Goal: Task Accomplishment & Management: Complete application form

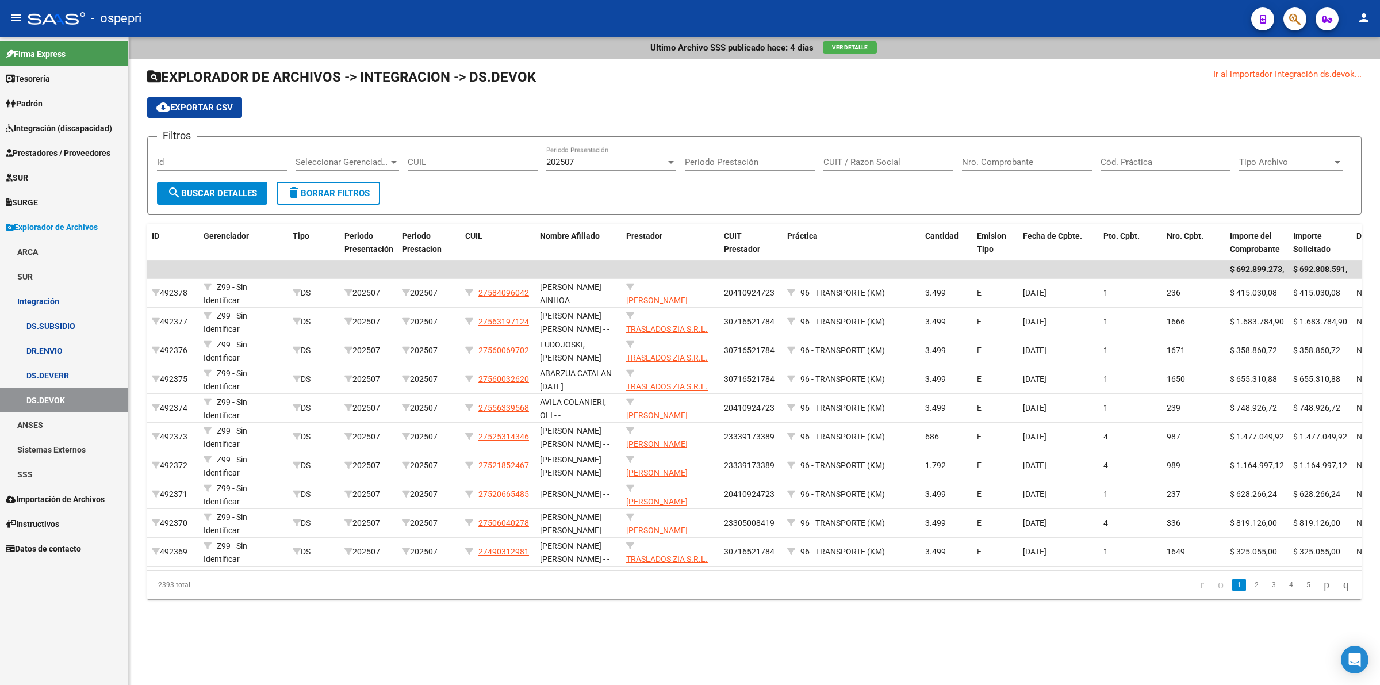
click at [73, 126] on span "Integración (discapacidad)" at bounding box center [59, 128] width 106 height 13
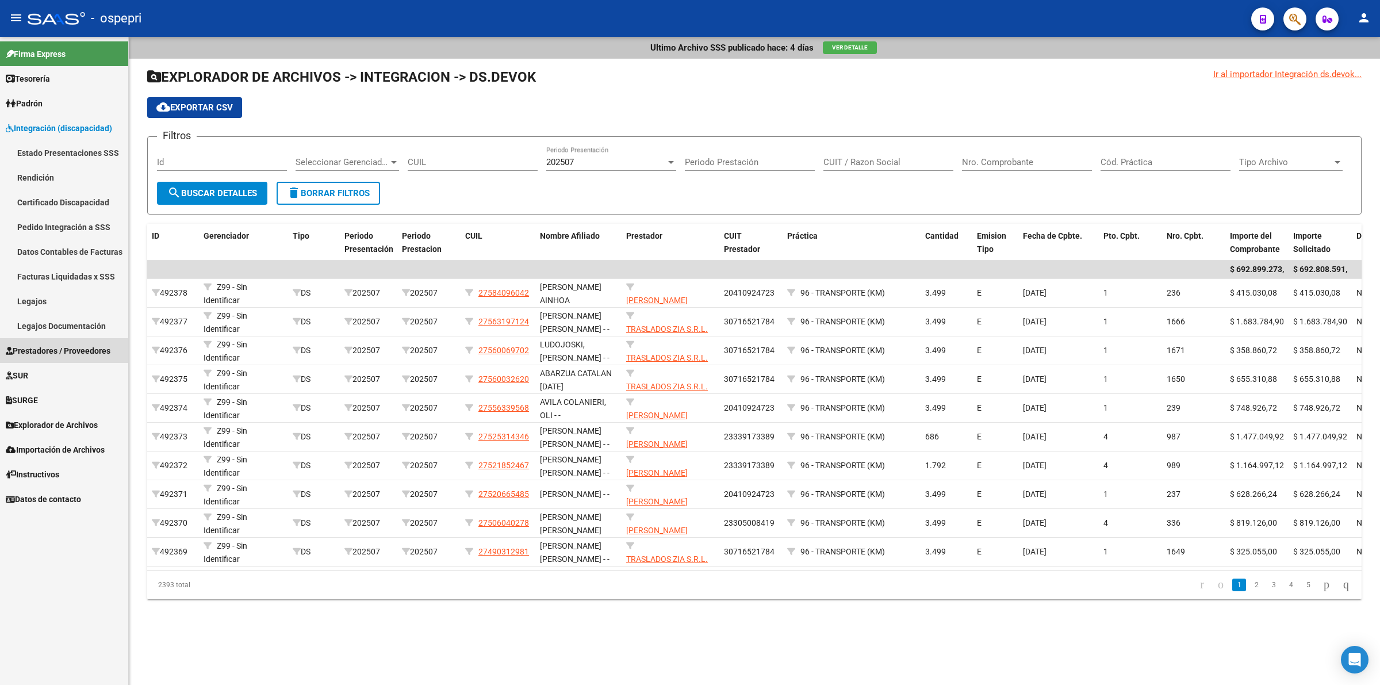
click at [47, 350] on span "Prestadores / Proveedores" at bounding box center [58, 350] width 105 height 13
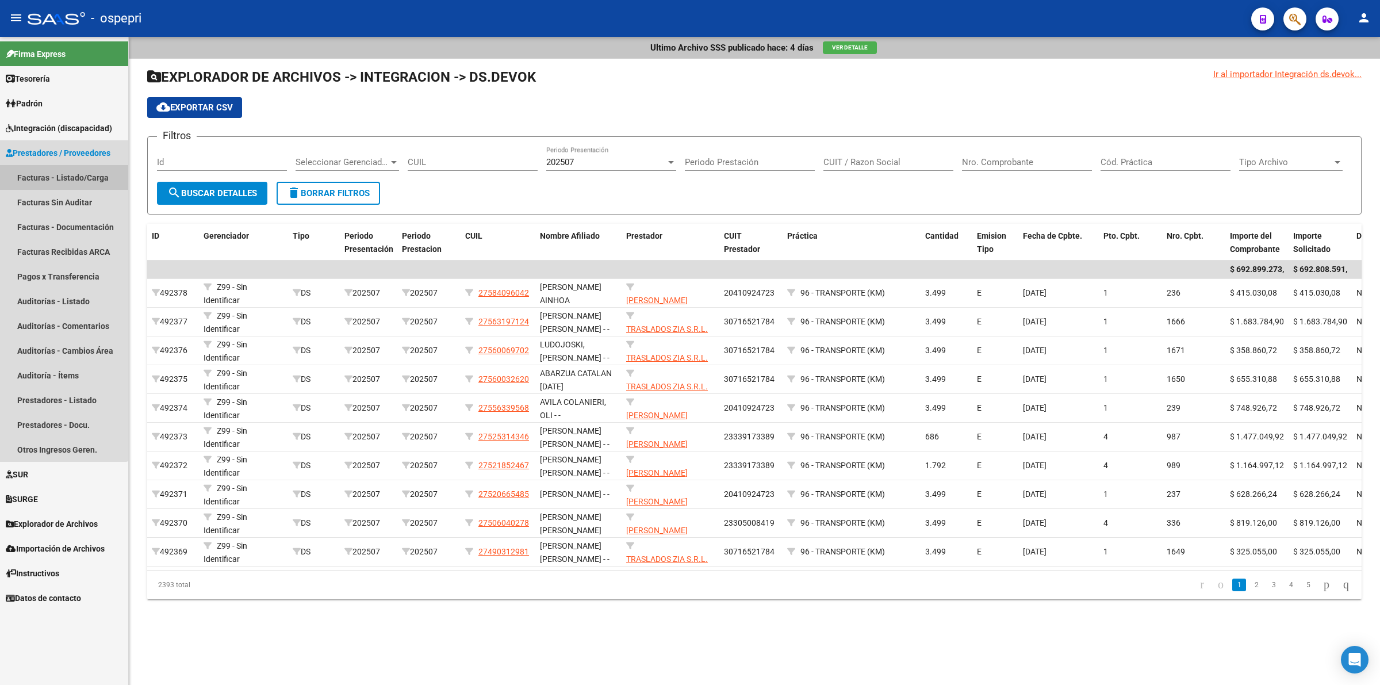
click at [47, 173] on link "Facturas - Listado/Carga" at bounding box center [64, 177] width 128 height 25
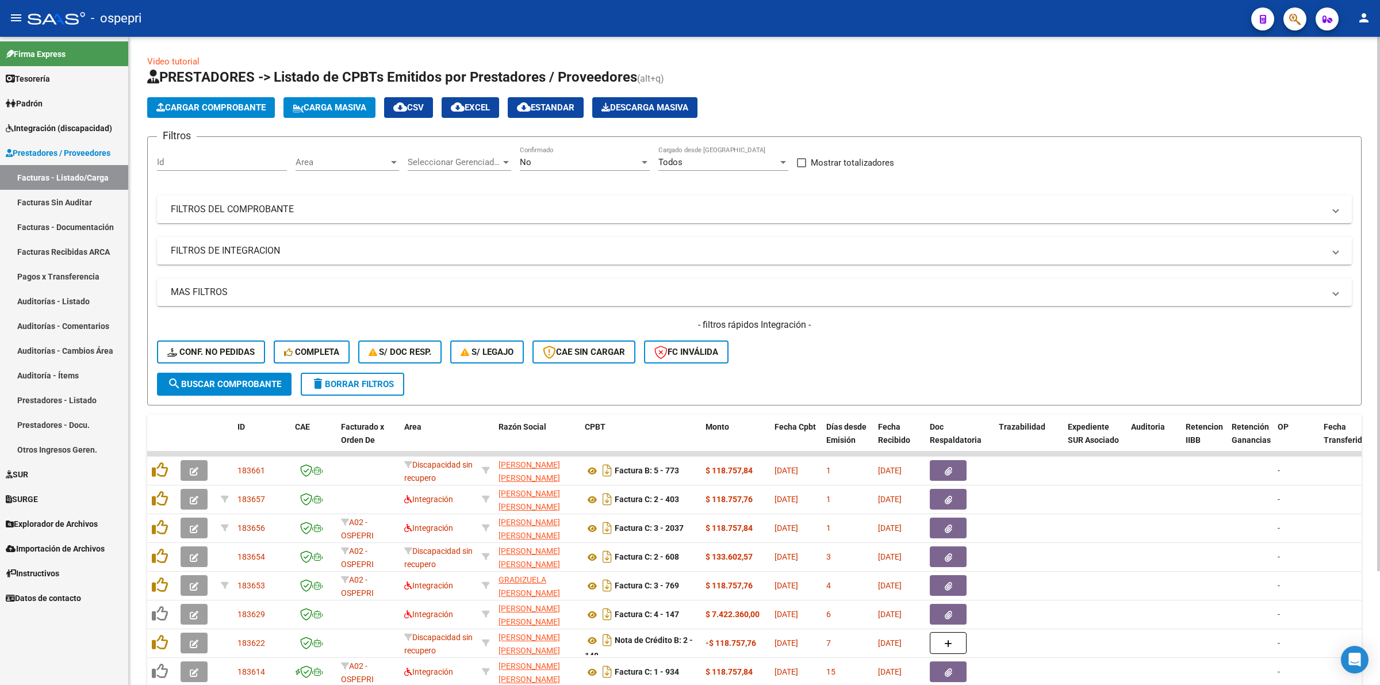
click at [239, 103] on span "Cargar Comprobante" at bounding box center [210, 107] width 109 height 10
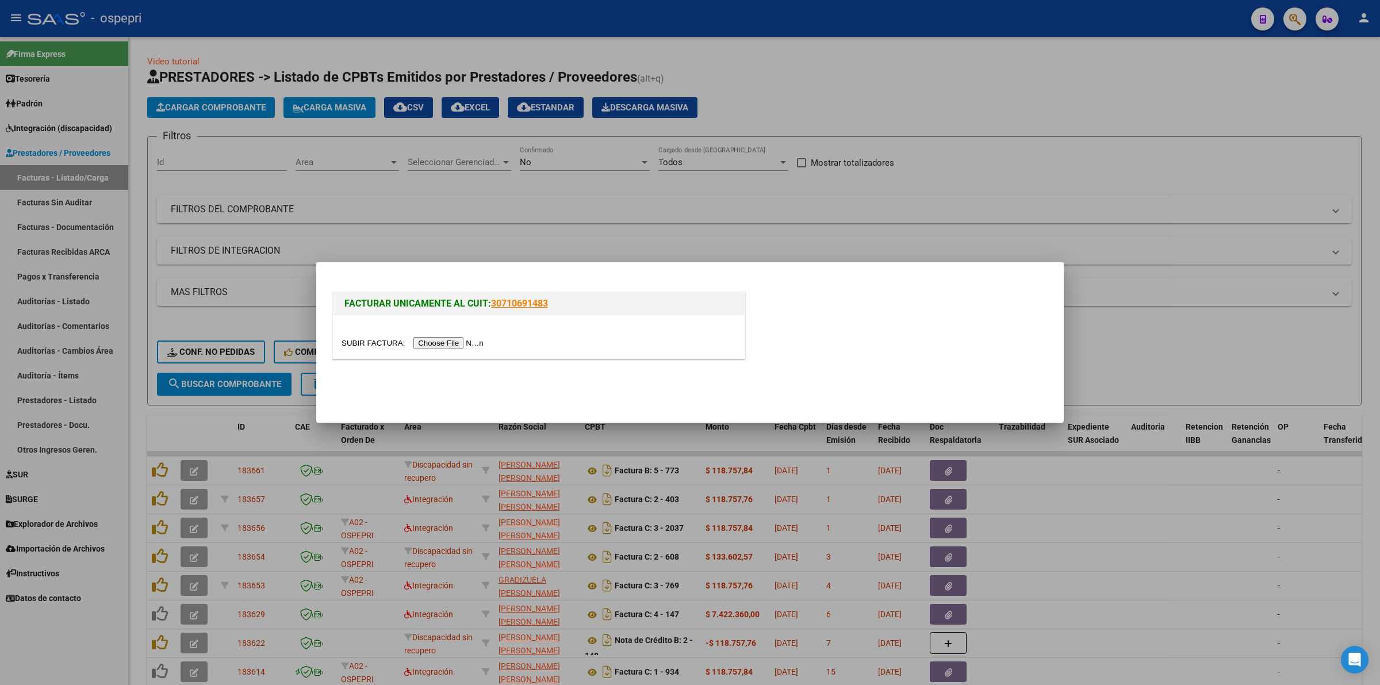
click at [423, 340] on input "file" at bounding box center [413, 343] width 145 height 12
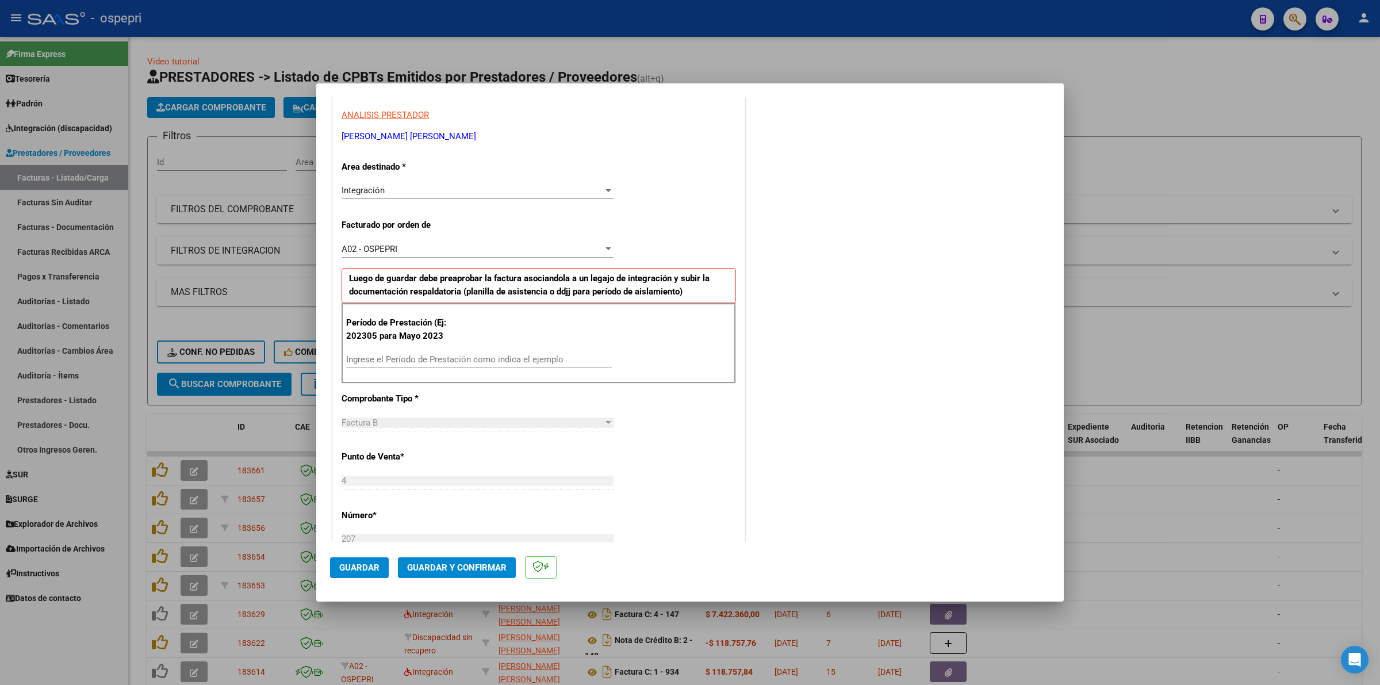
scroll to position [216, 0]
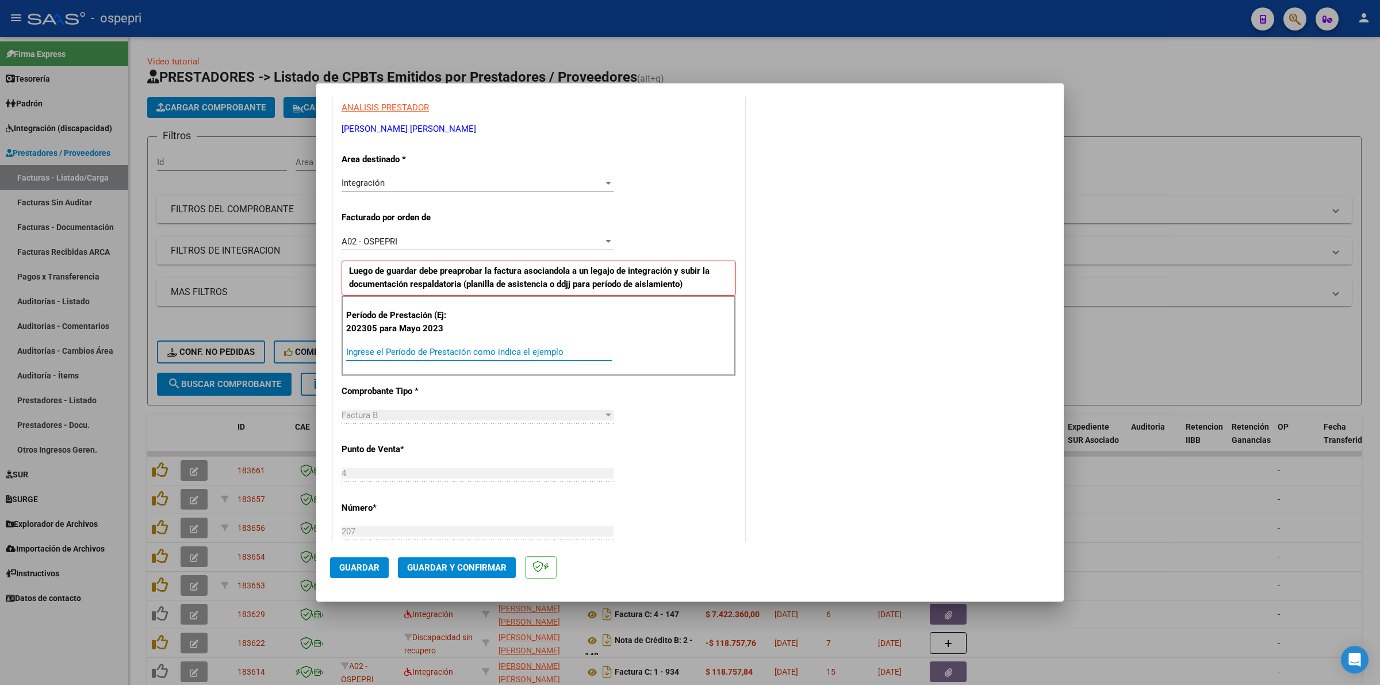
click at [431, 355] on input "Ingrese el Período de Prestación como indica el ejemplo" at bounding box center [479, 352] width 266 height 10
type input "202507"
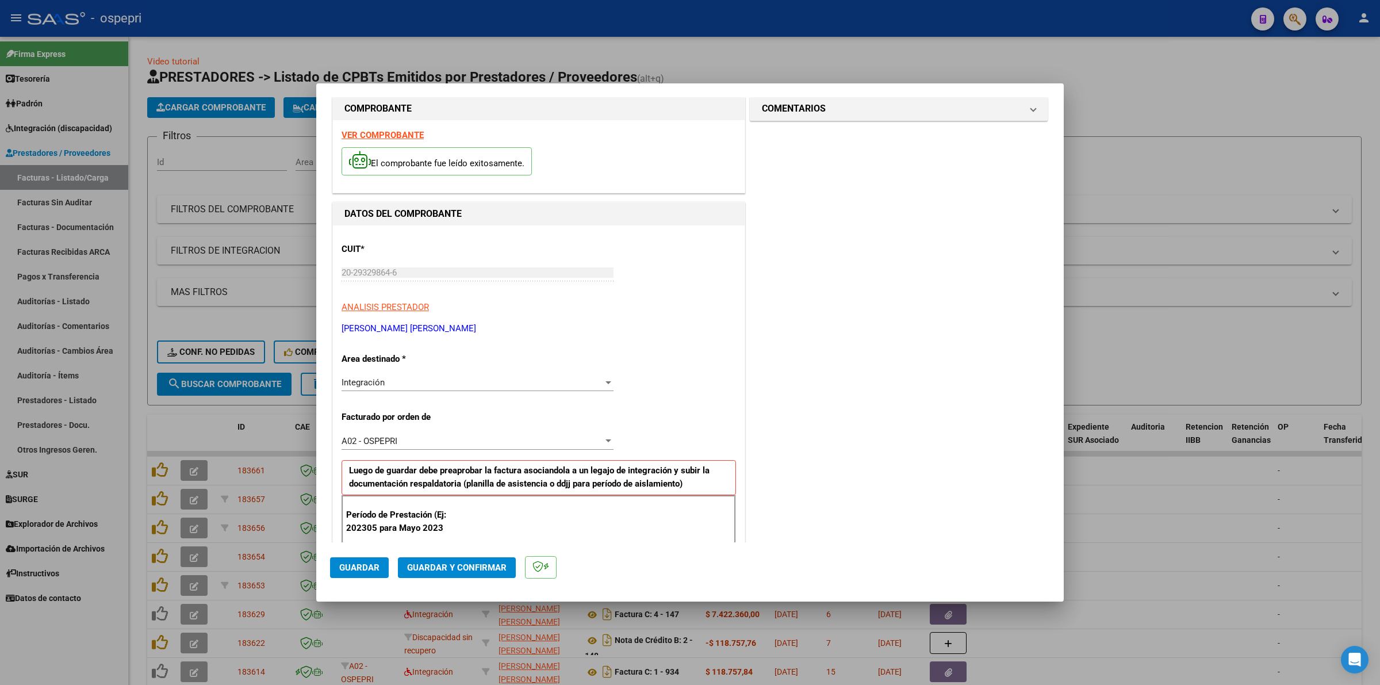
scroll to position [0, 0]
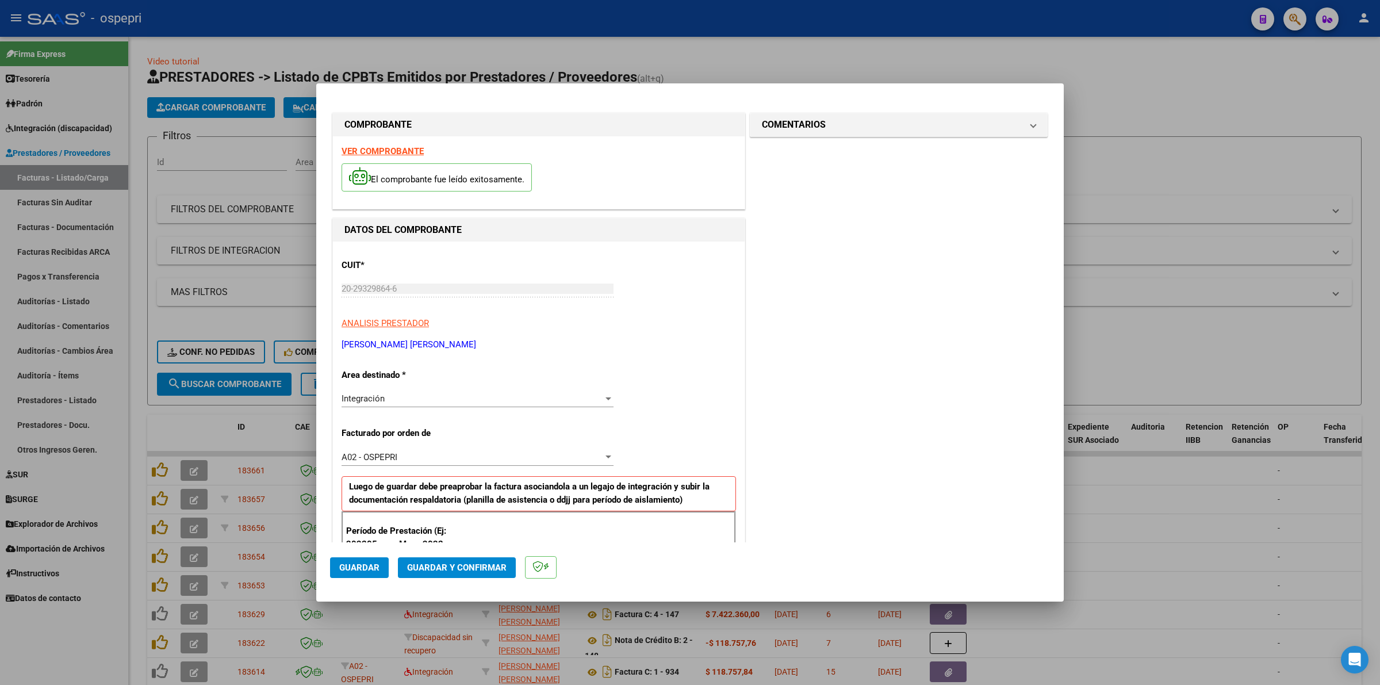
click at [417, 151] on strong "VER COMPROBANTE" at bounding box center [382, 151] width 82 height 10
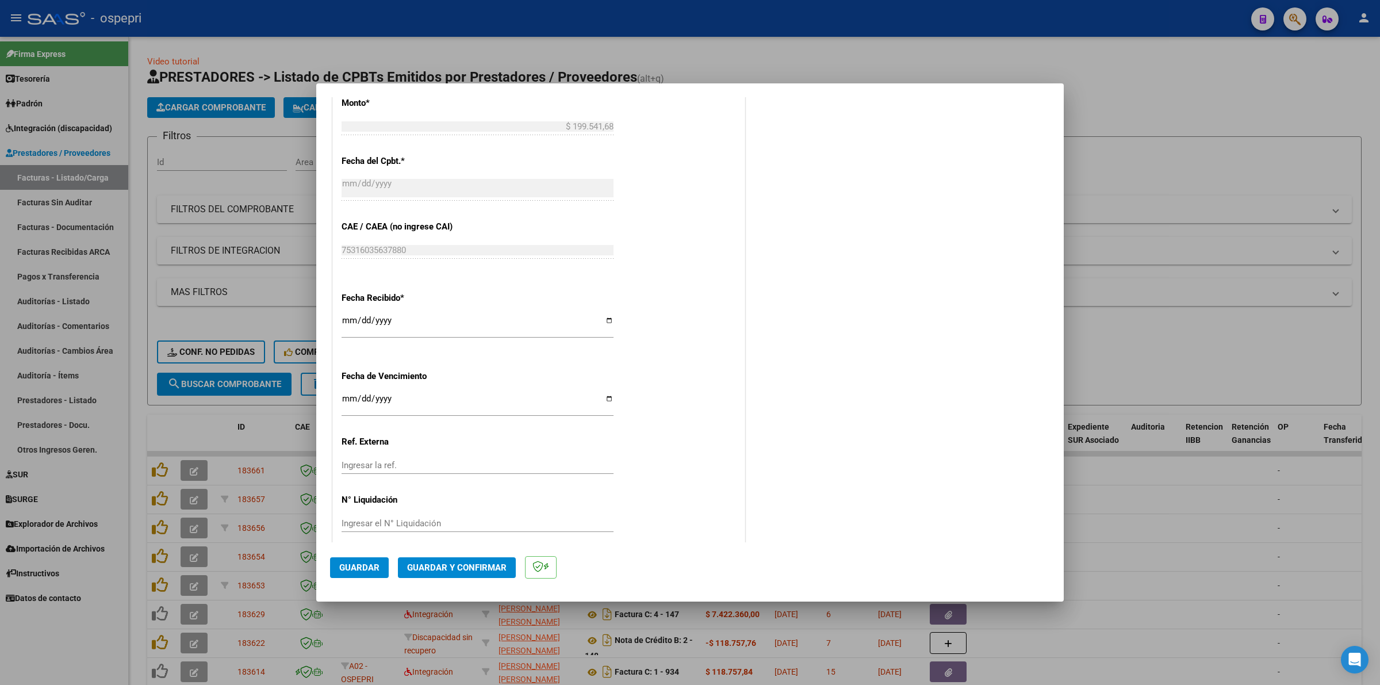
scroll to position [692, 0]
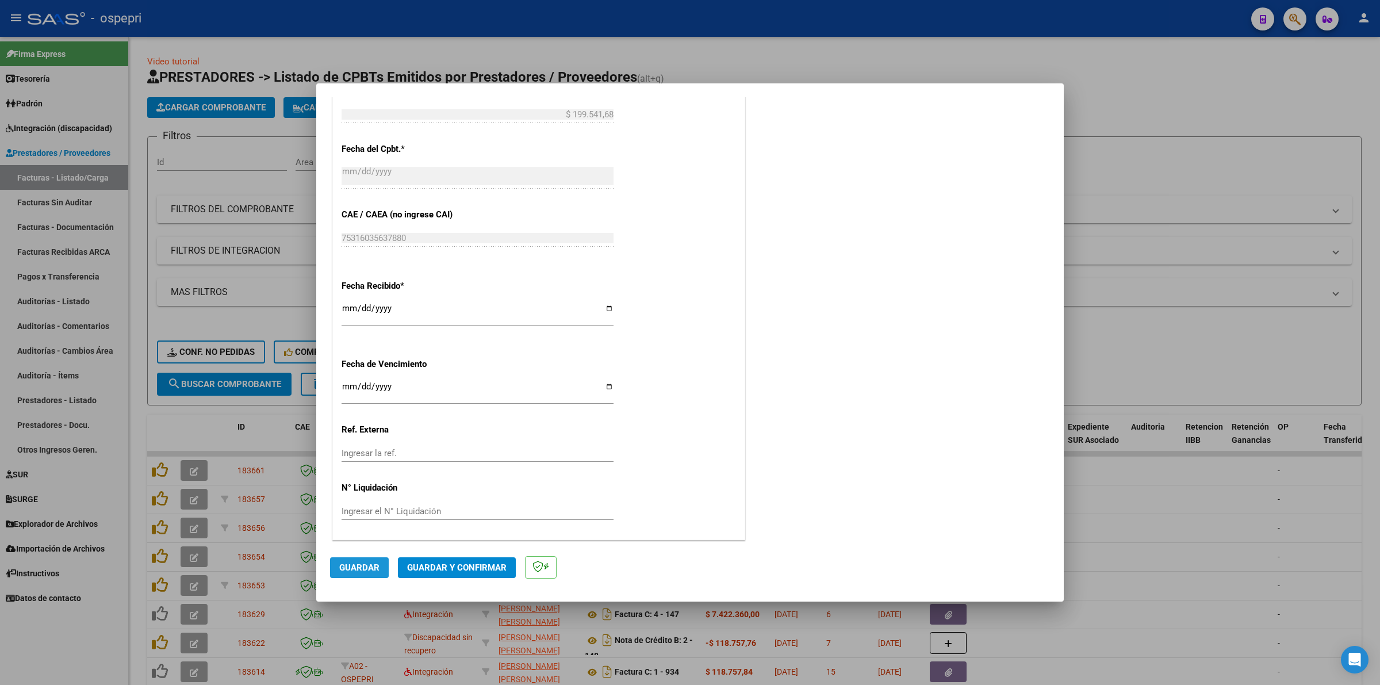
click at [359, 564] on span "Guardar" at bounding box center [359, 567] width 40 height 10
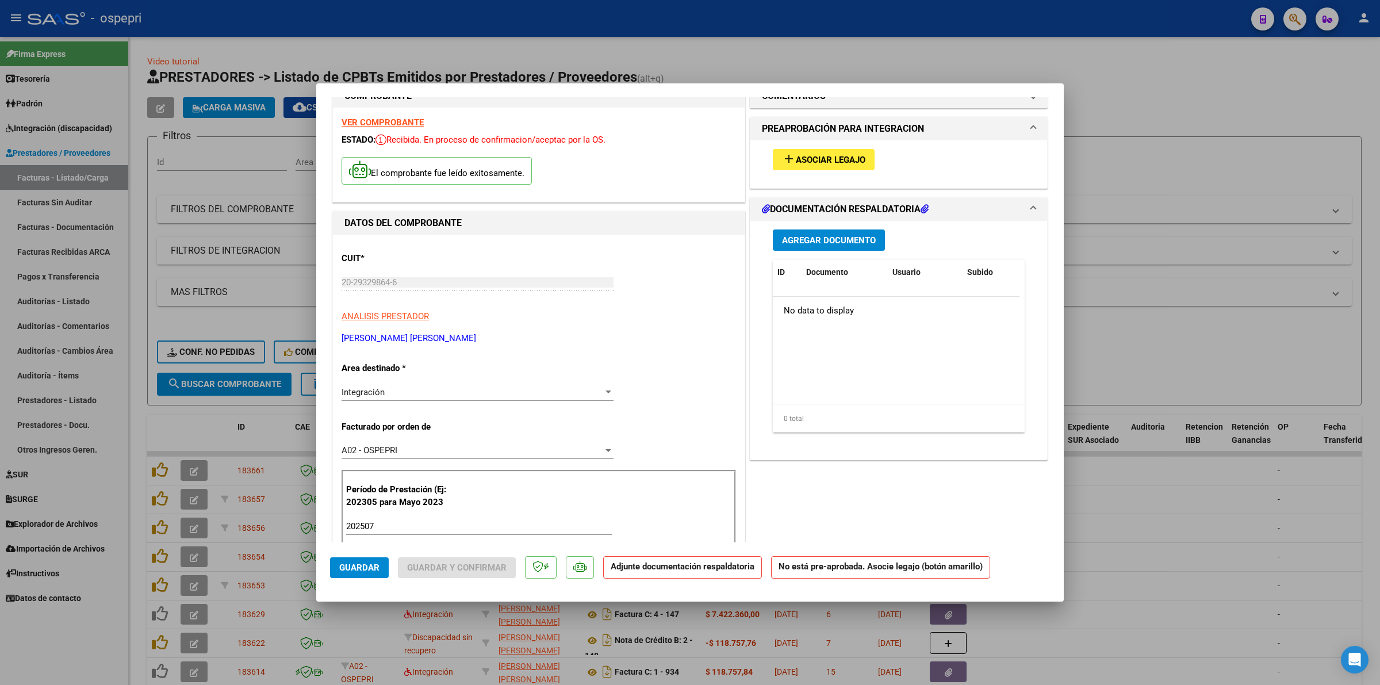
scroll to position [0, 0]
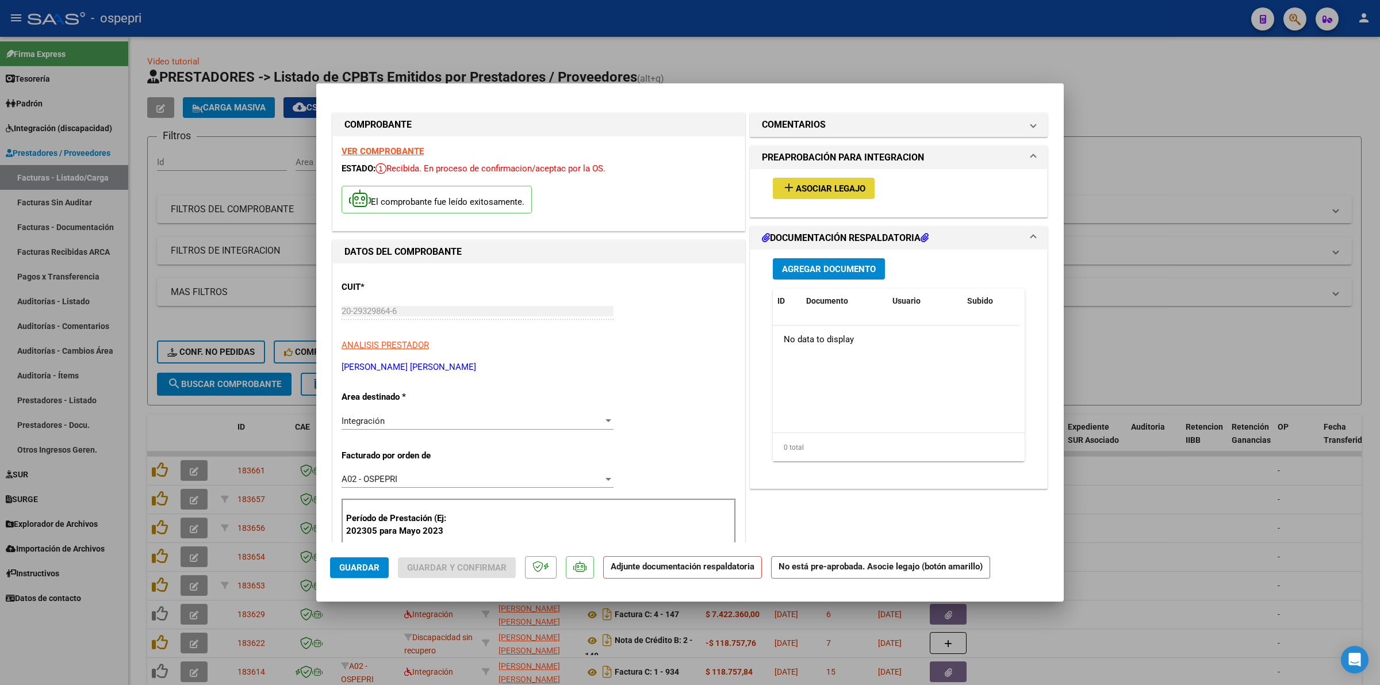
click at [845, 190] on span "Asociar Legajo" at bounding box center [831, 188] width 70 height 10
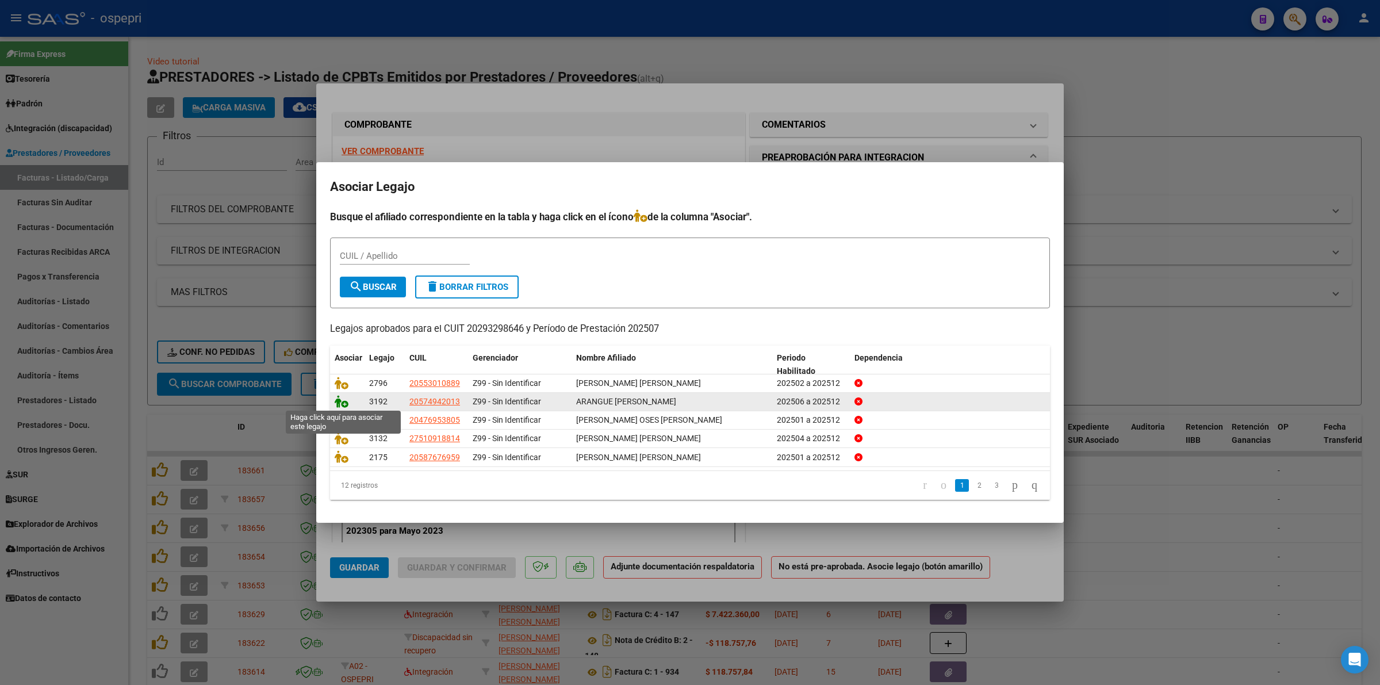
click at [340, 400] on icon at bounding box center [342, 401] width 14 height 13
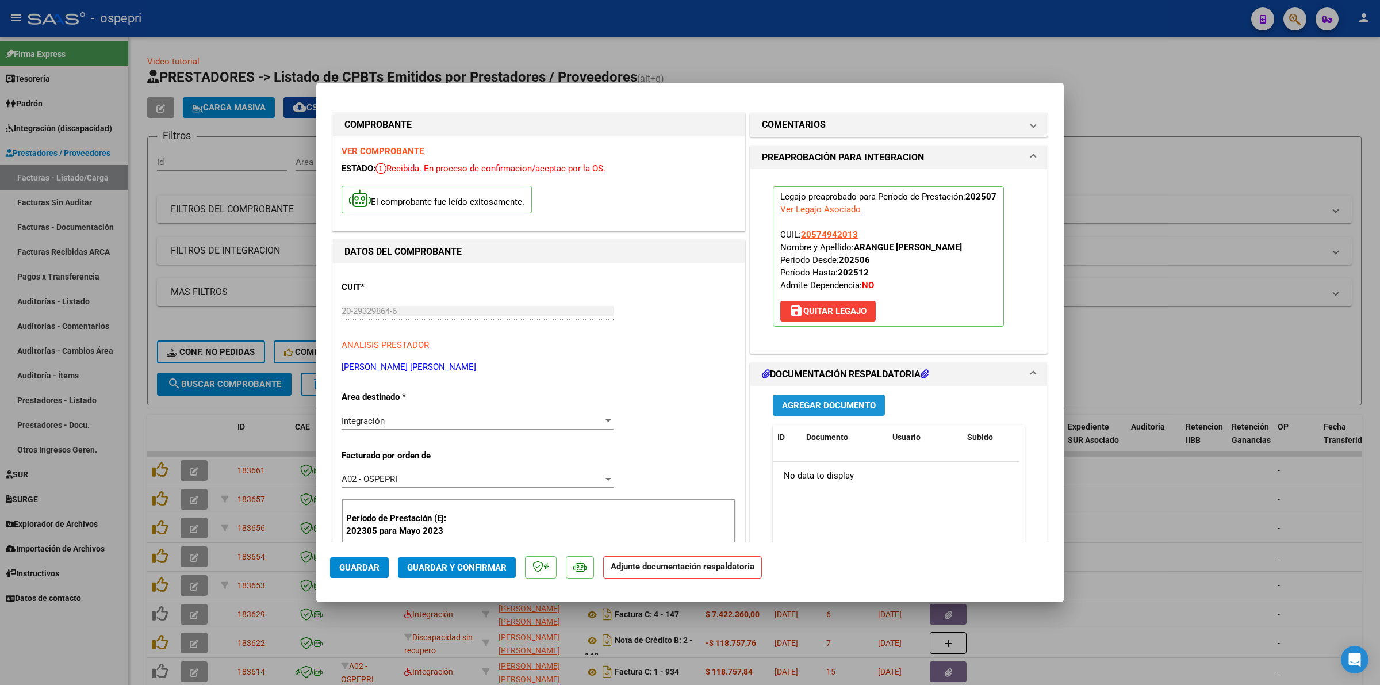
click at [811, 405] on span "Agregar Documento" at bounding box center [829, 405] width 94 height 10
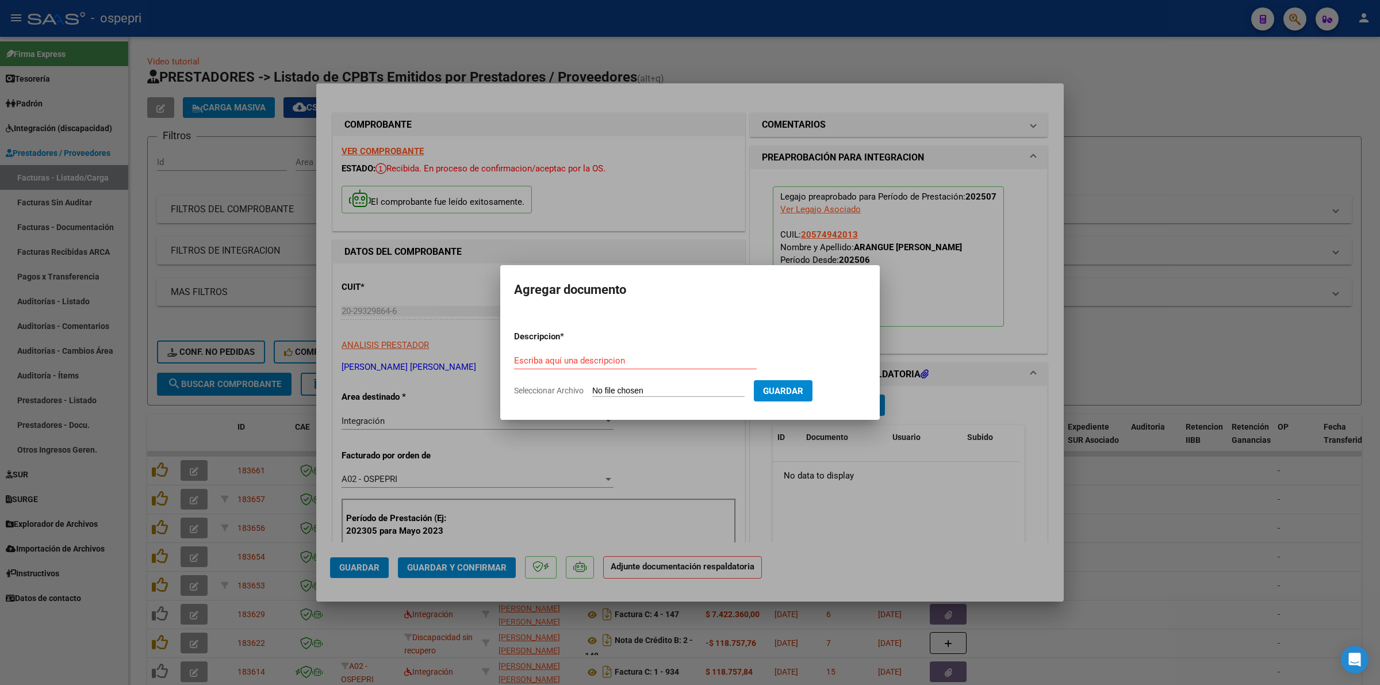
click at [627, 389] on input "Seleccionar Archivo" at bounding box center [668, 391] width 152 height 11
type input "C:\fakepath\REPORTE [PERSON_NAME] 202507.pdf"
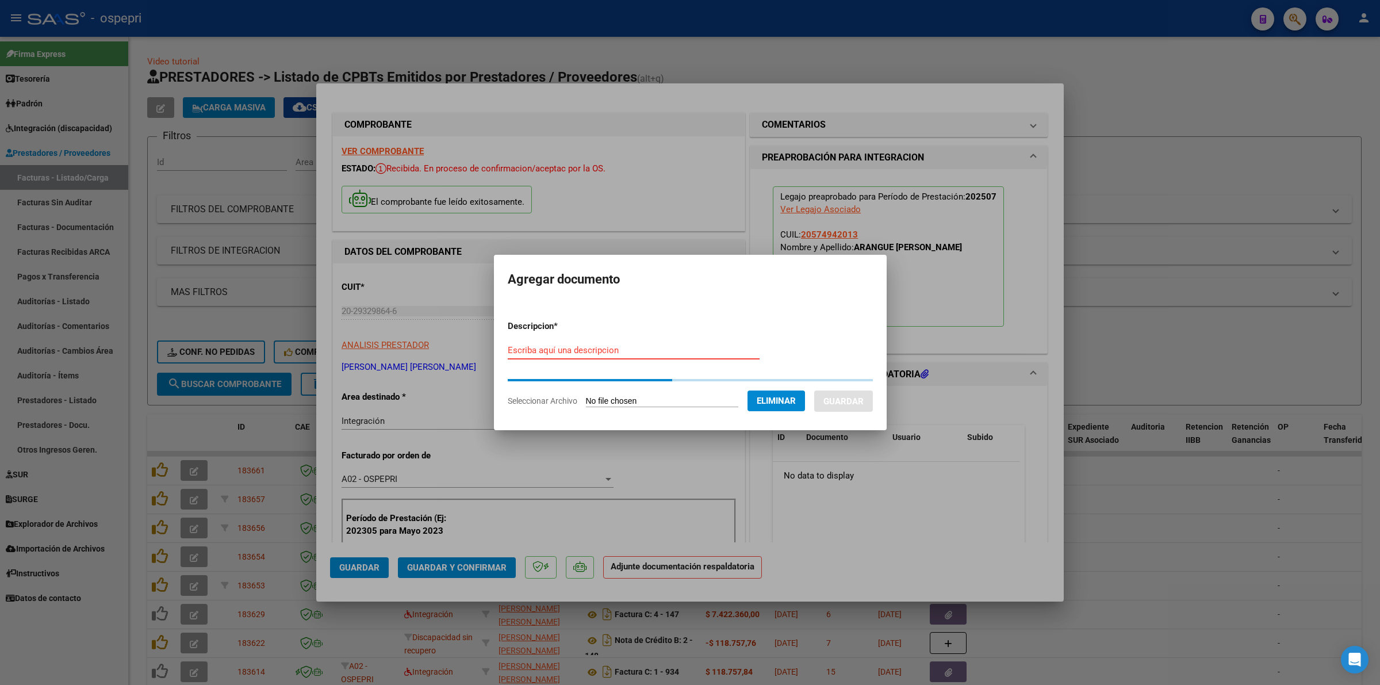
click at [547, 352] on input "Escriba aquí una descripcion" at bounding box center [634, 350] width 252 height 10
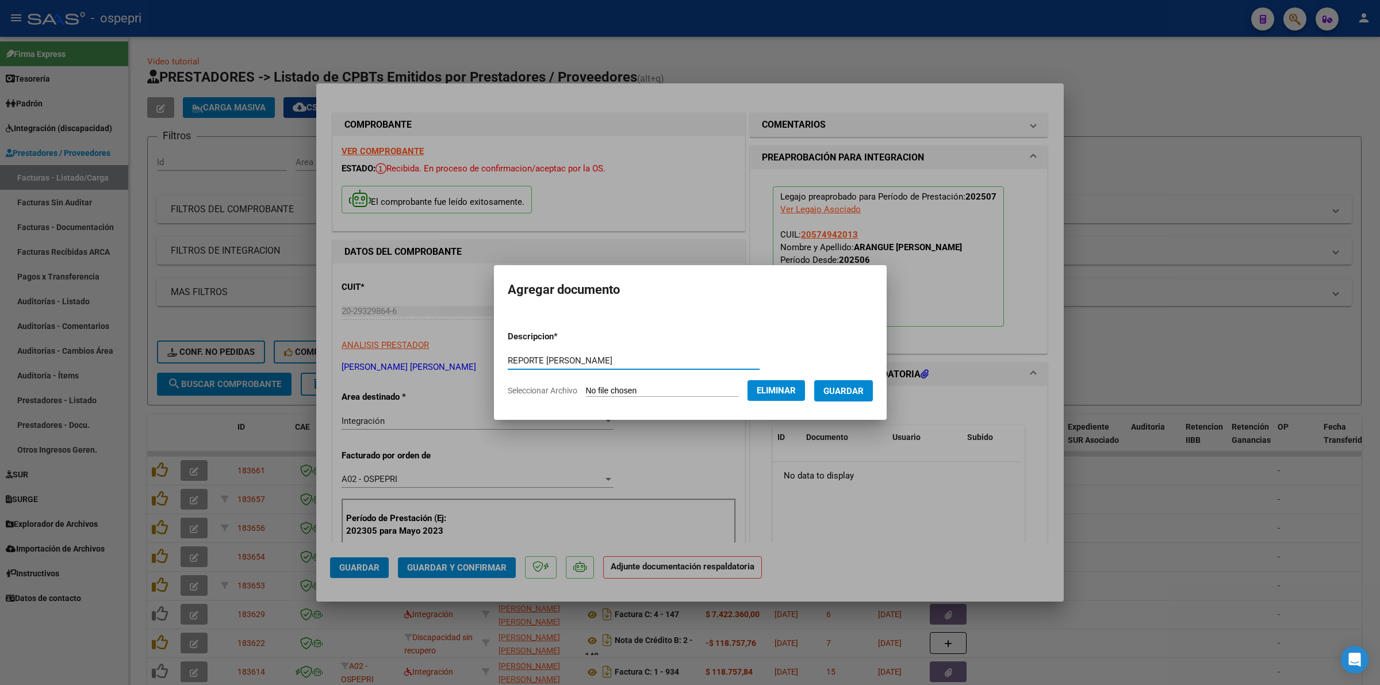
type input "REPORTE [PERSON_NAME]"
click at [835, 387] on button "Guardar" at bounding box center [843, 390] width 59 height 21
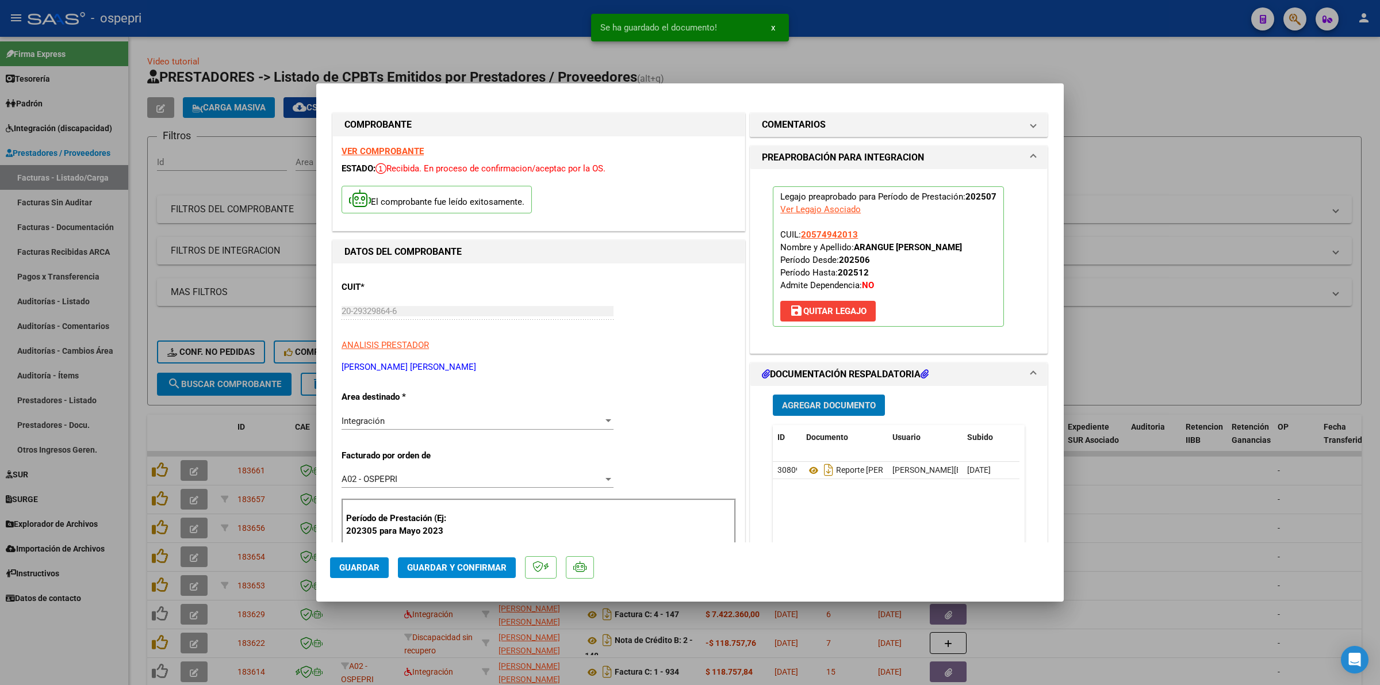
type input "$ 0,00"
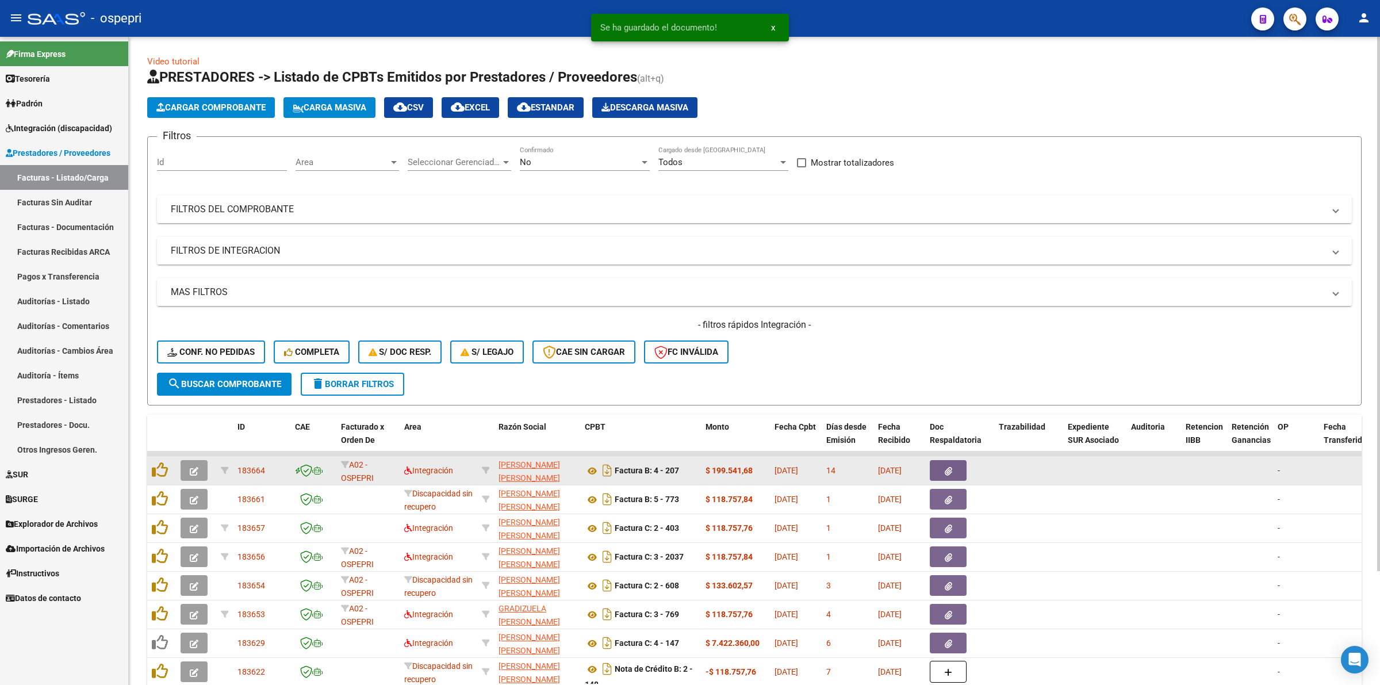
click at [195, 467] on icon "button" at bounding box center [194, 471] width 9 height 9
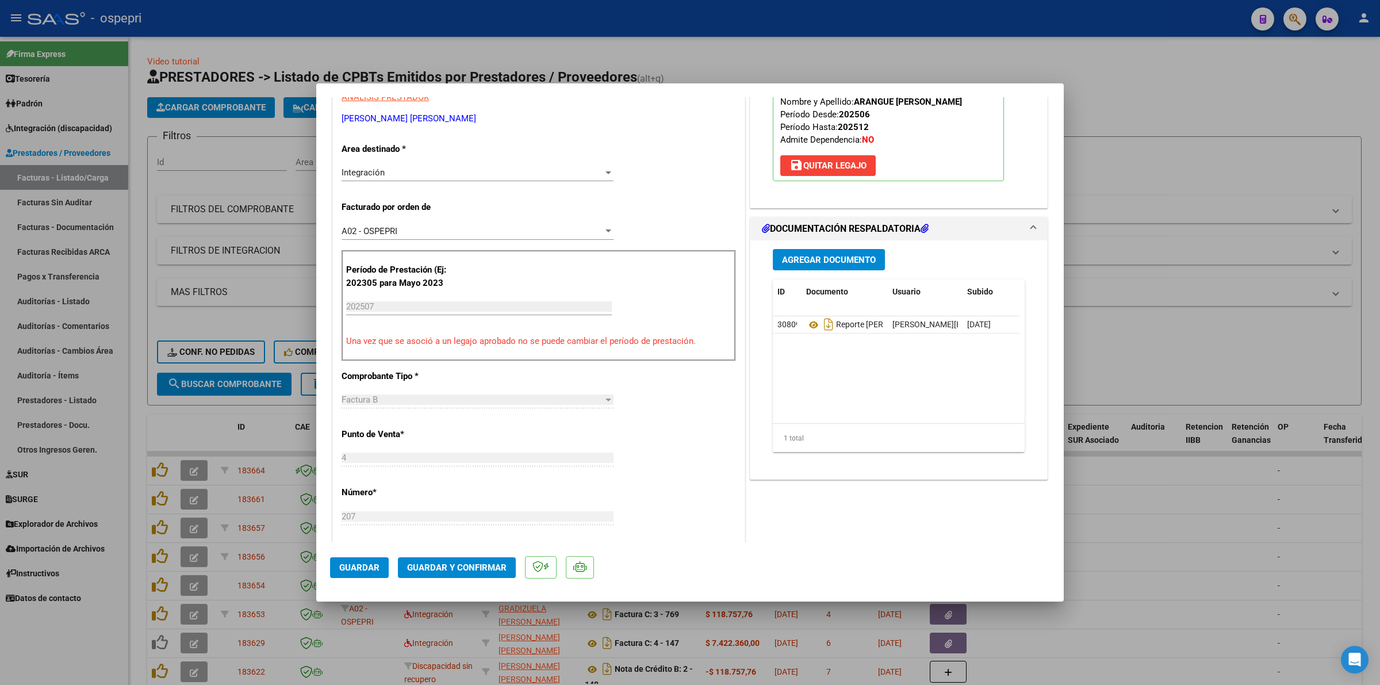
scroll to position [216, 0]
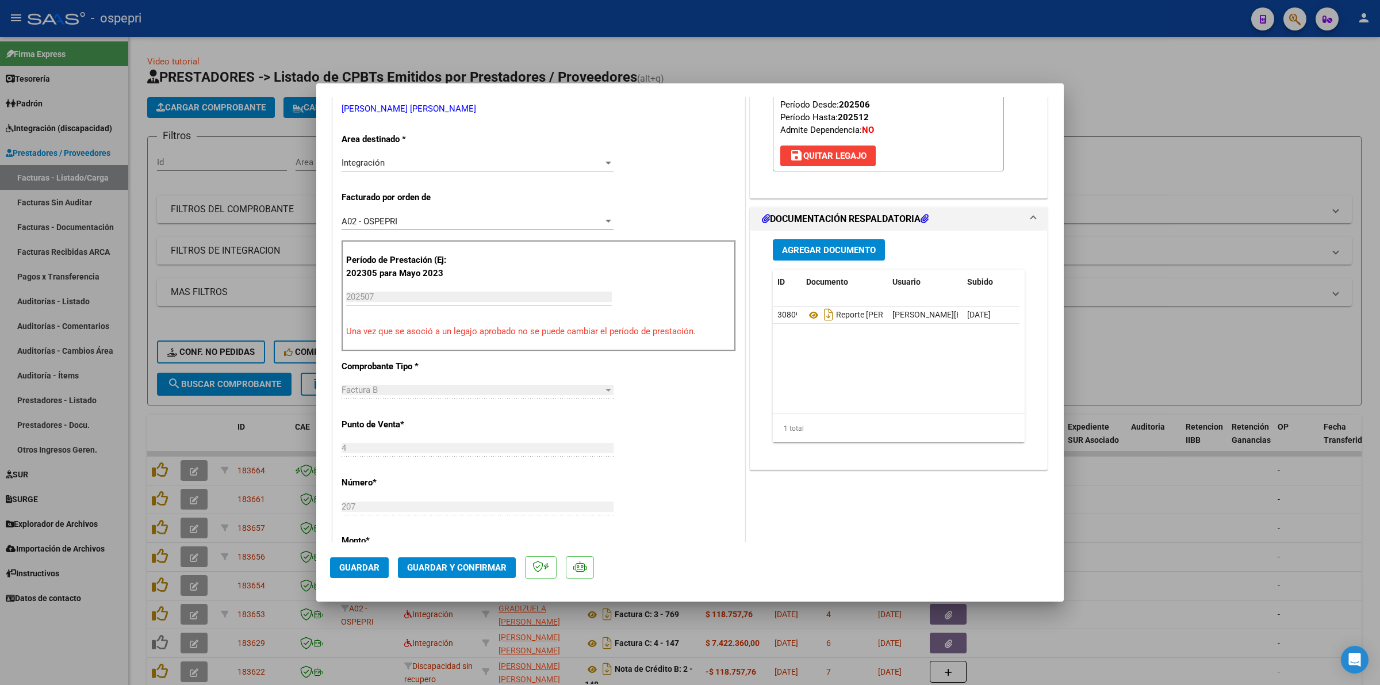
click at [471, 568] on span "Guardar y Confirmar" at bounding box center [456, 567] width 99 height 10
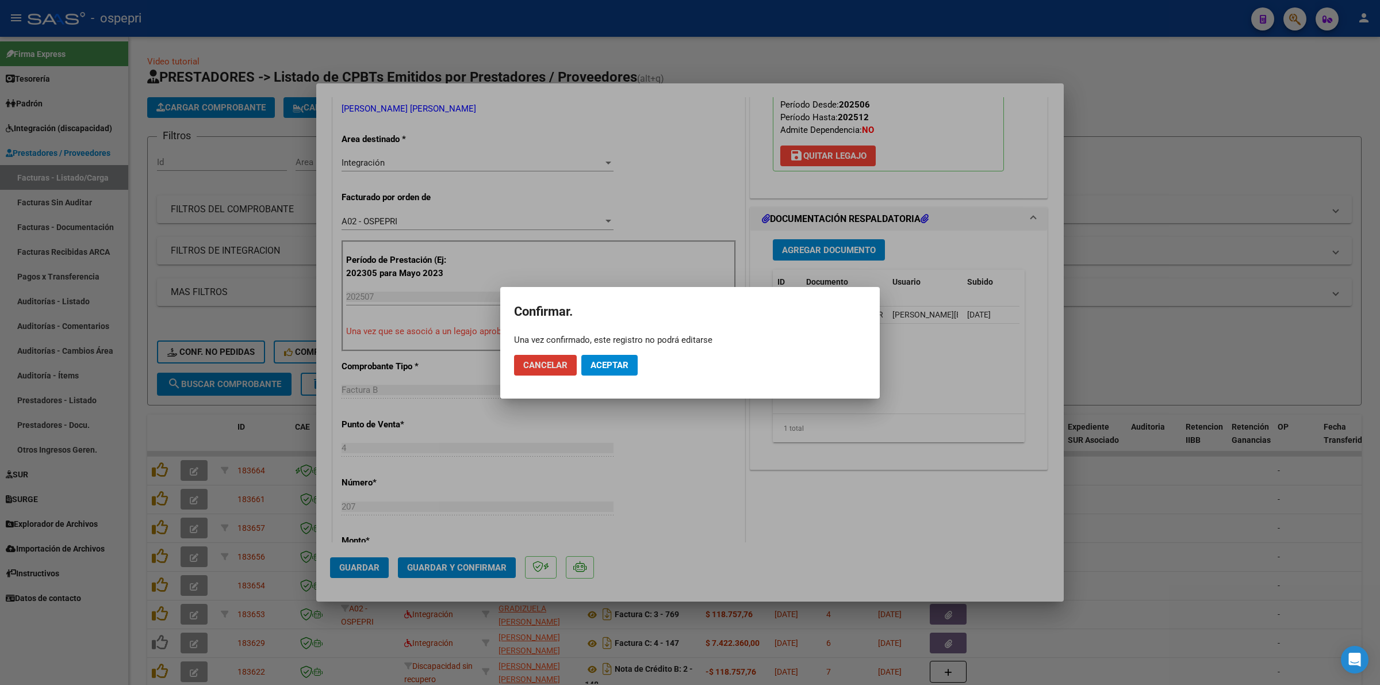
click at [607, 361] on span "Aceptar" at bounding box center [609, 365] width 38 height 10
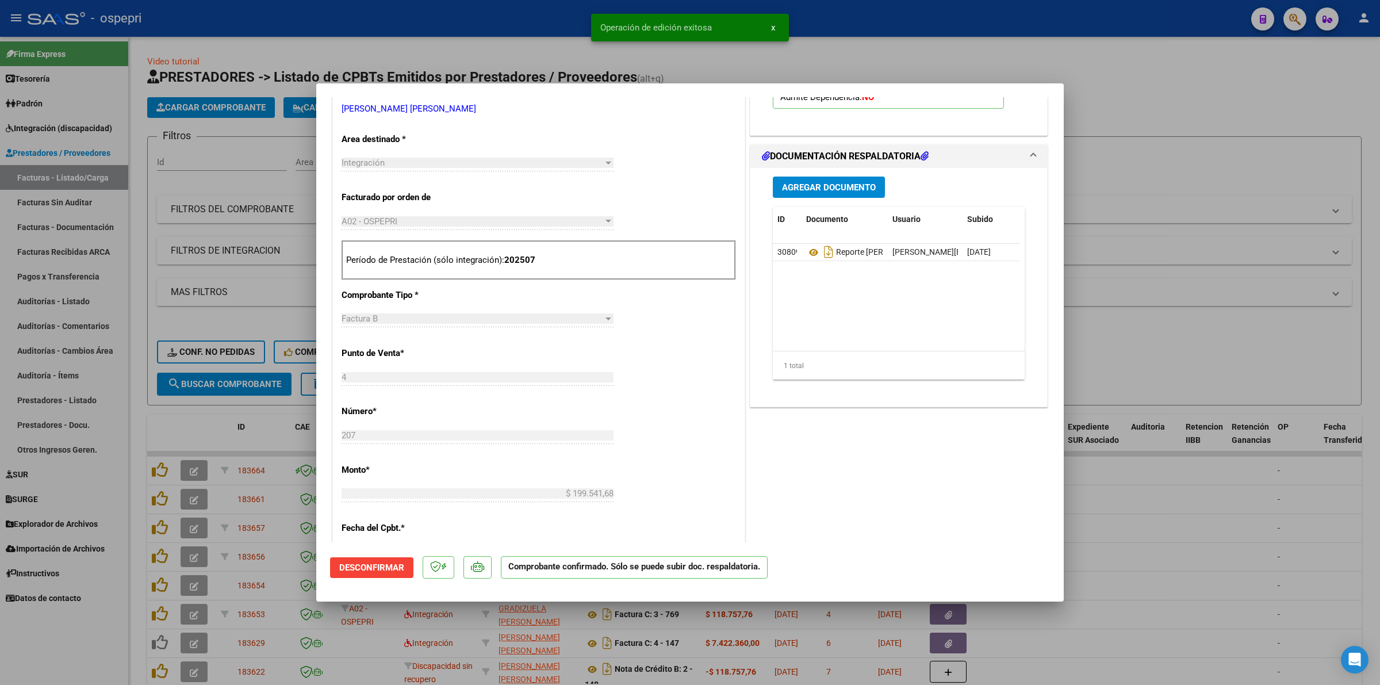
click at [212, 350] on div at bounding box center [690, 342] width 1380 height 685
type input "$ 0,00"
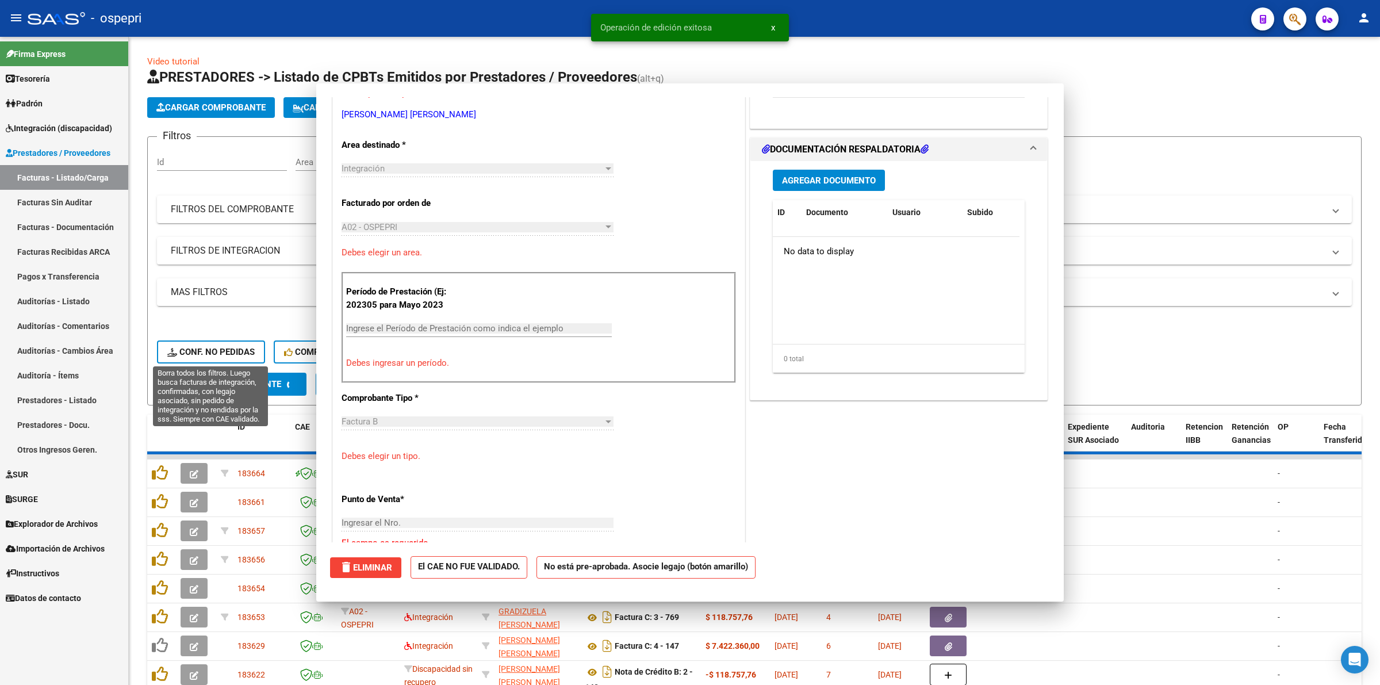
scroll to position [221, 0]
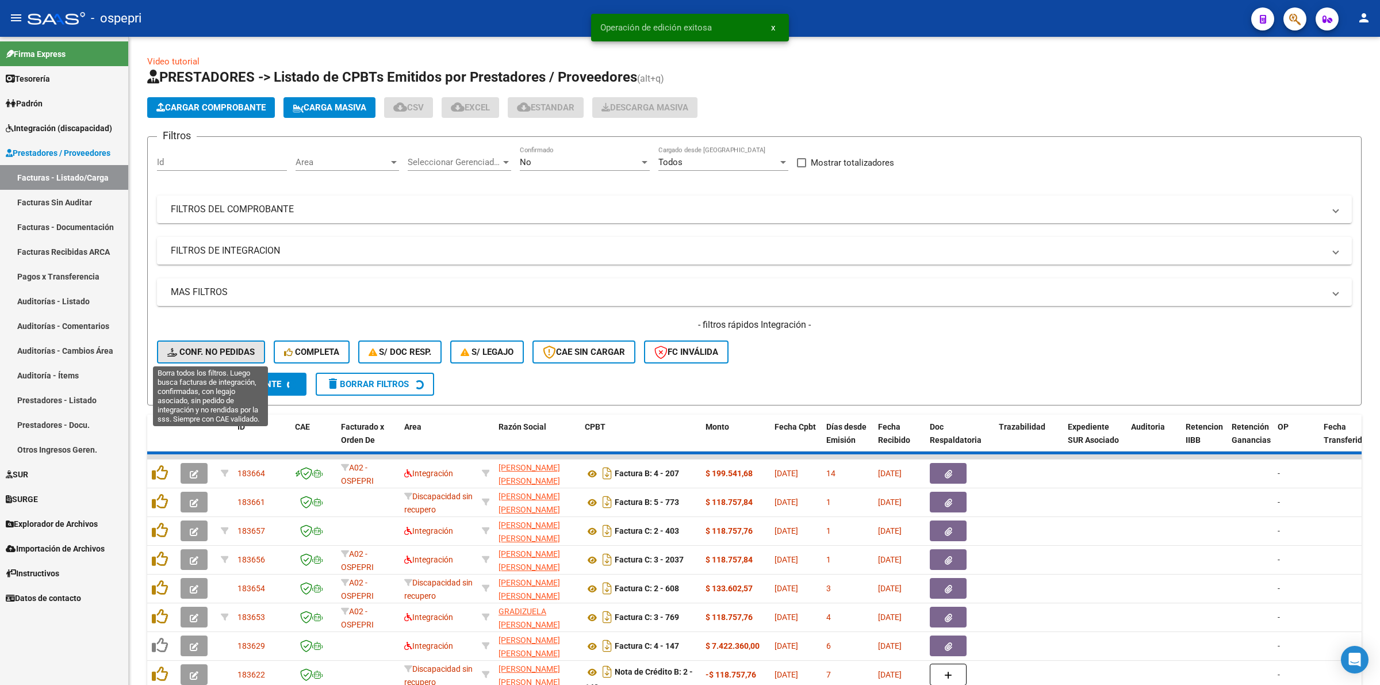
click at [212, 350] on span "Conf. no pedidas" at bounding box center [210, 352] width 87 height 10
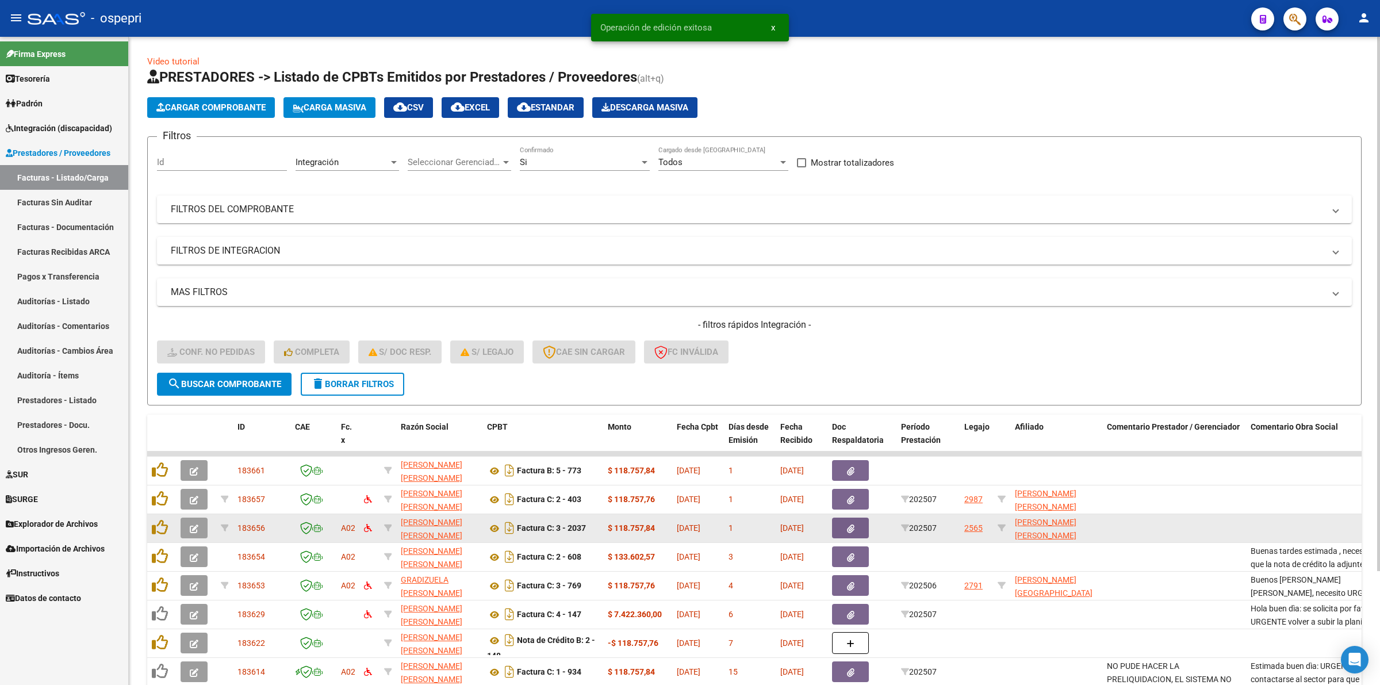
scroll to position [138, 0]
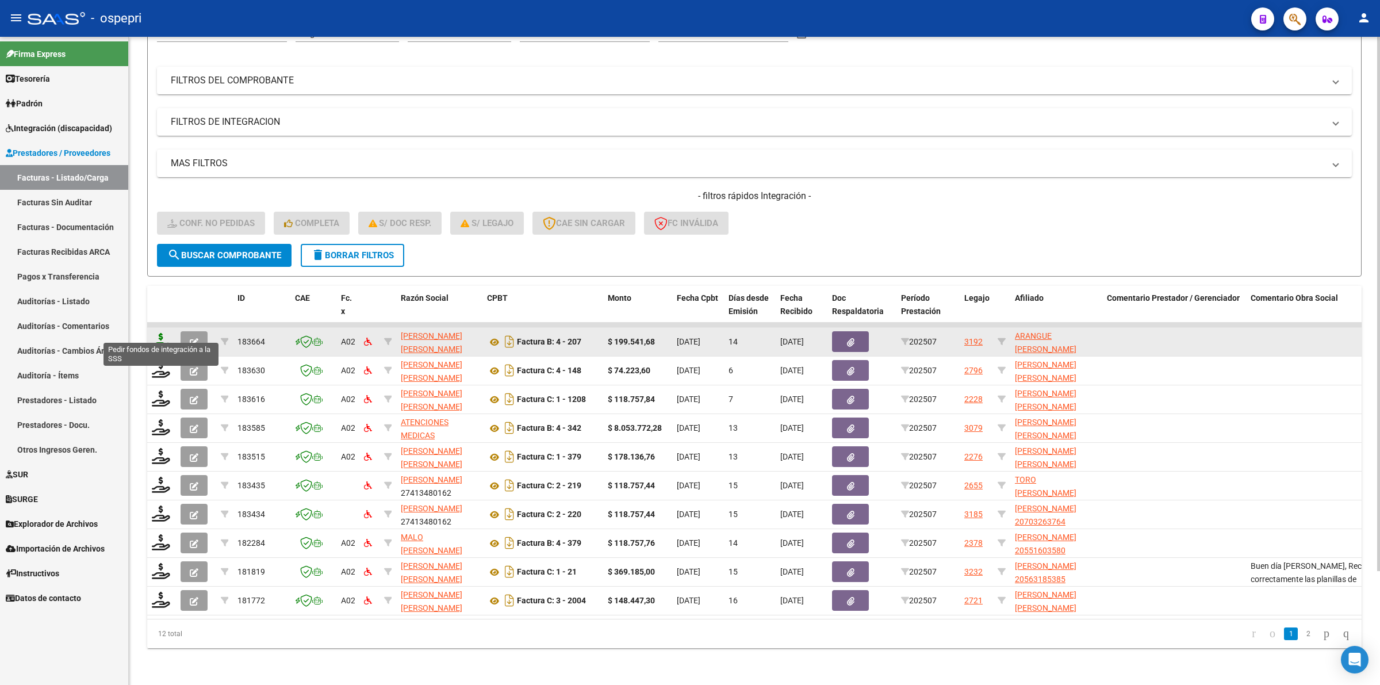
click at [162, 333] on icon at bounding box center [161, 341] width 18 height 16
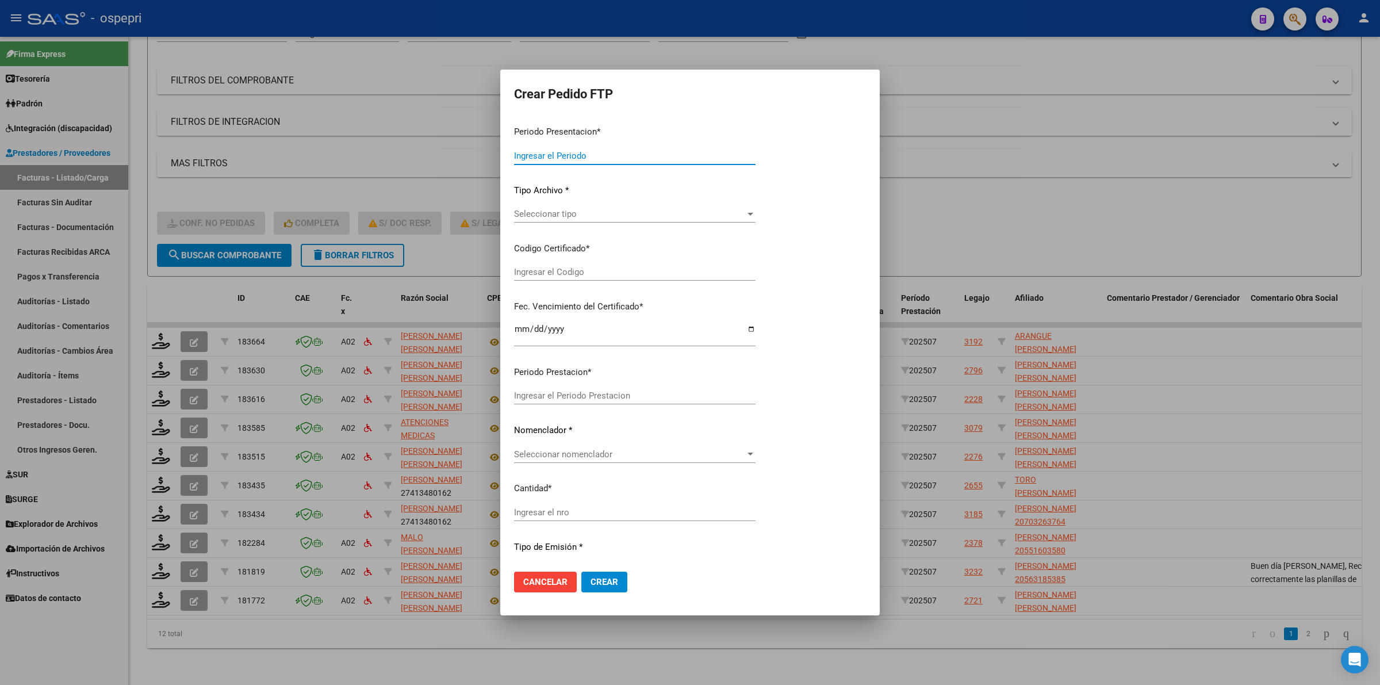
type input "202507"
type input "$ 199.541,68"
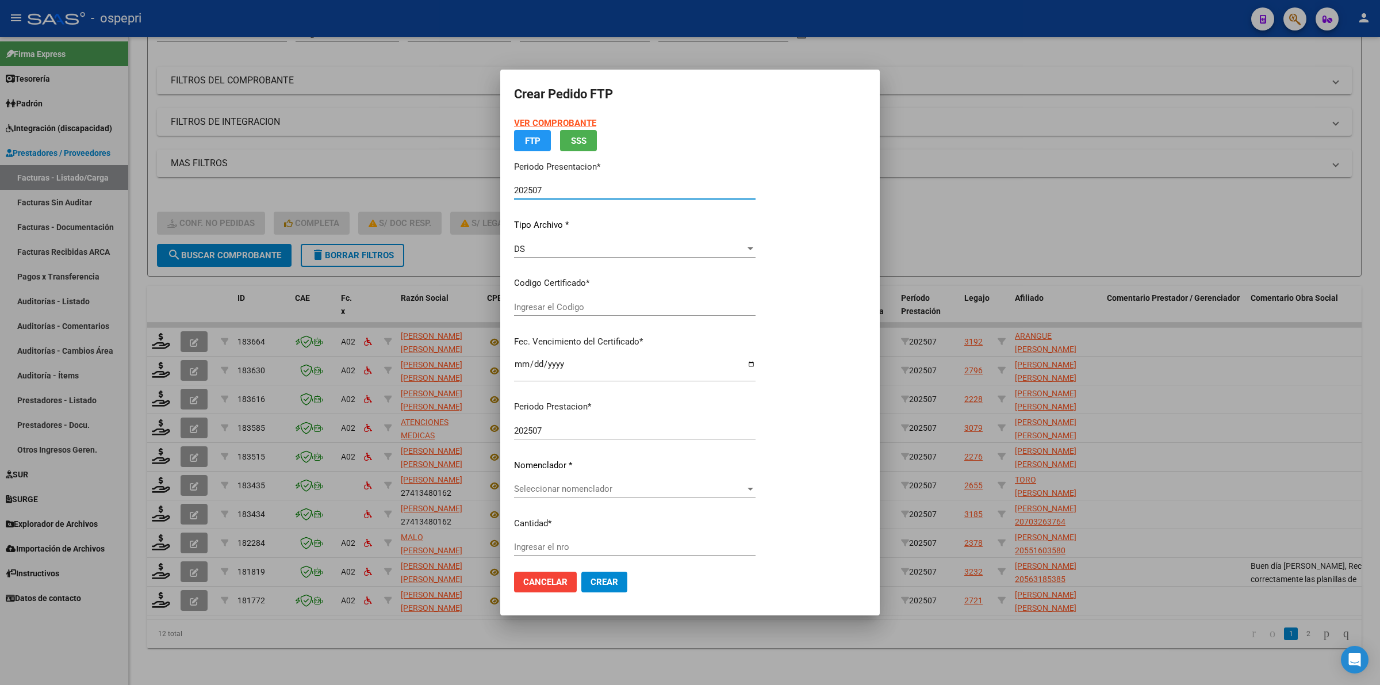
type input "2057494201-3"
type input "2027-08-05"
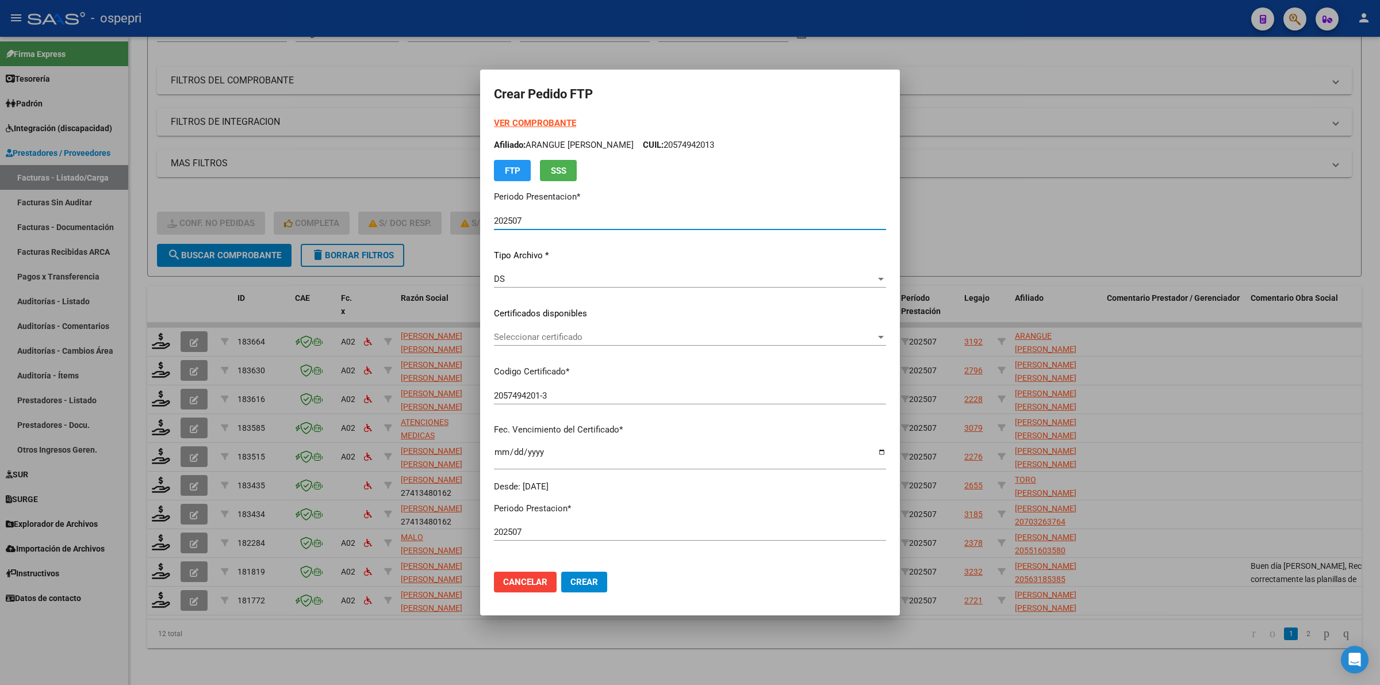
click at [555, 335] on span "Seleccionar certificado" at bounding box center [685, 337] width 382 height 10
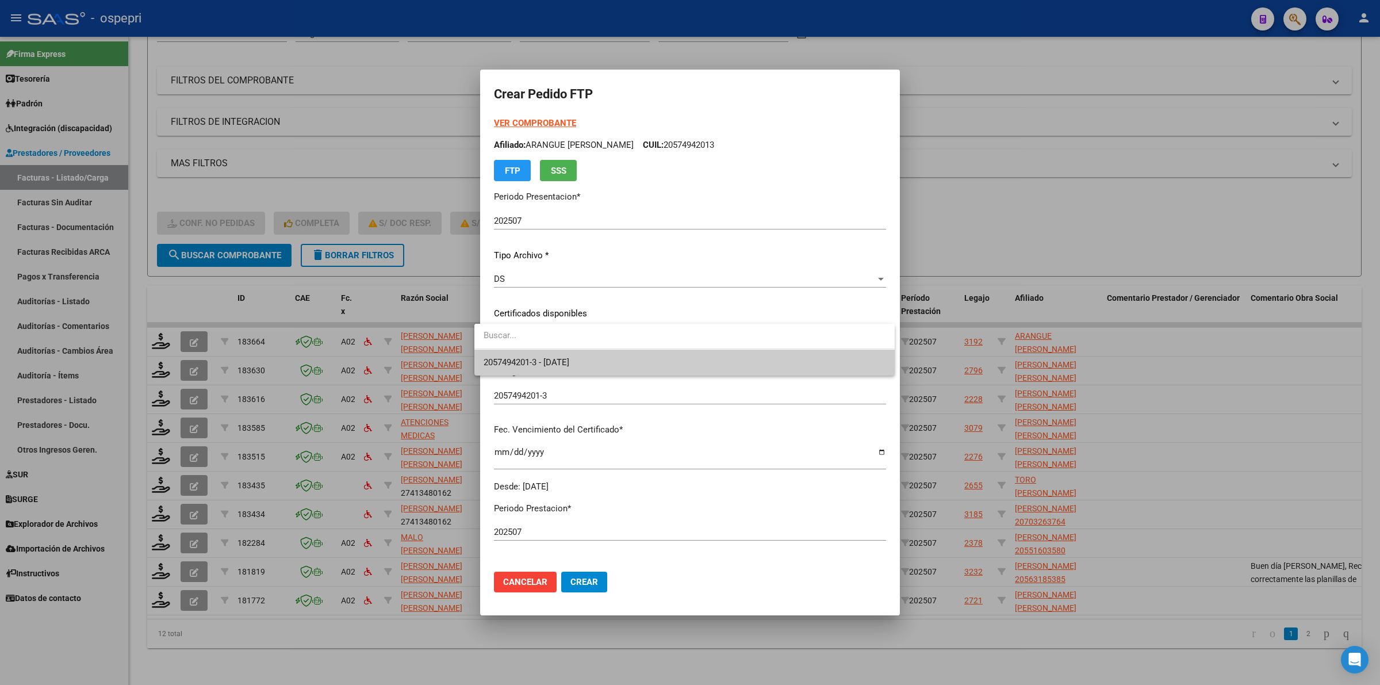
click at [565, 355] on span "2057494201-3 - 2027-08-05" at bounding box center [684, 363] width 402 height 26
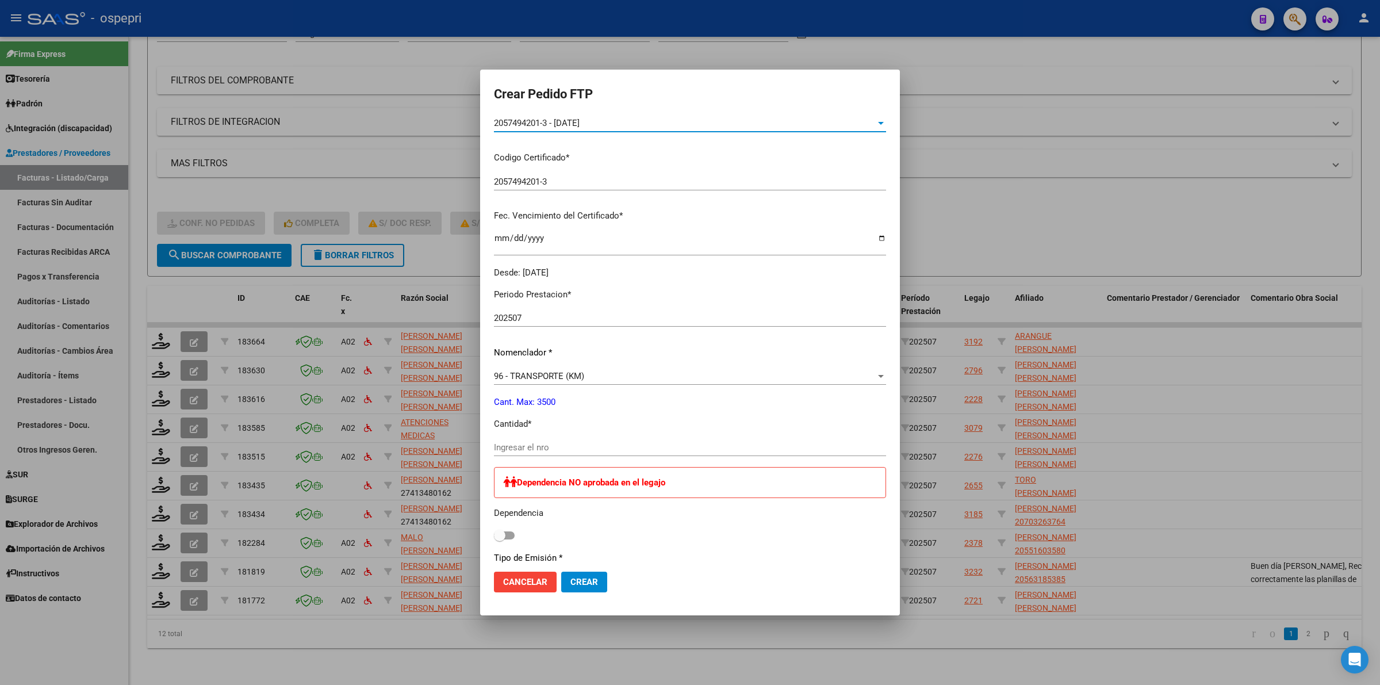
scroll to position [216, 0]
click at [527, 440] on input "Ingresar el nro" at bounding box center [690, 445] width 392 height 10
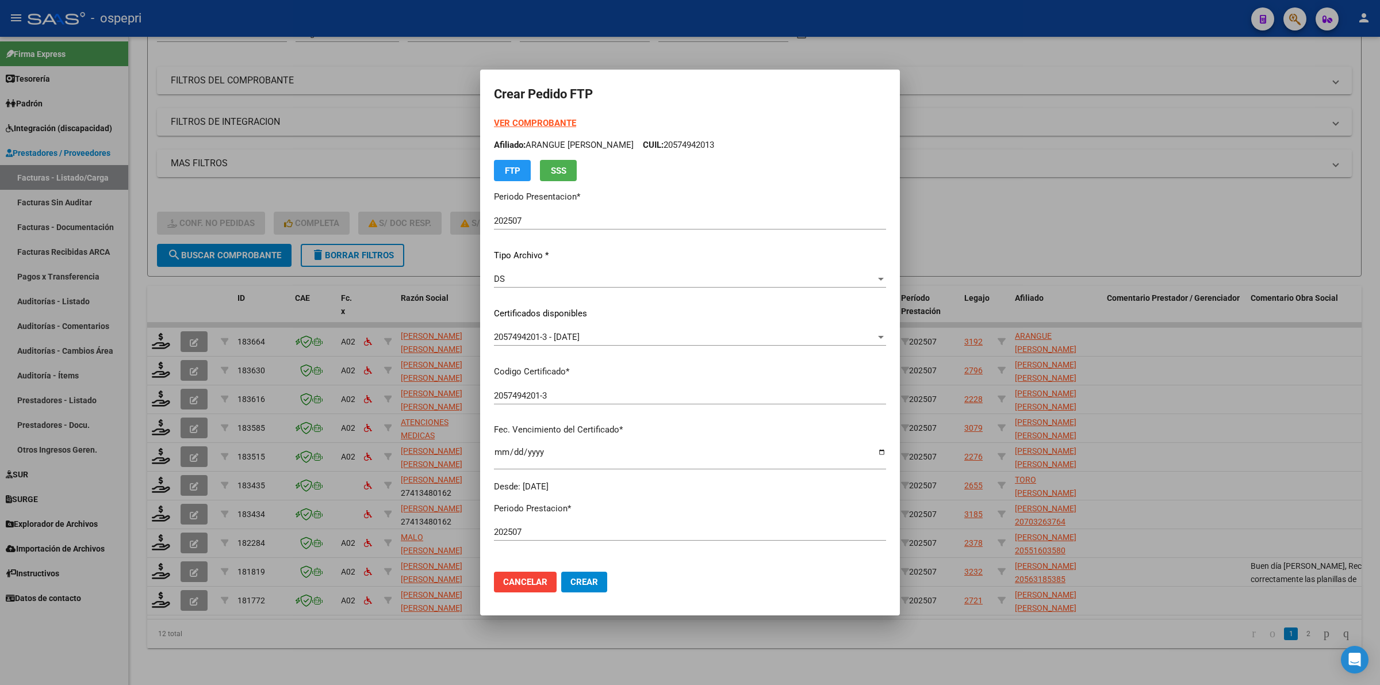
click at [509, 122] on strong "VER COMPROBANTE" at bounding box center [535, 123] width 82 height 10
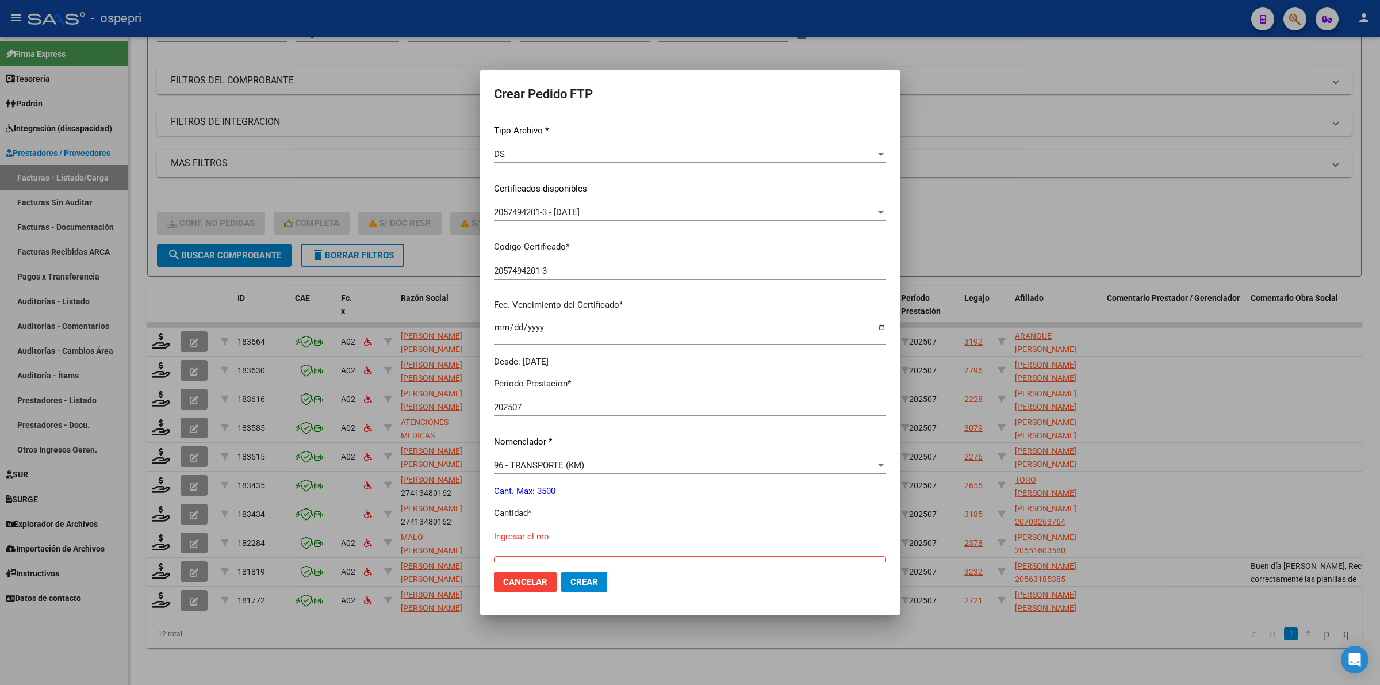
scroll to position [287, 0]
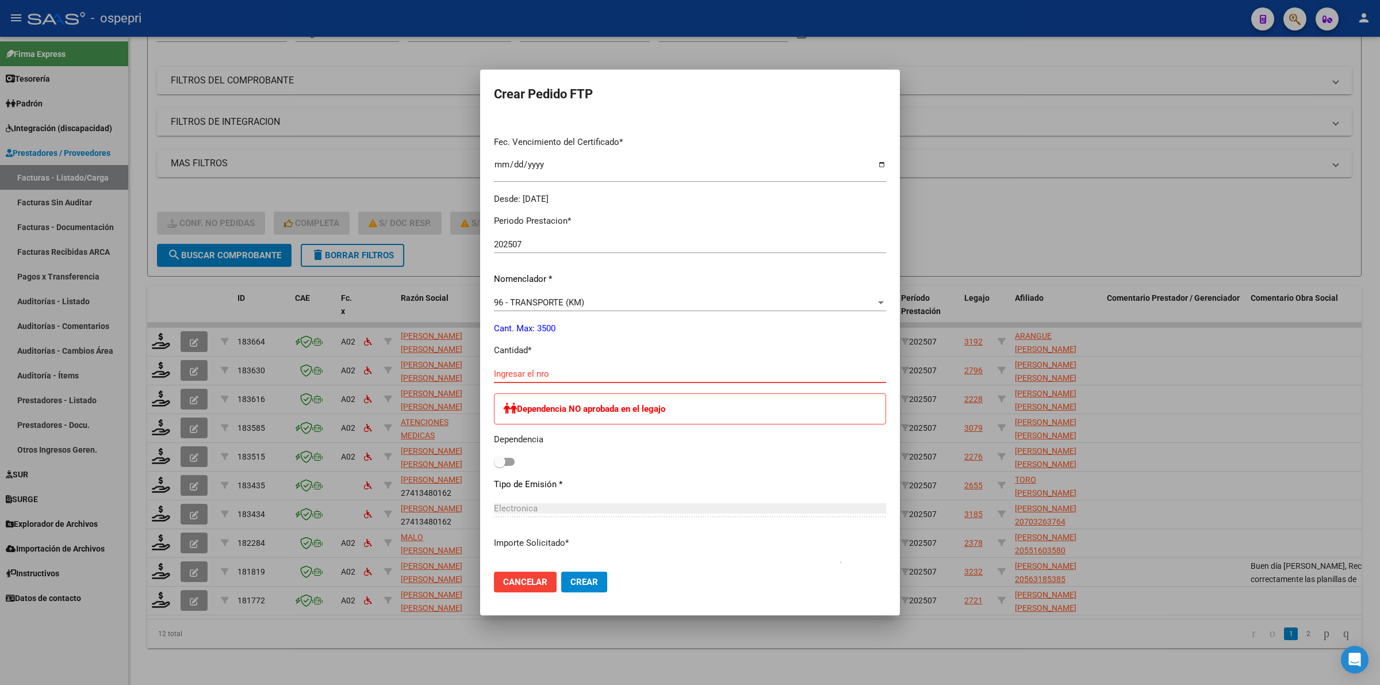
click at [528, 371] on input "Ingresar el nro" at bounding box center [690, 374] width 392 height 10
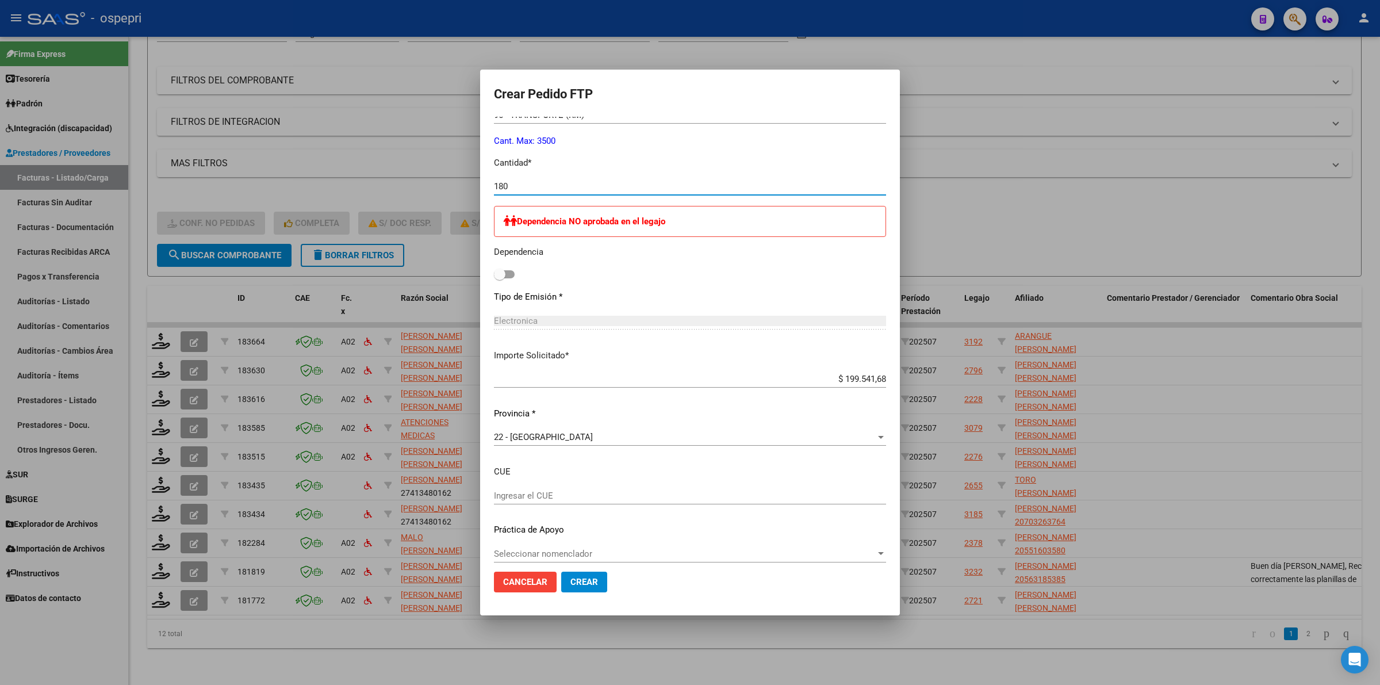
scroll to position [486, 0]
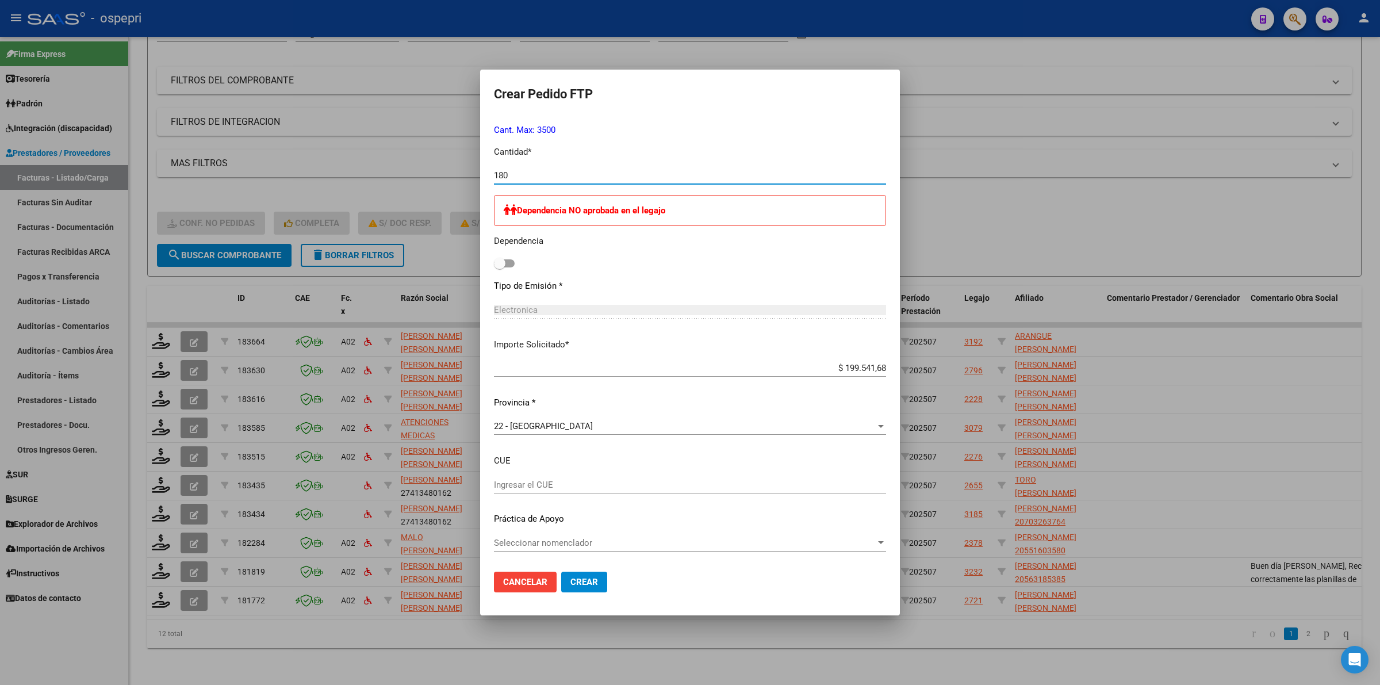
type input "180"
click at [570, 579] on span "Crear" at bounding box center [584, 582] width 28 height 10
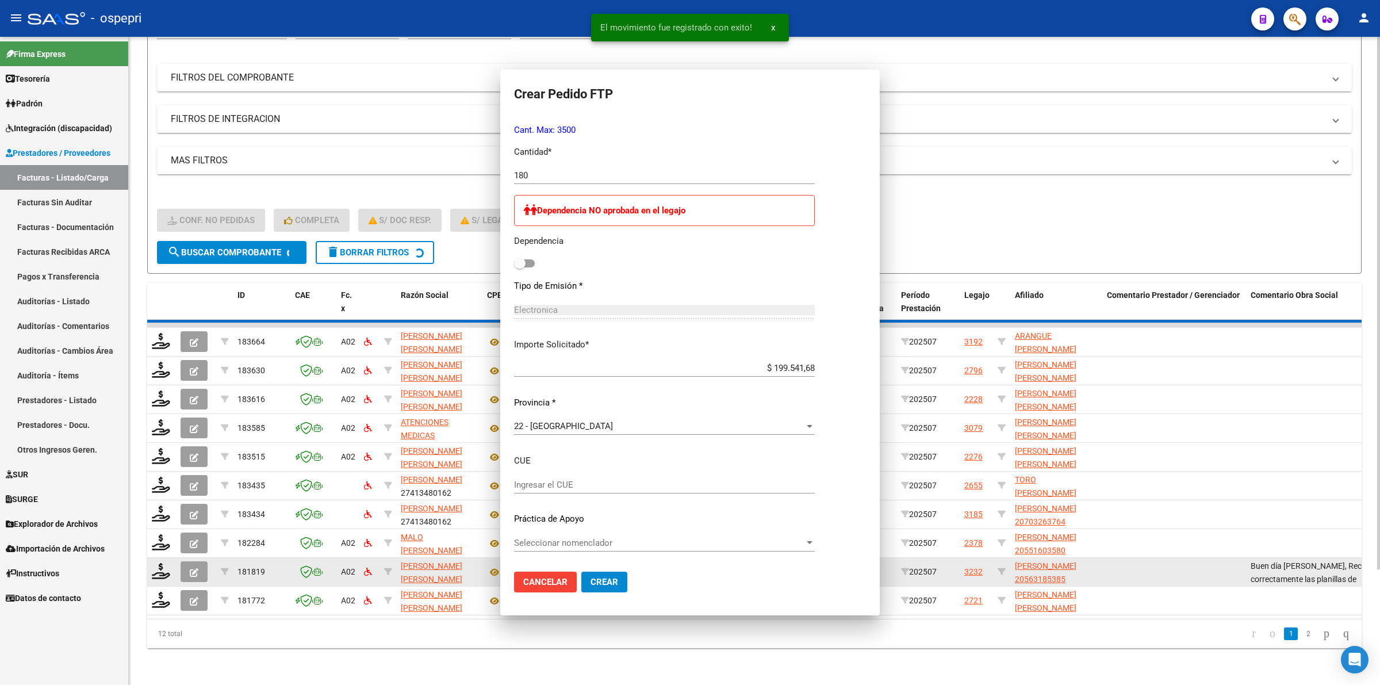
scroll to position [0, 0]
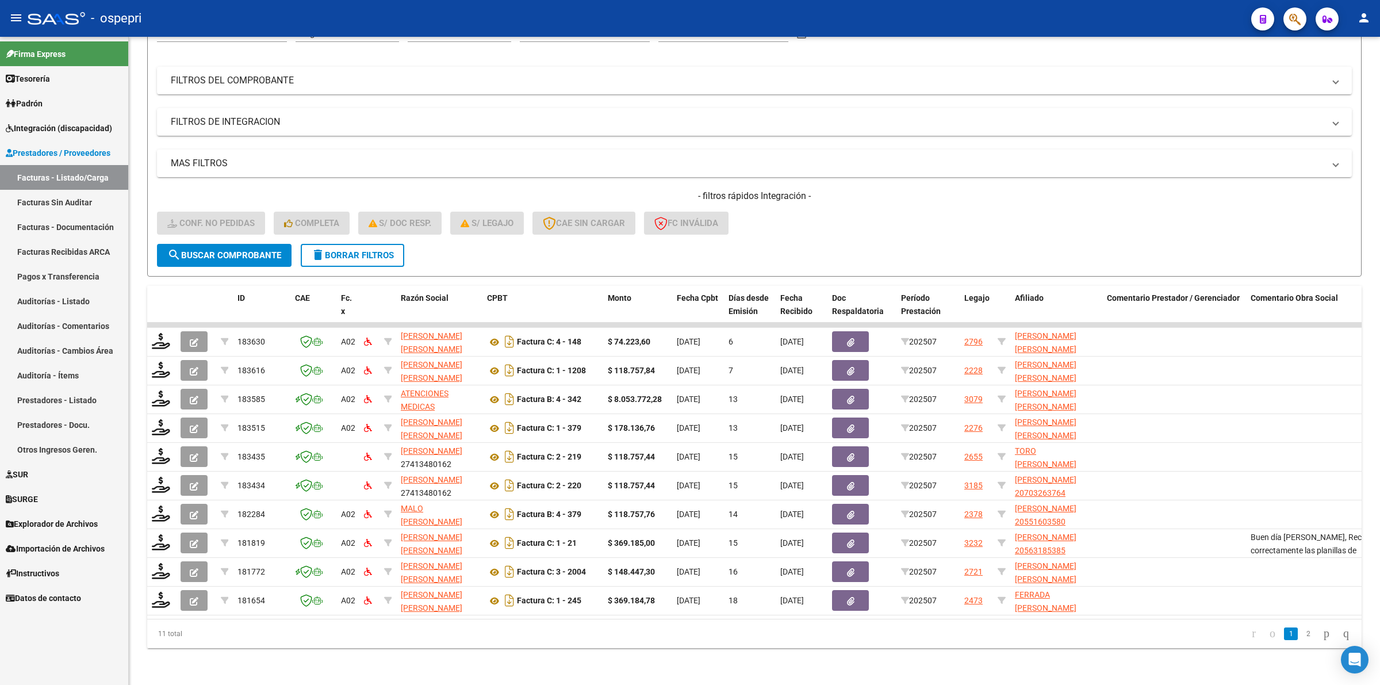
click at [104, 168] on link "Facturas - Listado/Carga" at bounding box center [64, 177] width 128 height 25
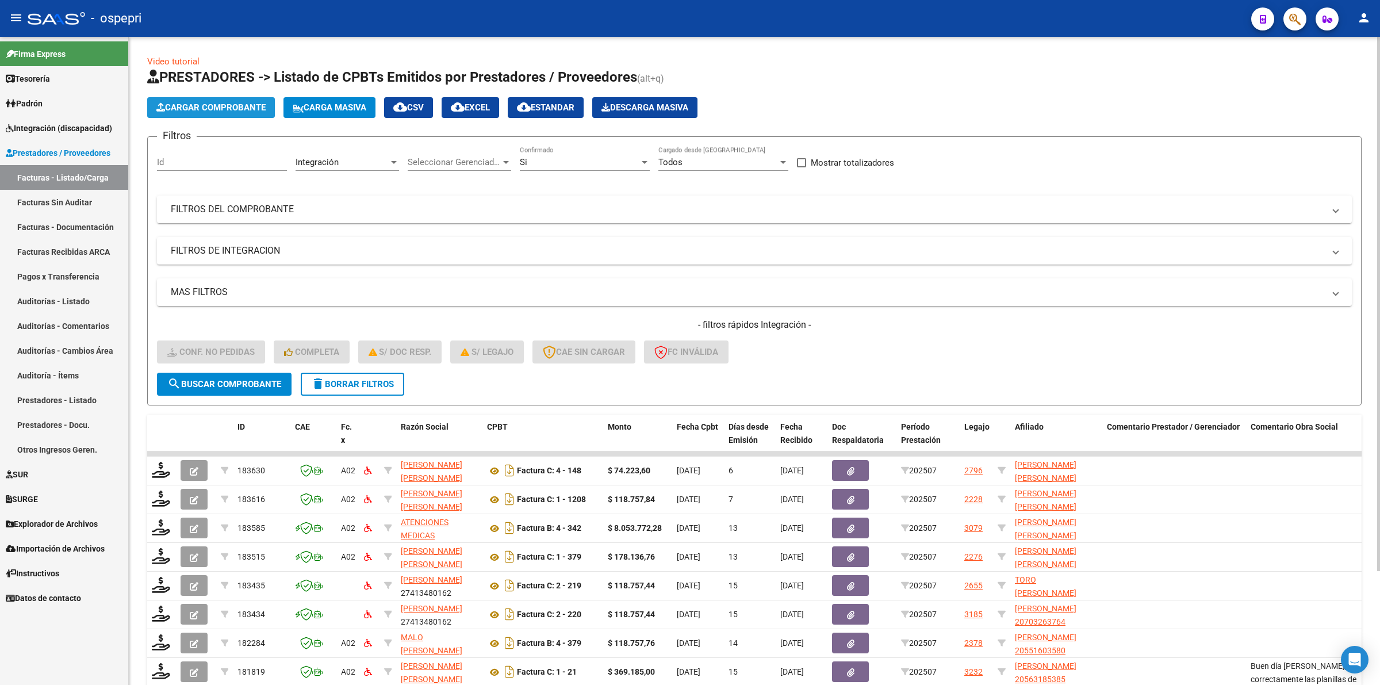
click at [228, 105] on span "Cargar Comprobante" at bounding box center [210, 107] width 109 height 10
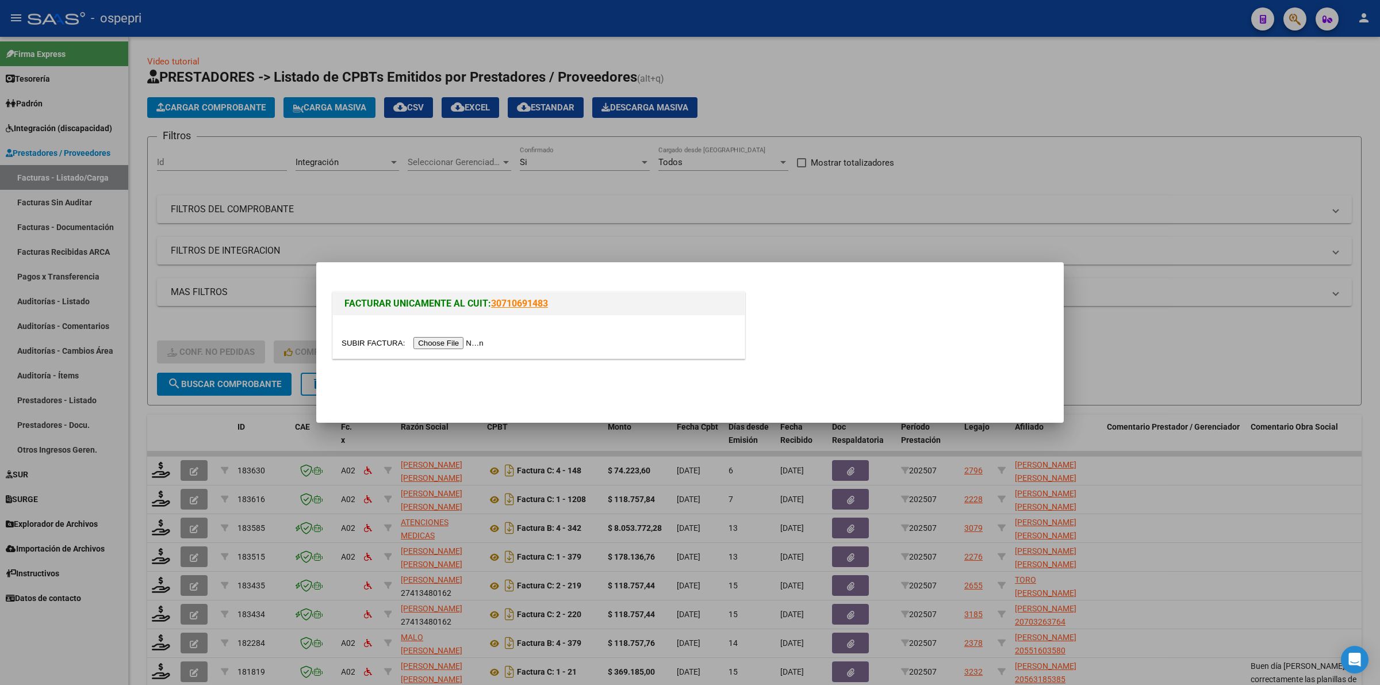
click at [480, 338] on input "file" at bounding box center [413, 343] width 145 height 12
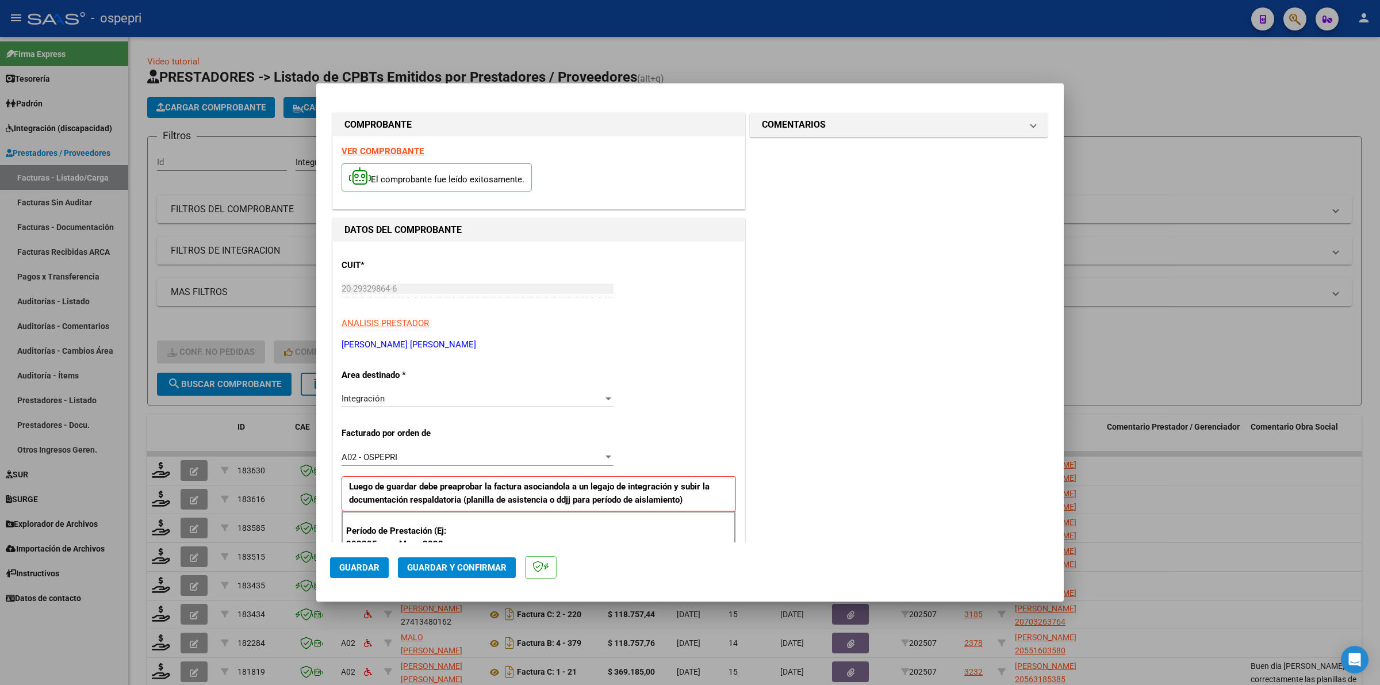
click at [407, 147] on strong "VER COMPROBANTE" at bounding box center [382, 151] width 82 height 10
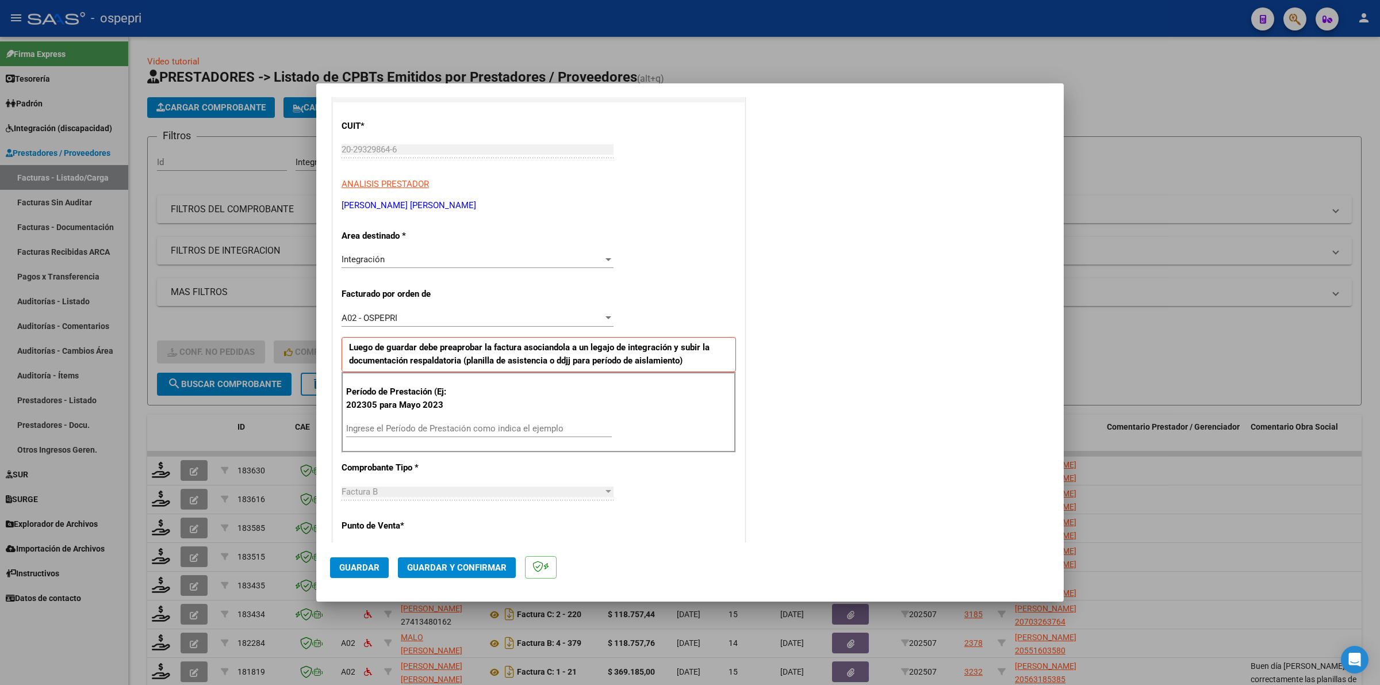
scroll to position [144, 0]
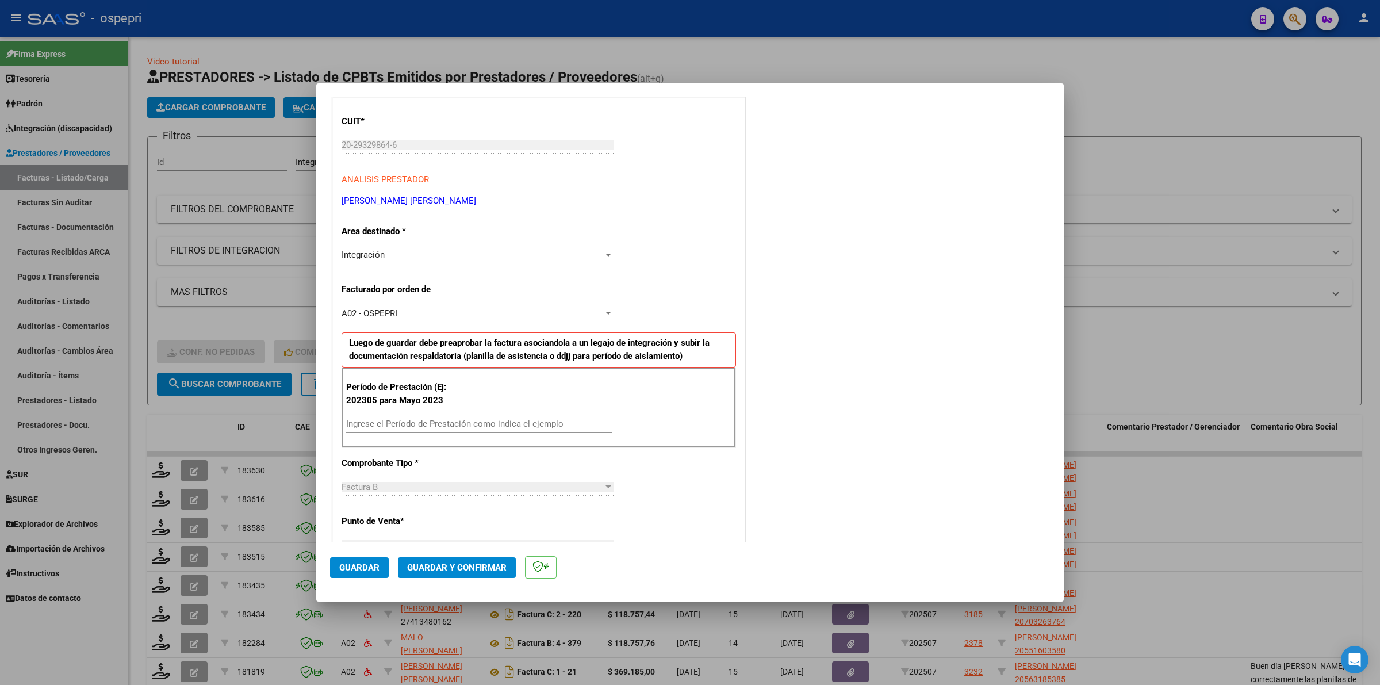
drag, startPoint x: 378, startPoint y: 425, endPoint x: 383, endPoint y: 423, distance: 5.9
click at [380, 424] on input "Ingrese el Período de Prestación como indica el ejemplo" at bounding box center [479, 424] width 266 height 10
type input "202507"
click at [343, 568] on span "Guardar" at bounding box center [359, 567] width 40 height 10
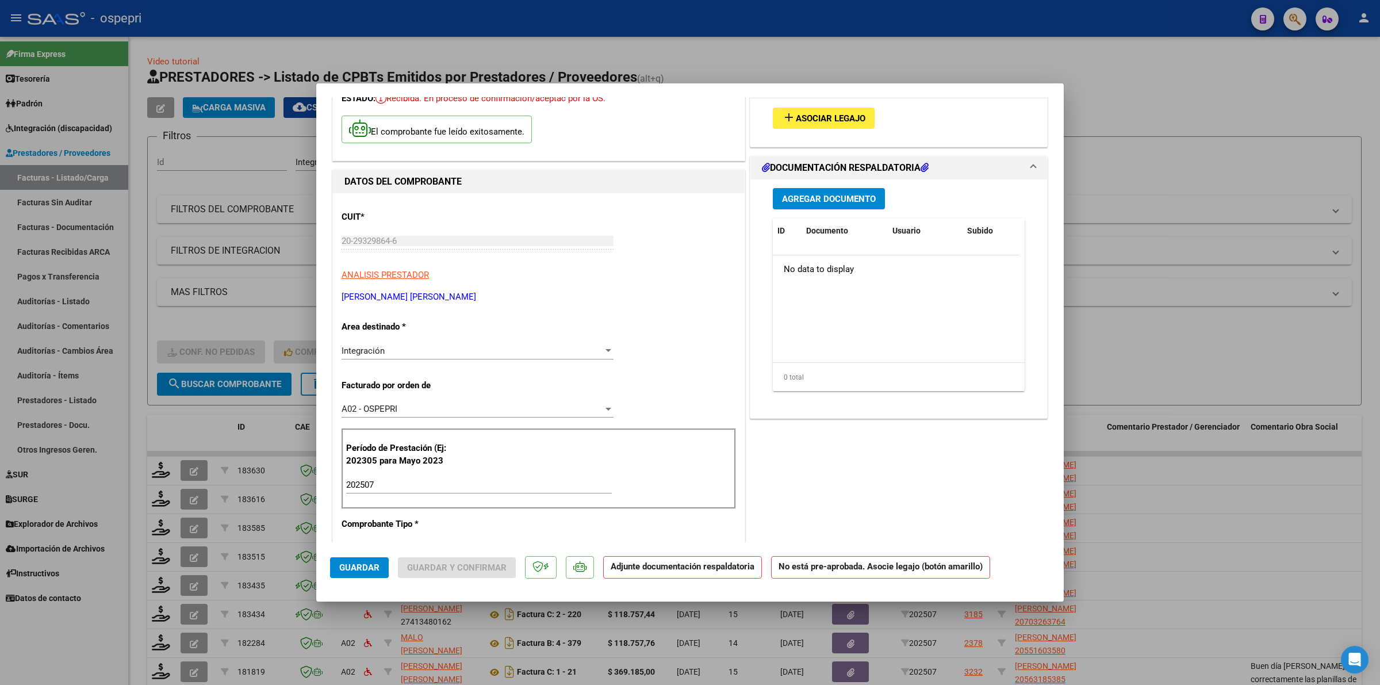
scroll to position [0, 0]
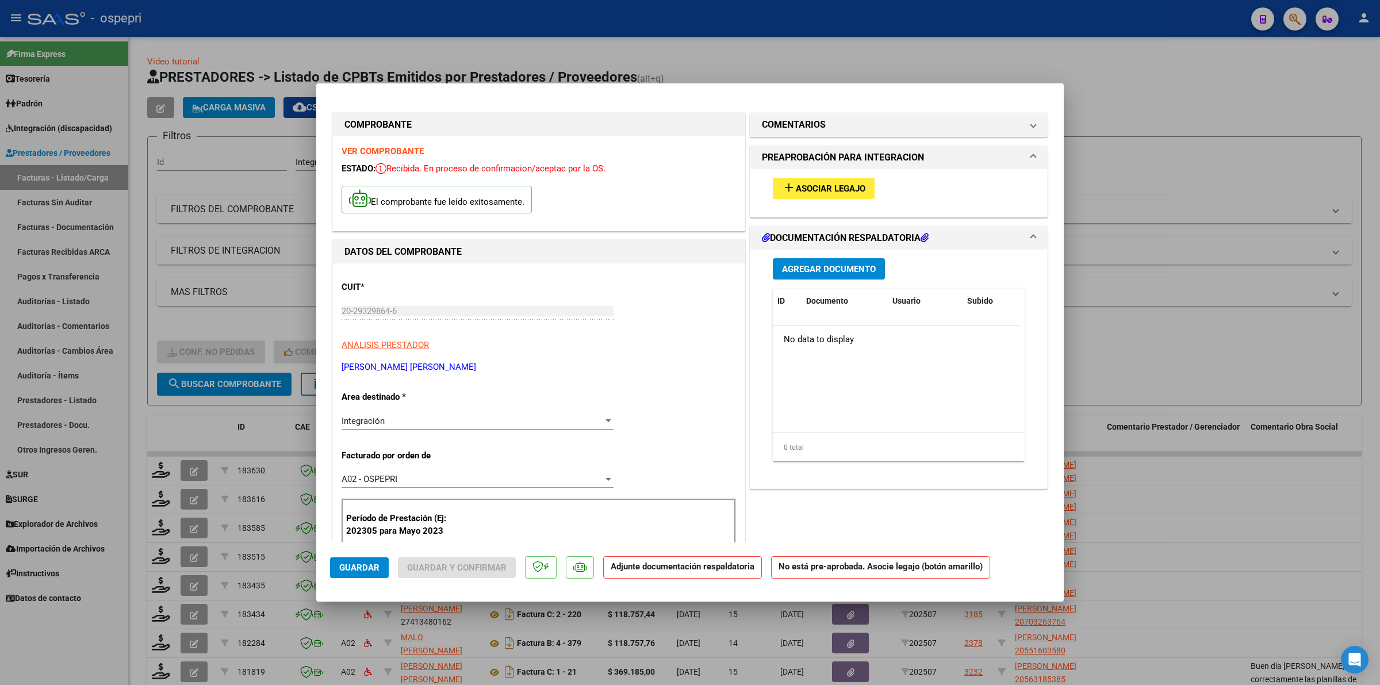
click at [855, 185] on span "Asociar Legajo" at bounding box center [831, 188] width 70 height 10
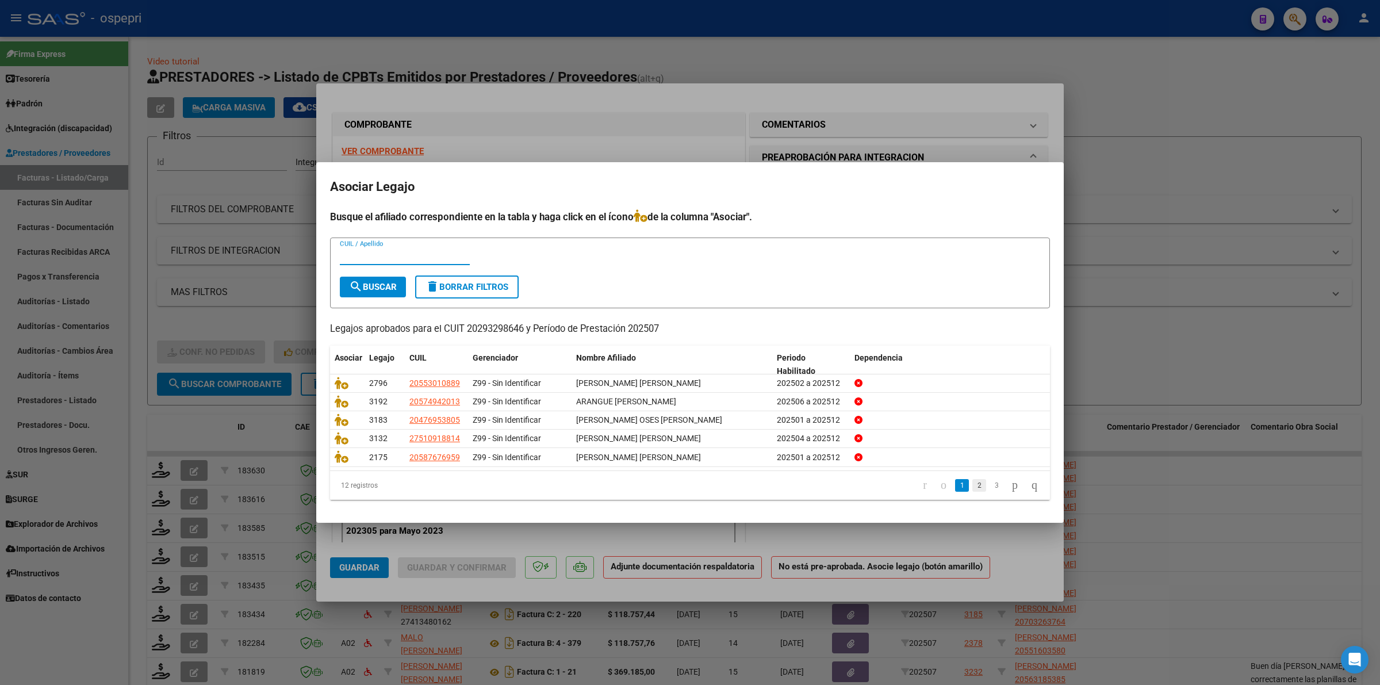
click at [972, 488] on link "2" at bounding box center [979, 485] width 14 height 13
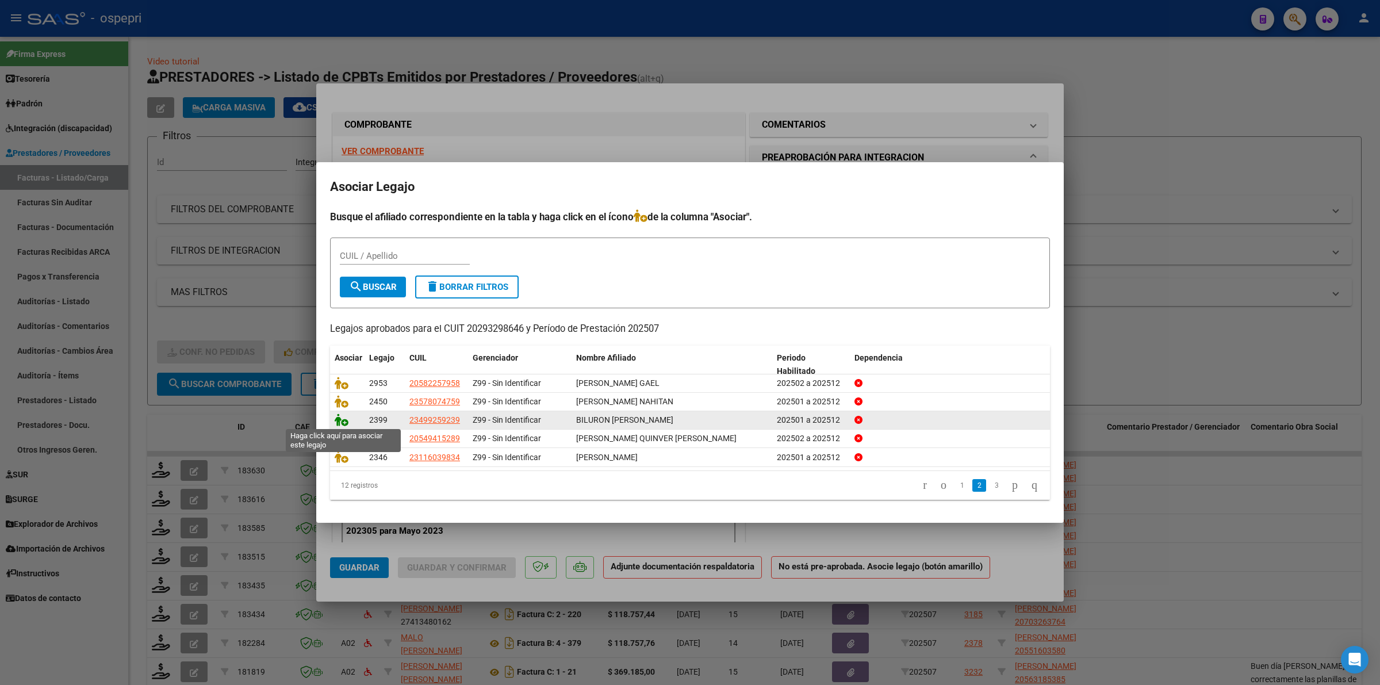
click at [343, 420] on icon at bounding box center [342, 419] width 14 height 13
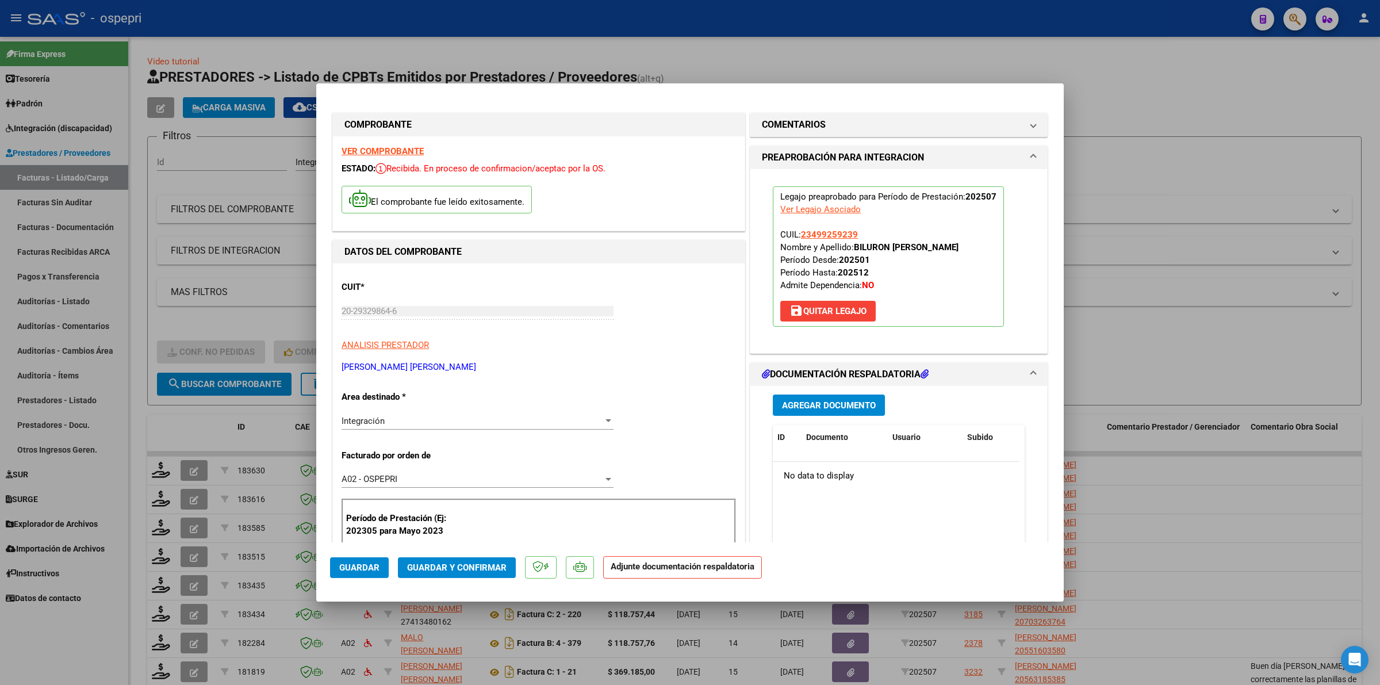
click at [777, 413] on button "Agregar Documento" at bounding box center [829, 404] width 112 height 21
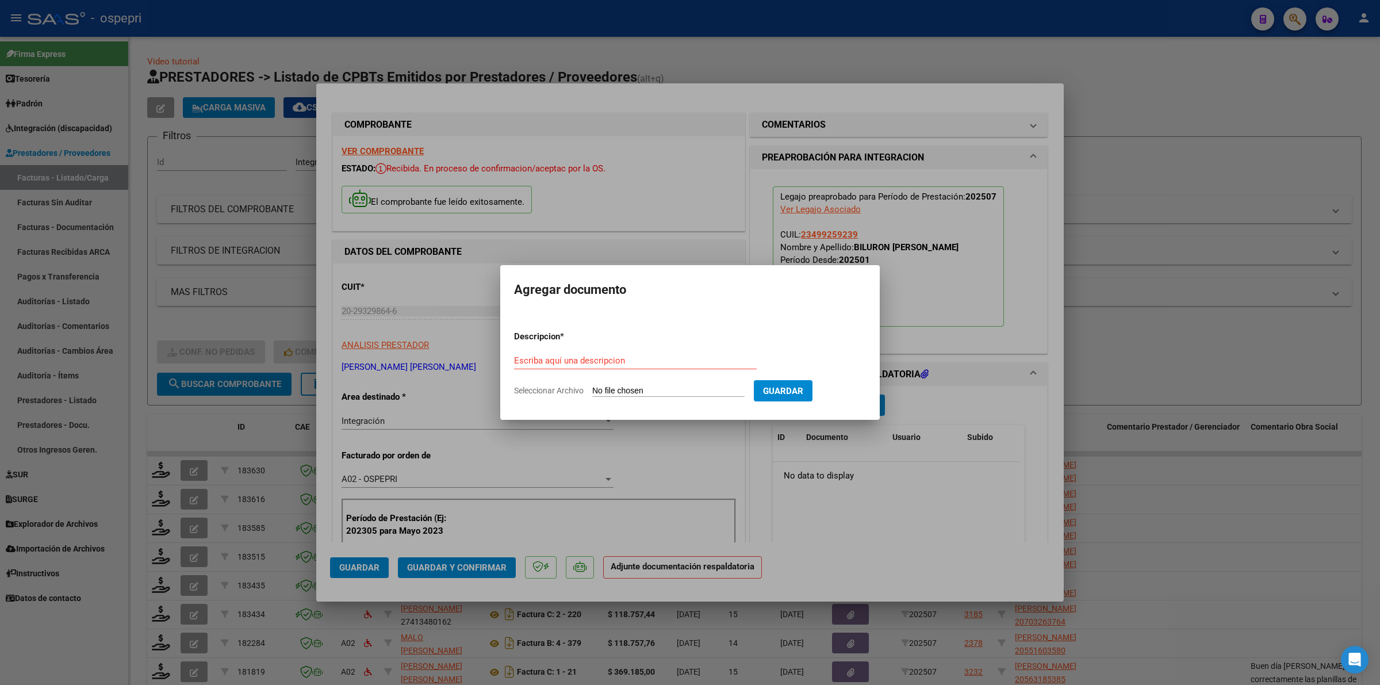
click at [648, 384] on form "Descripcion * Escriba aquí una descripcion Seleccionar Archivo Guardar" at bounding box center [690, 363] width 352 height 84
click at [643, 387] on input "Seleccionar Archivo" at bounding box center [668, 391] width 152 height 11
type input "C:\fakepath\REPORTE [PERSON_NAME] 202507.pdf"
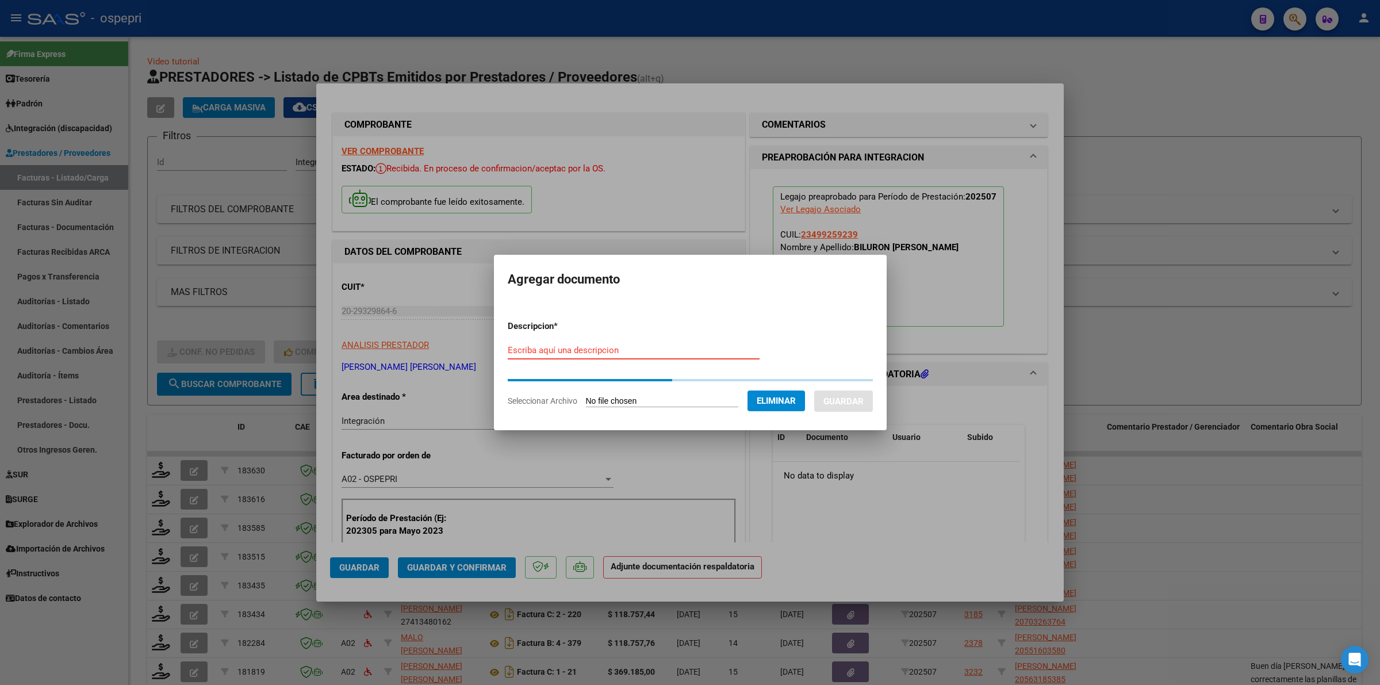
click at [528, 347] on input "Escriba aquí una descripcion" at bounding box center [634, 350] width 252 height 10
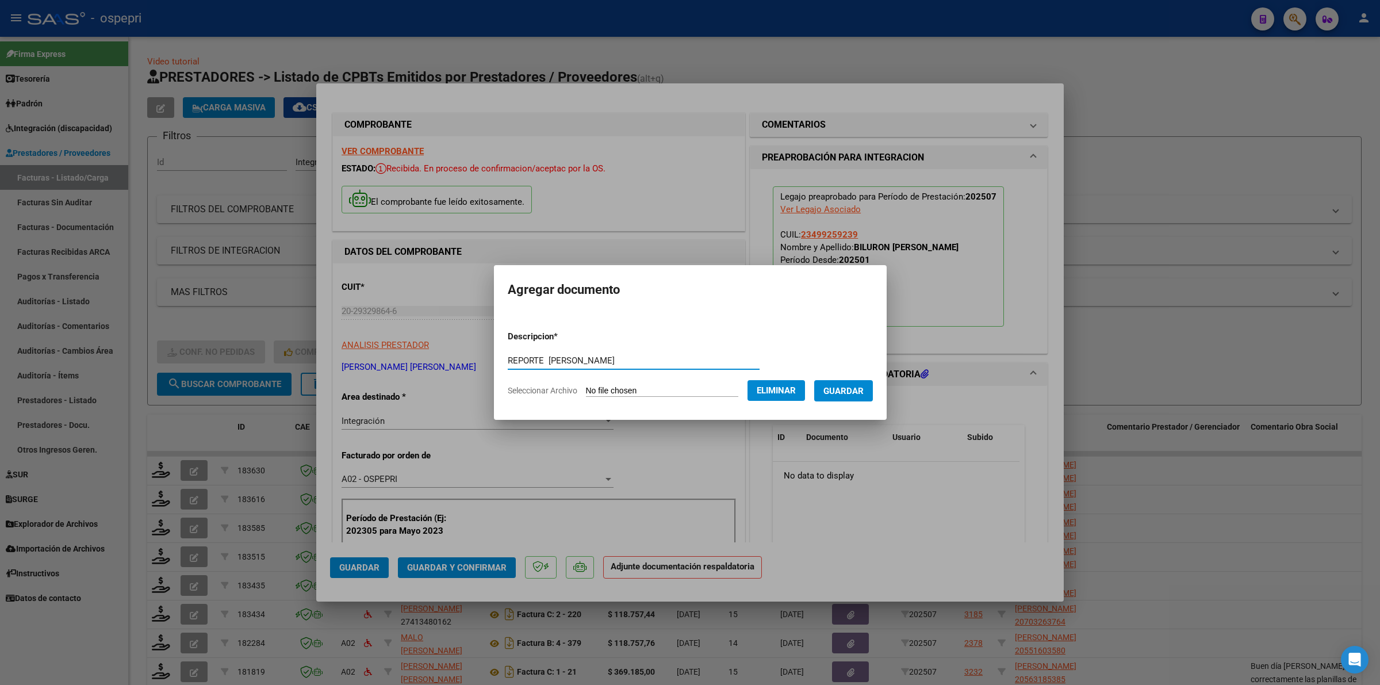
type input "REPORTE FARIAS"
drag, startPoint x: 855, startPoint y: 369, endPoint x: 857, endPoint y: 381, distance: 12.7
click at [855, 374] on form "Descripcion * REPORTE FARIAS Escriba aquí una descripcion Seleccionar Archivo E…" at bounding box center [690, 363] width 365 height 84
click at [857, 382] on button "Guardar" at bounding box center [843, 390] width 59 height 21
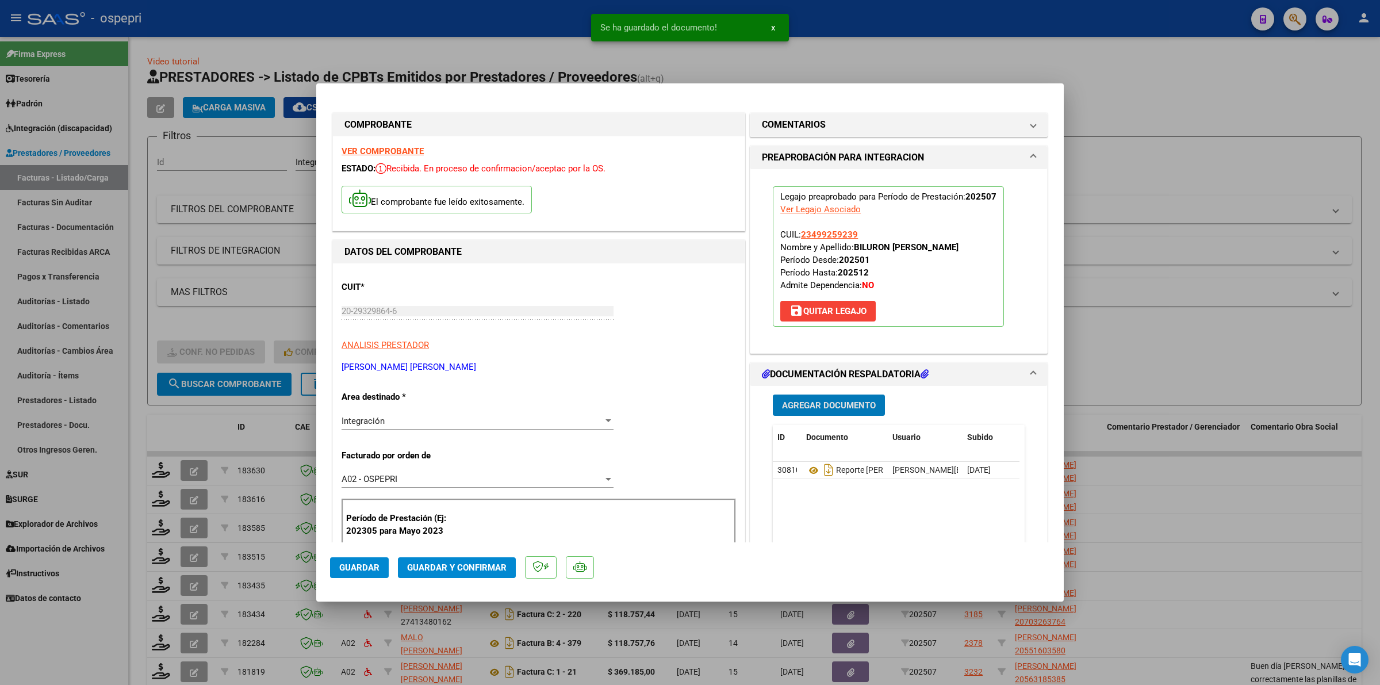
type input "$ 0,00"
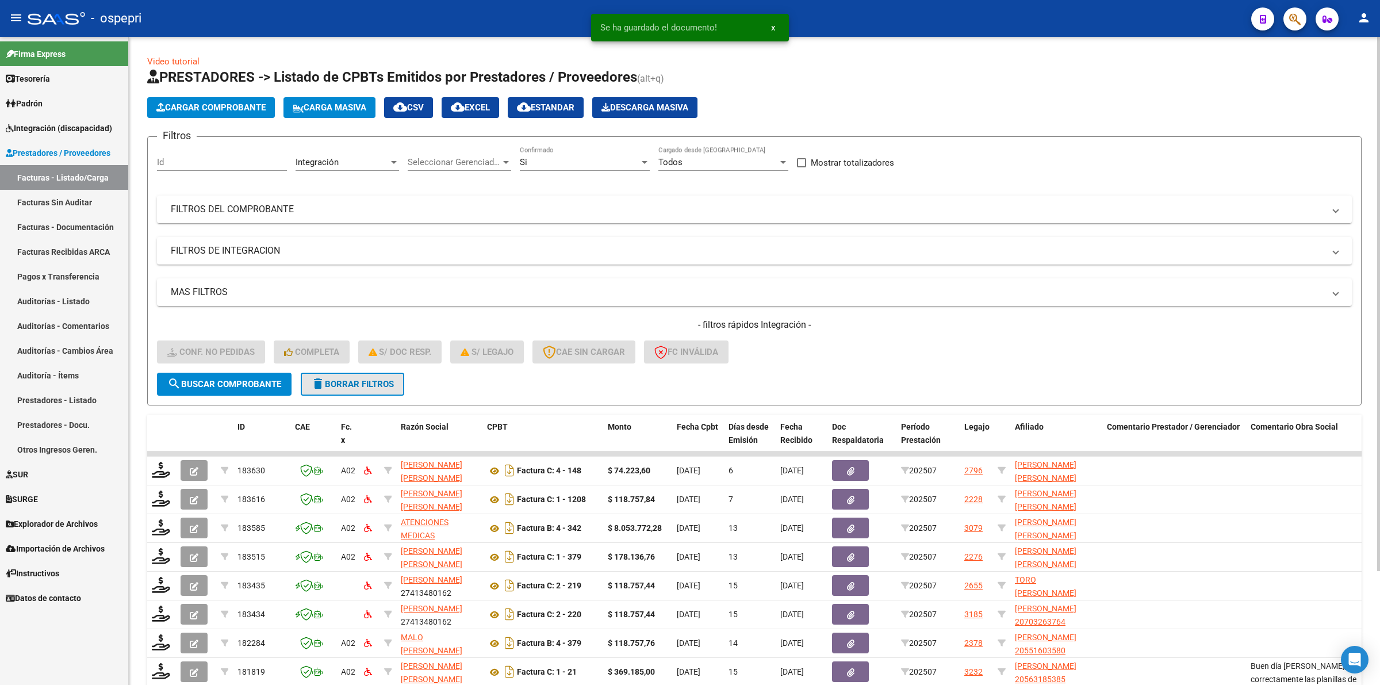
click at [375, 382] on span "delete Borrar Filtros" at bounding box center [352, 384] width 83 height 10
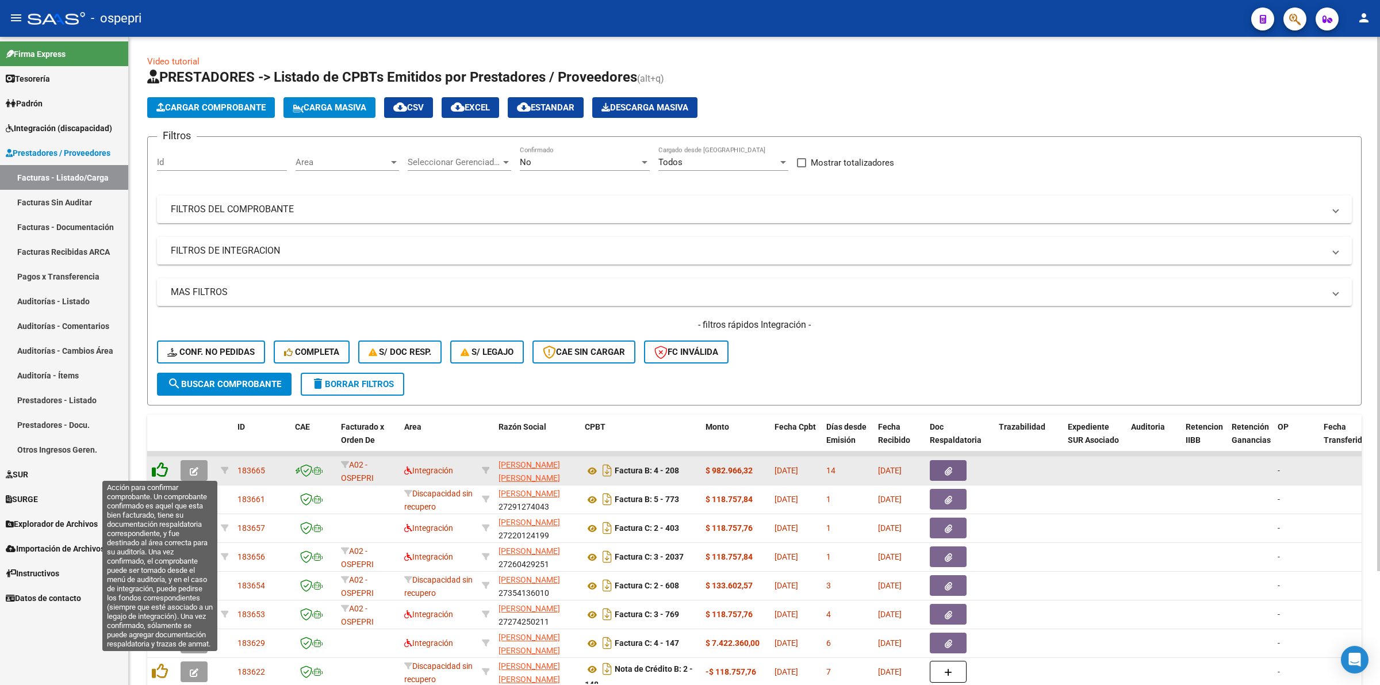
click at [159, 466] on icon at bounding box center [160, 470] width 16 height 16
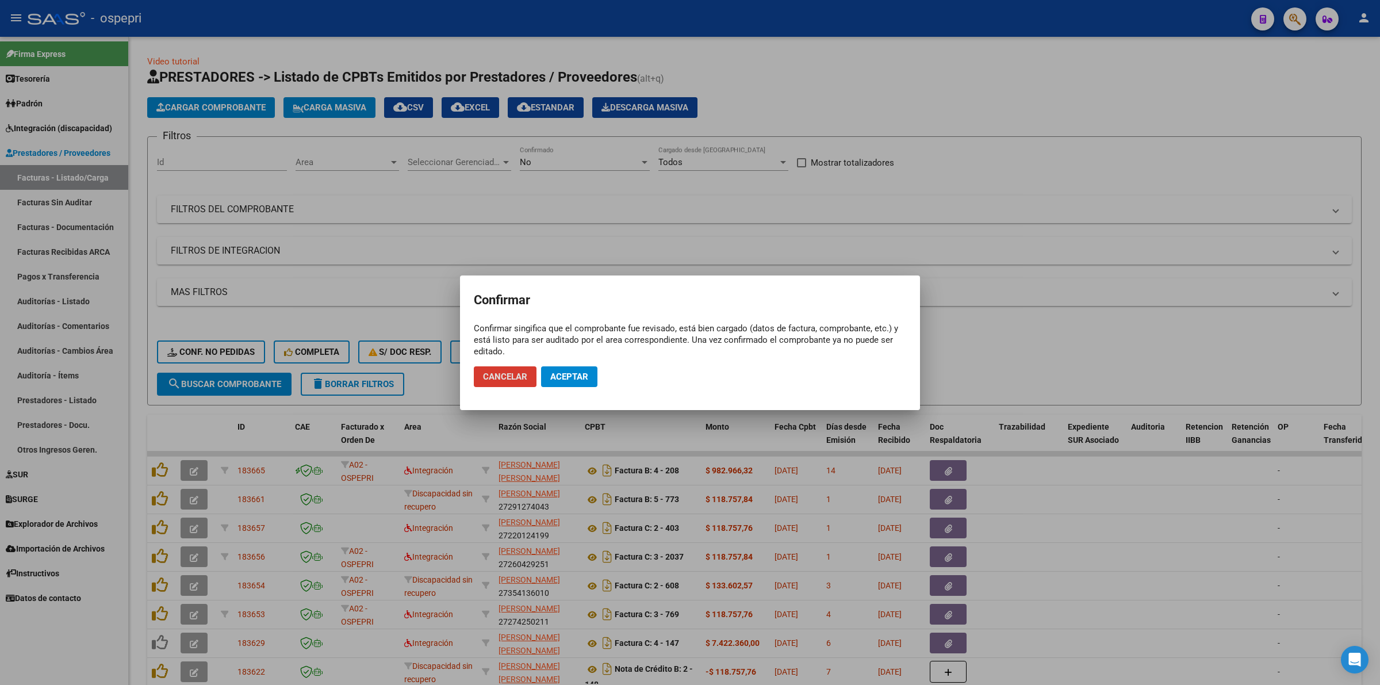
click at [588, 375] on button "Aceptar" at bounding box center [569, 376] width 56 height 21
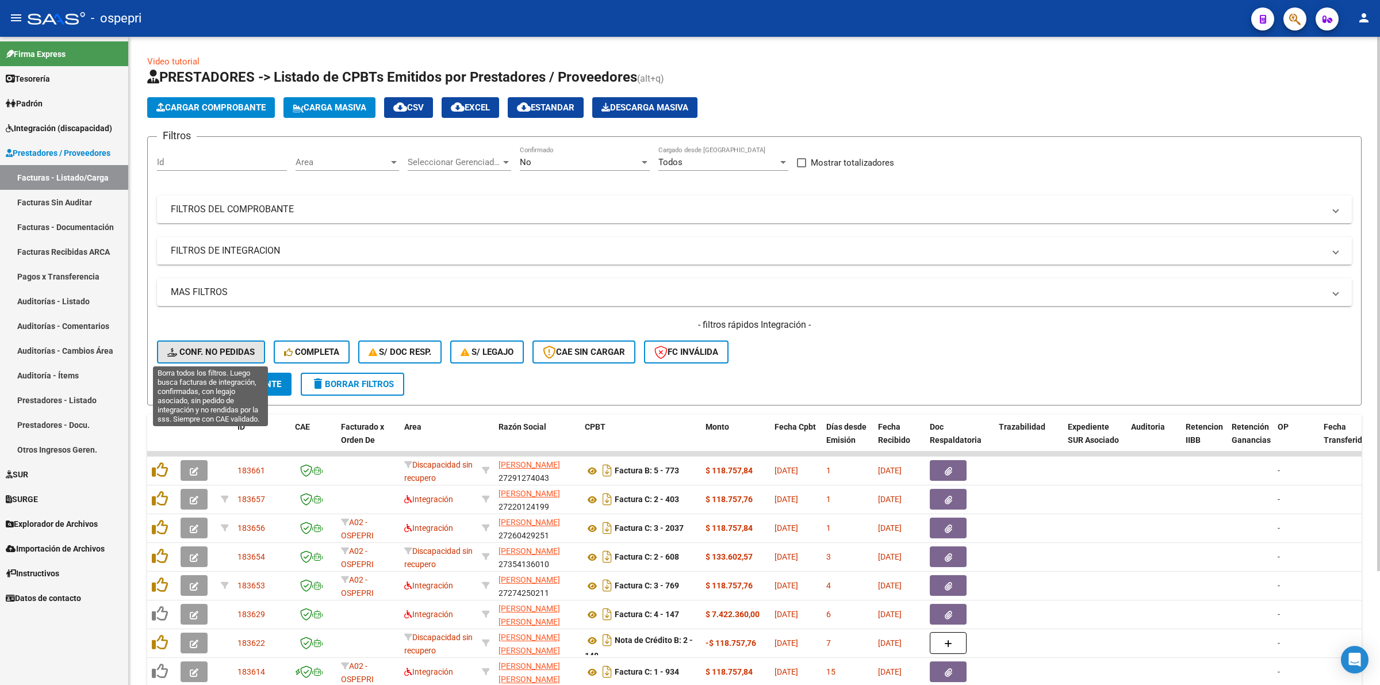
click at [222, 349] on span "Conf. no pedidas" at bounding box center [210, 352] width 87 height 10
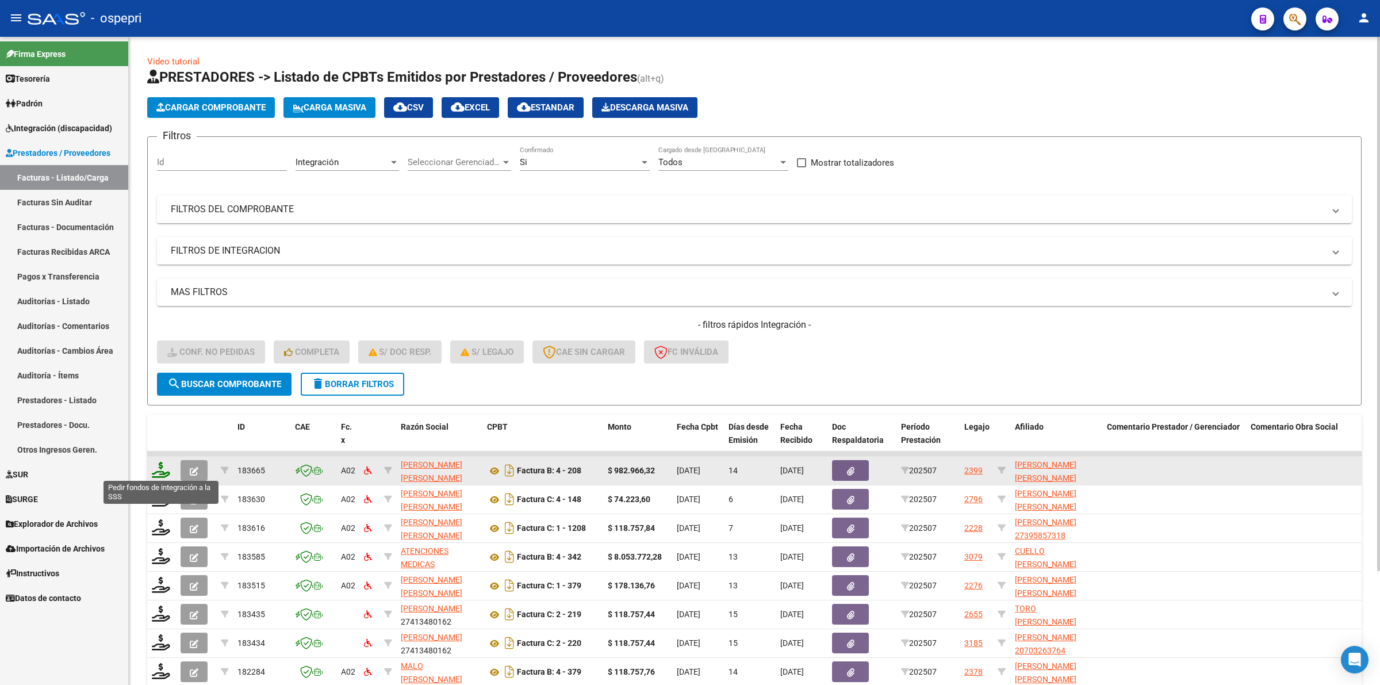
click at [157, 466] on icon at bounding box center [161, 470] width 18 height 16
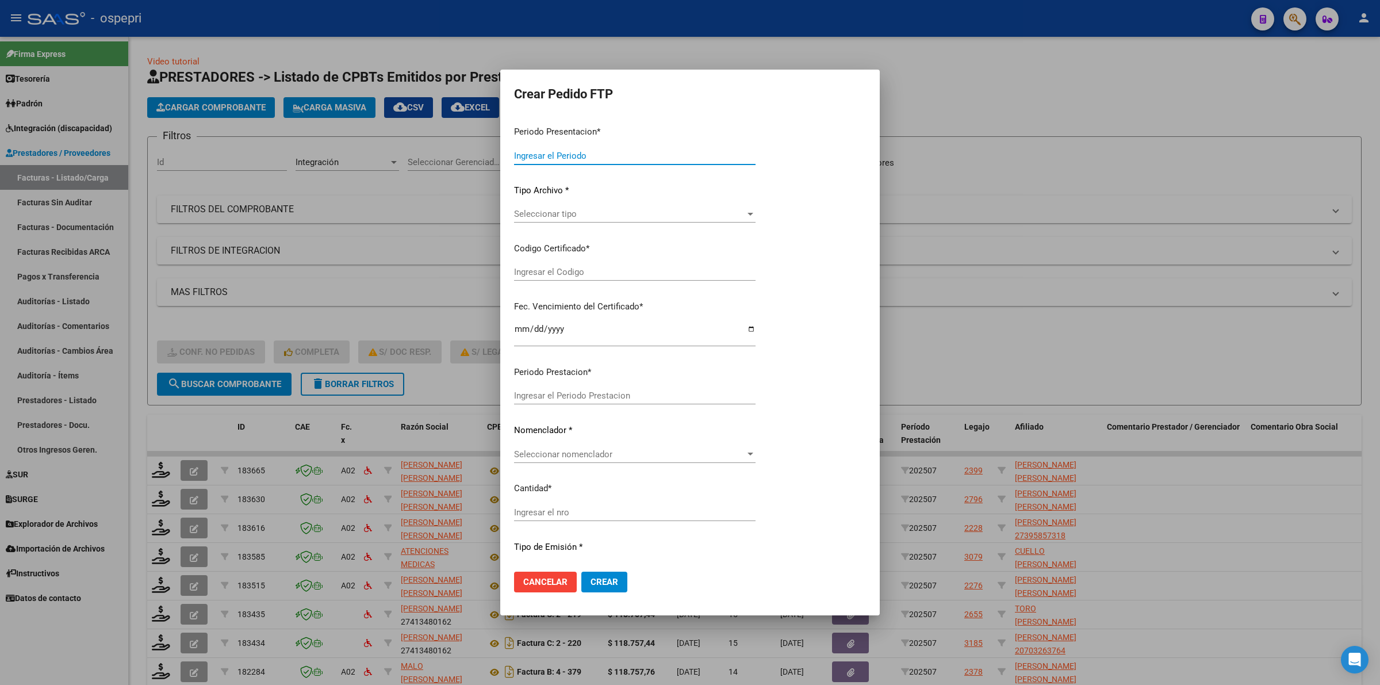
type input "202507"
type input "$ 982.966,32"
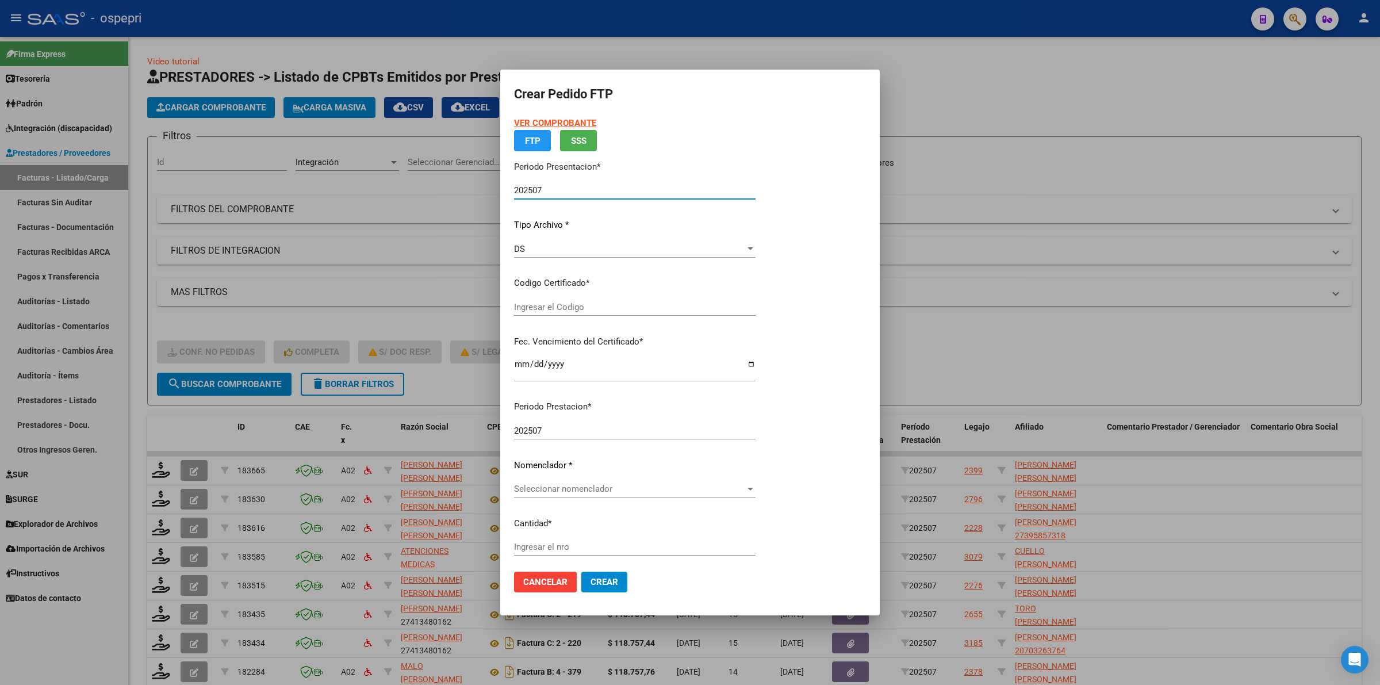
type input "ARG02000499259232016041920260419PPA235"
type input "[DATE]"
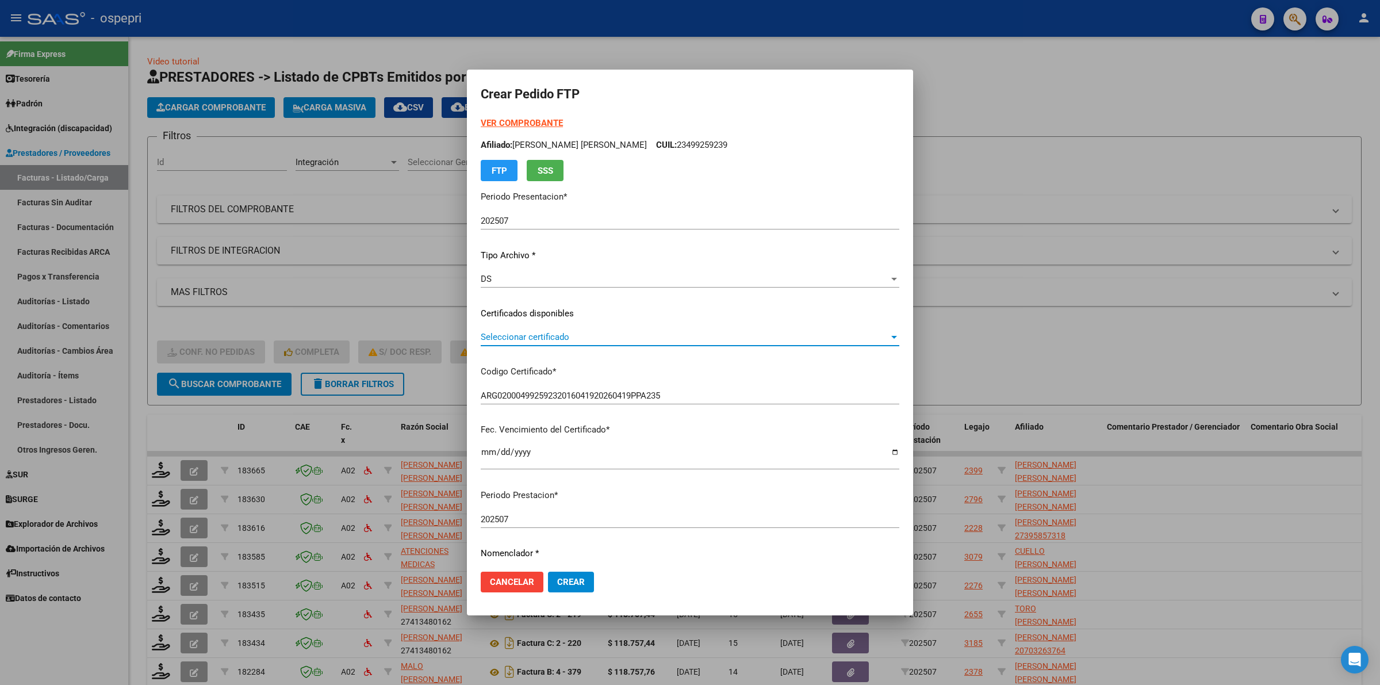
click at [562, 342] on div "Seleccionar certificado Seleccionar certificado" at bounding box center [690, 336] width 419 height 17
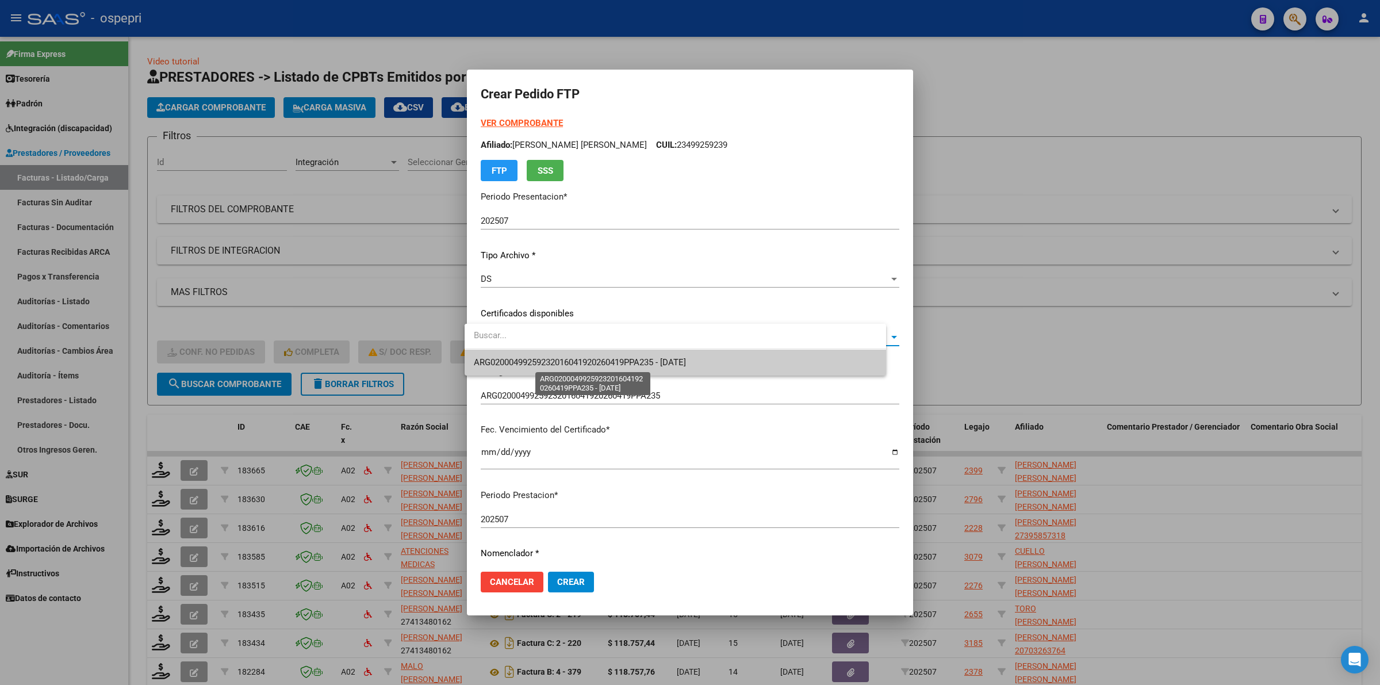
drag, startPoint x: 562, startPoint y: 342, endPoint x: 569, endPoint y: 368, distance: 26.8
click at [570, 367] on span "ARG02000499259232016041920260419PPA235 - [DATE]" at bounding box center [580, 362] width 212 height 10
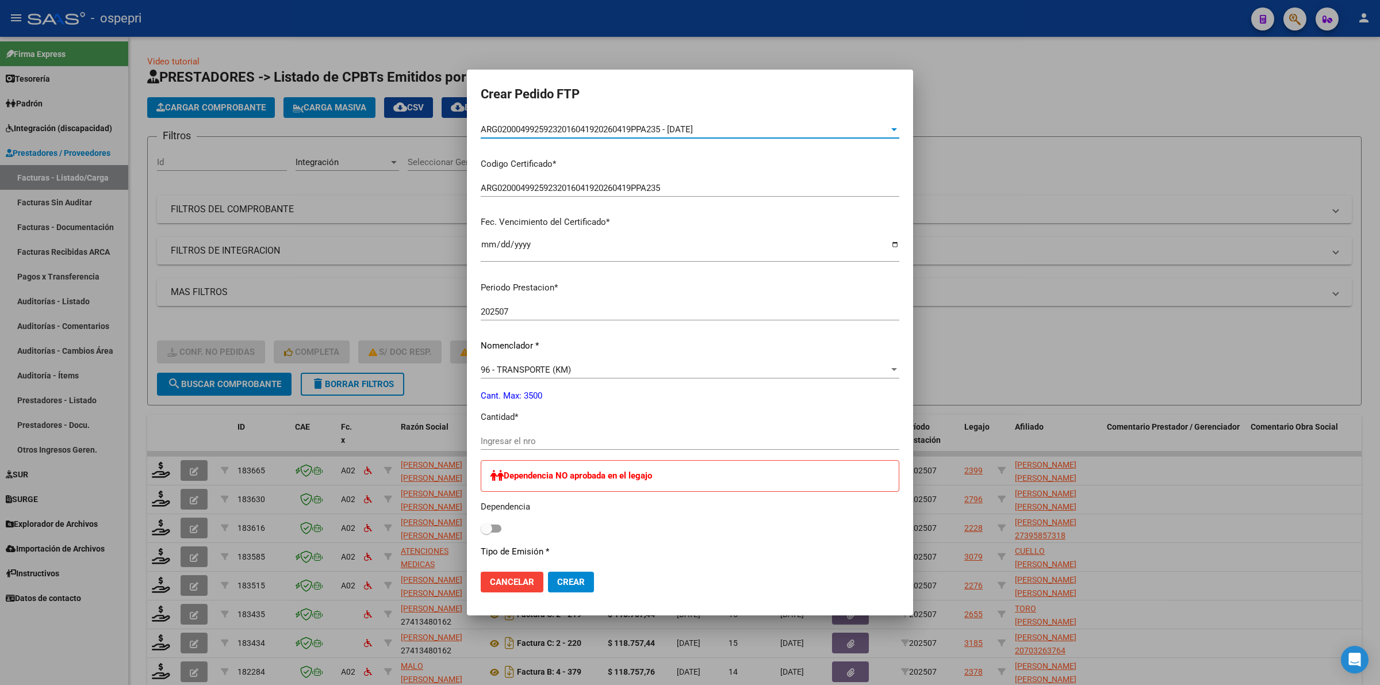
scroll to position [216, 0]
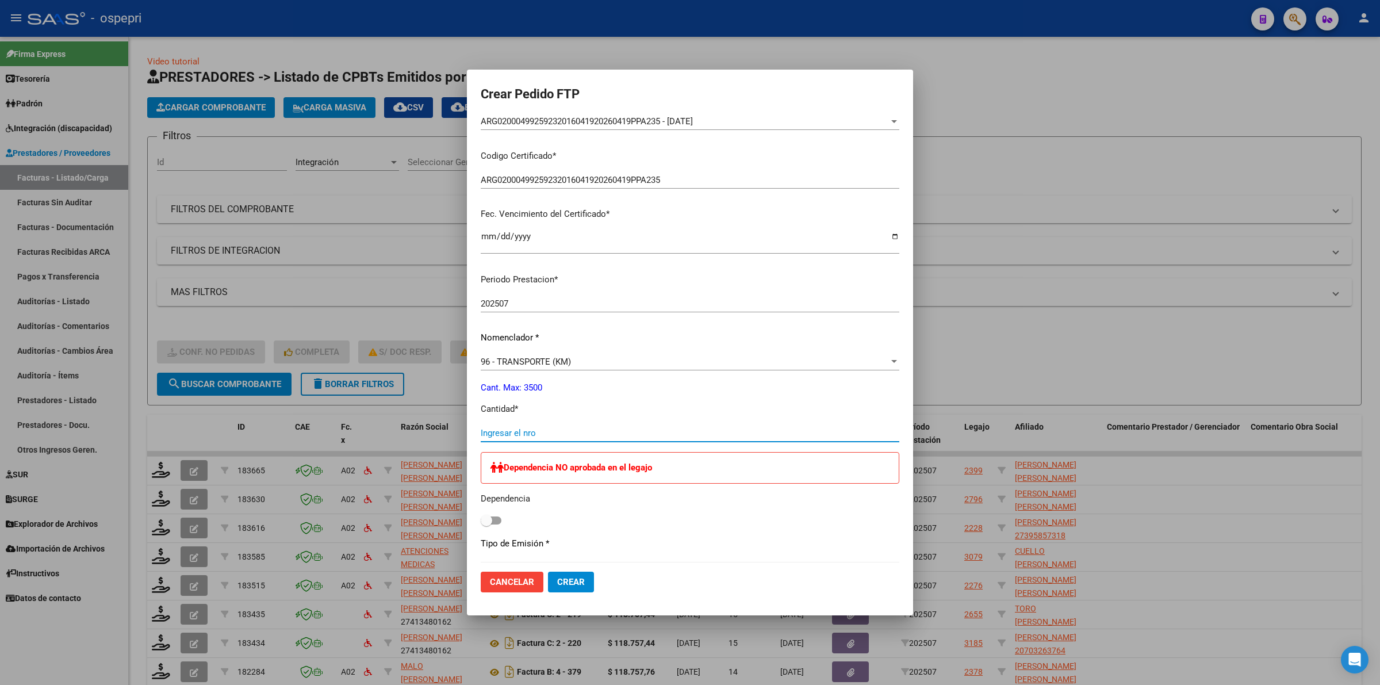
click at [515, 430] on input "Ingresar el nro" at bounding box center [690, 433] width 419 height 10
type input "180"
click at [557, 578] on span "Crear" at bounding box center [571, 582] width 28 height 10
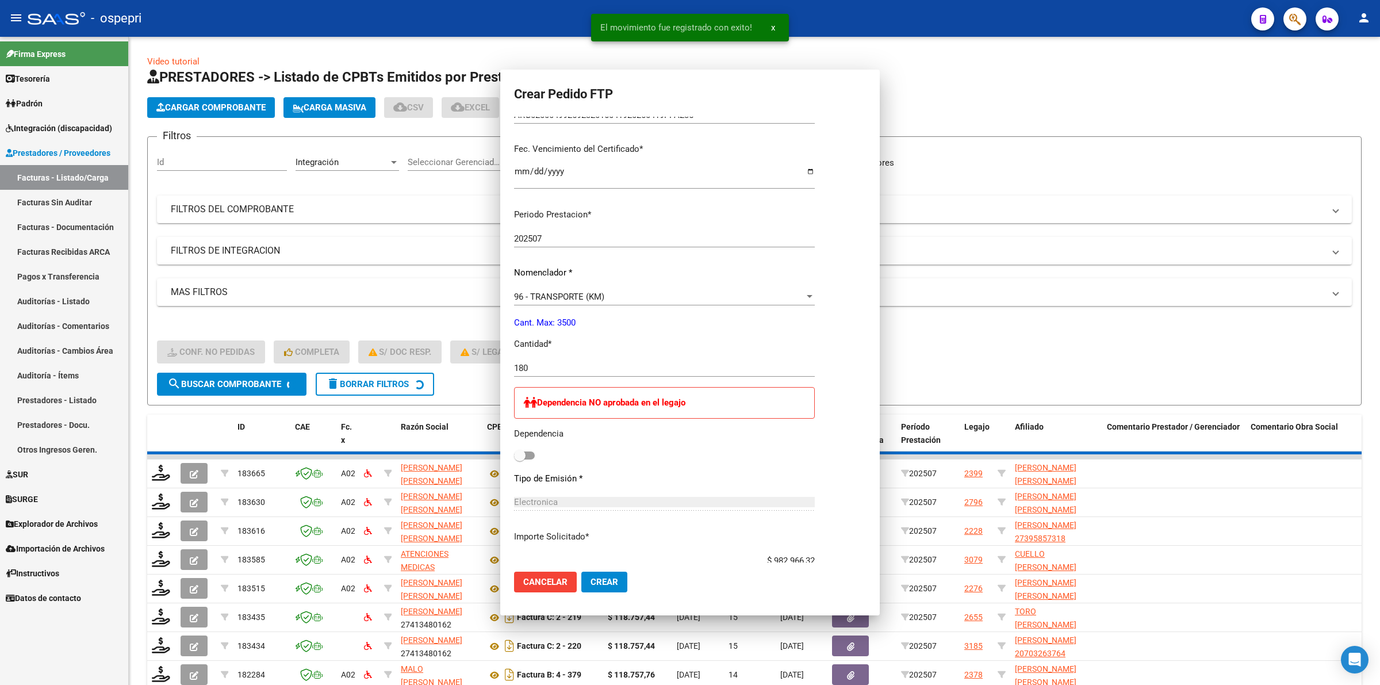
scroll to position [224, 0]
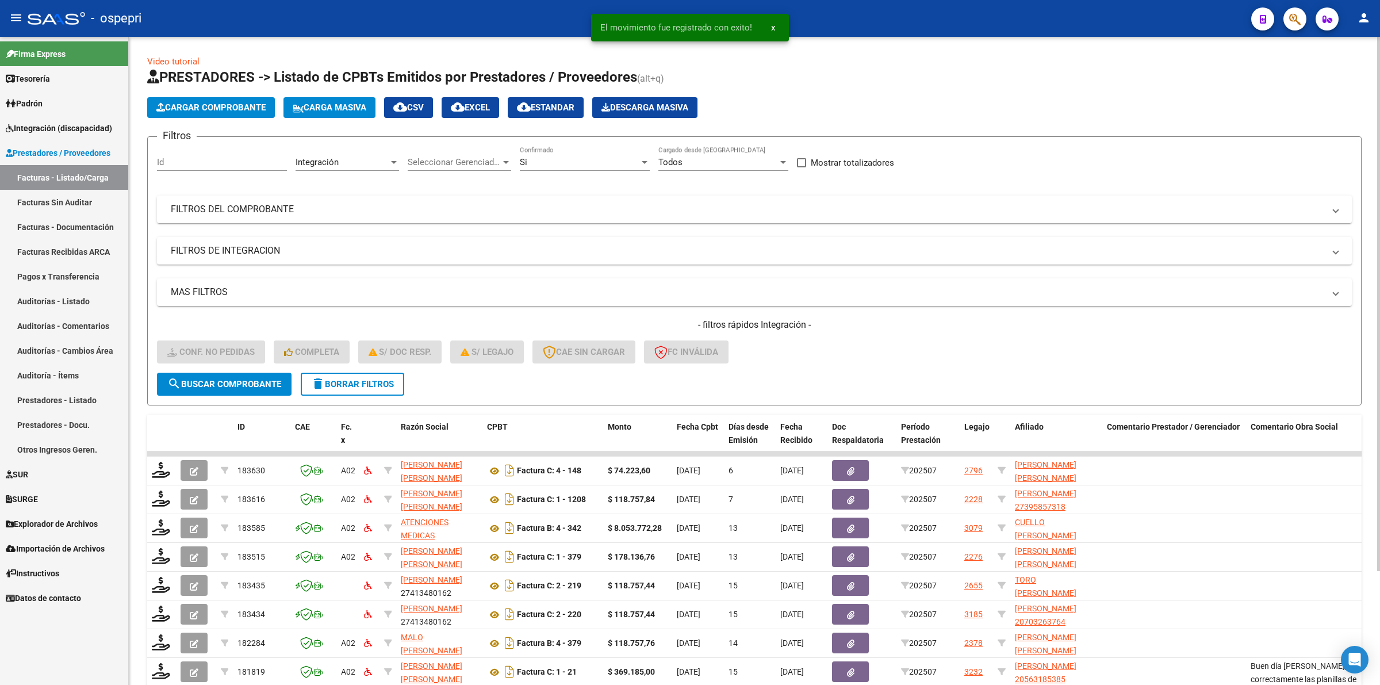
click at [383, 380] on span "delete Borrar Filtros" at bounding box center [352, 384] width 83 height 10
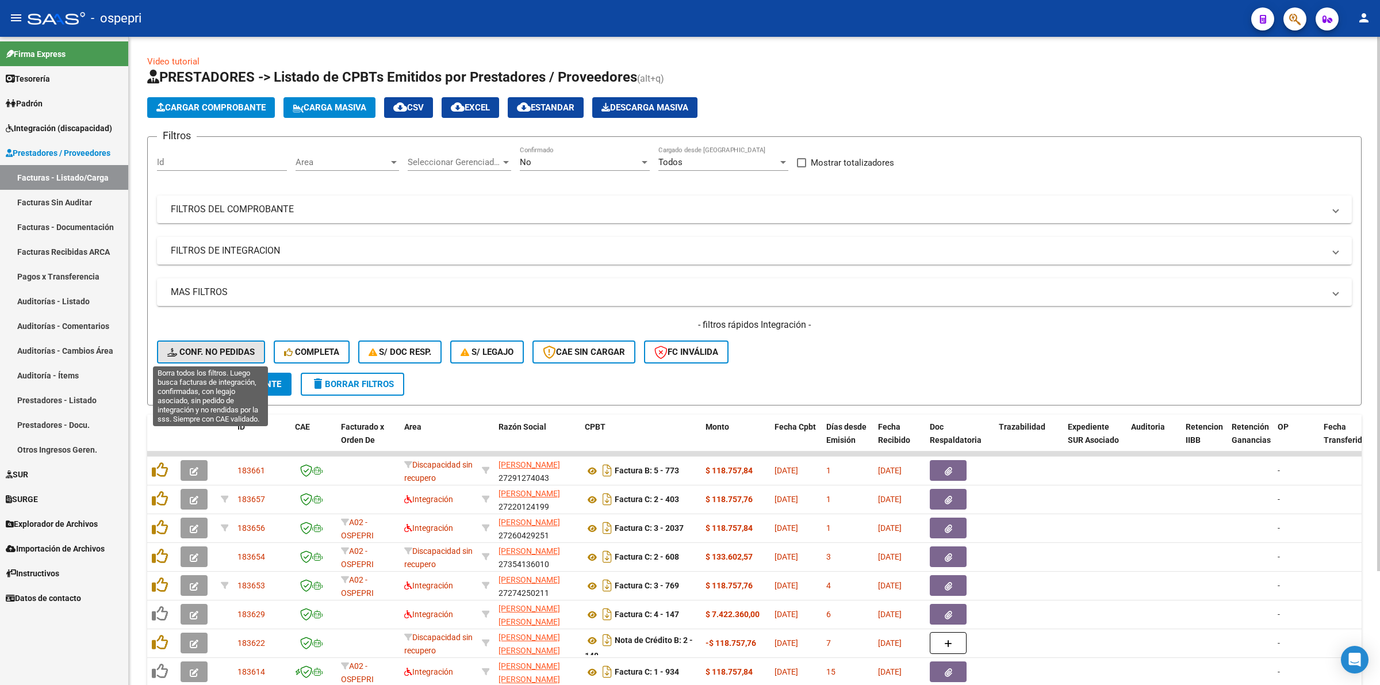
drag, startPoint x: 213, startPoint y: 358, endPoint x: 430, endPoint y: 404, distance: 221.6
click at [214, 358] on button "Conf. no pedidas" at bounding box center [211, 351] width 108 height 23
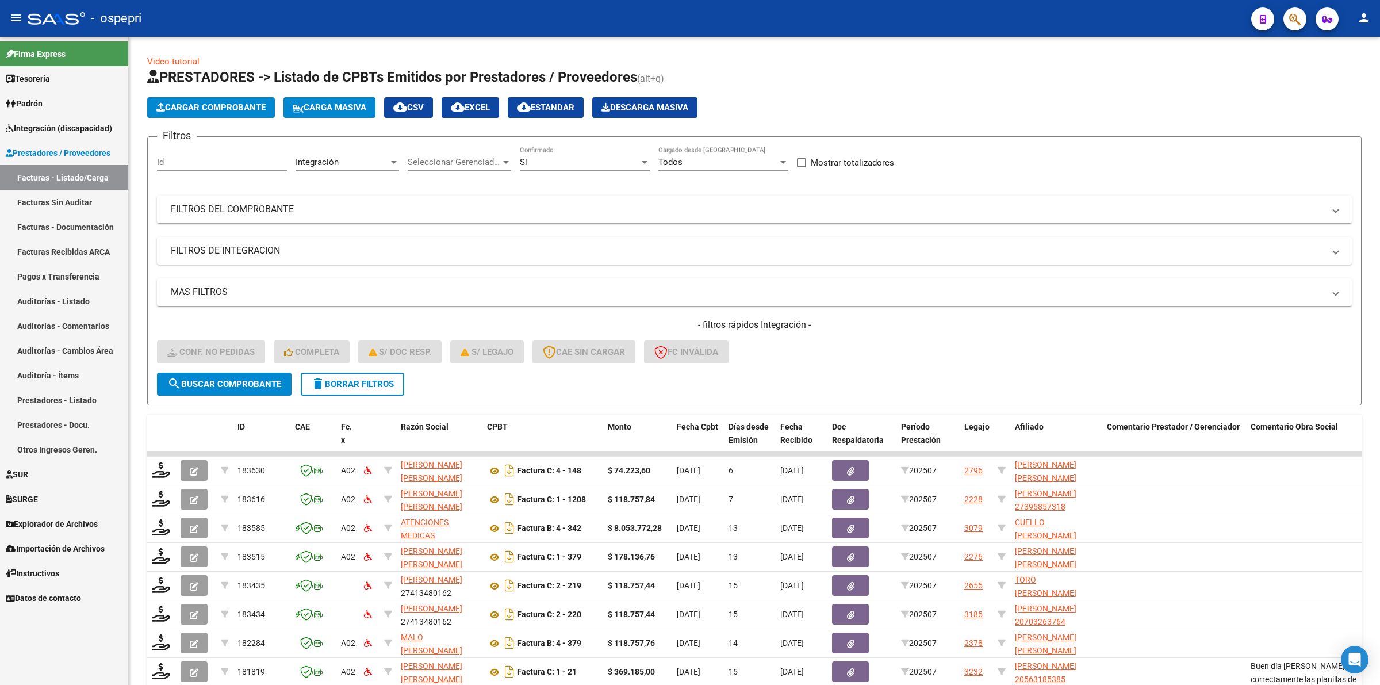
click at [61, 124] on span "Integración (discapacidad)" at bounding box center [59, 128] width 106 height 13
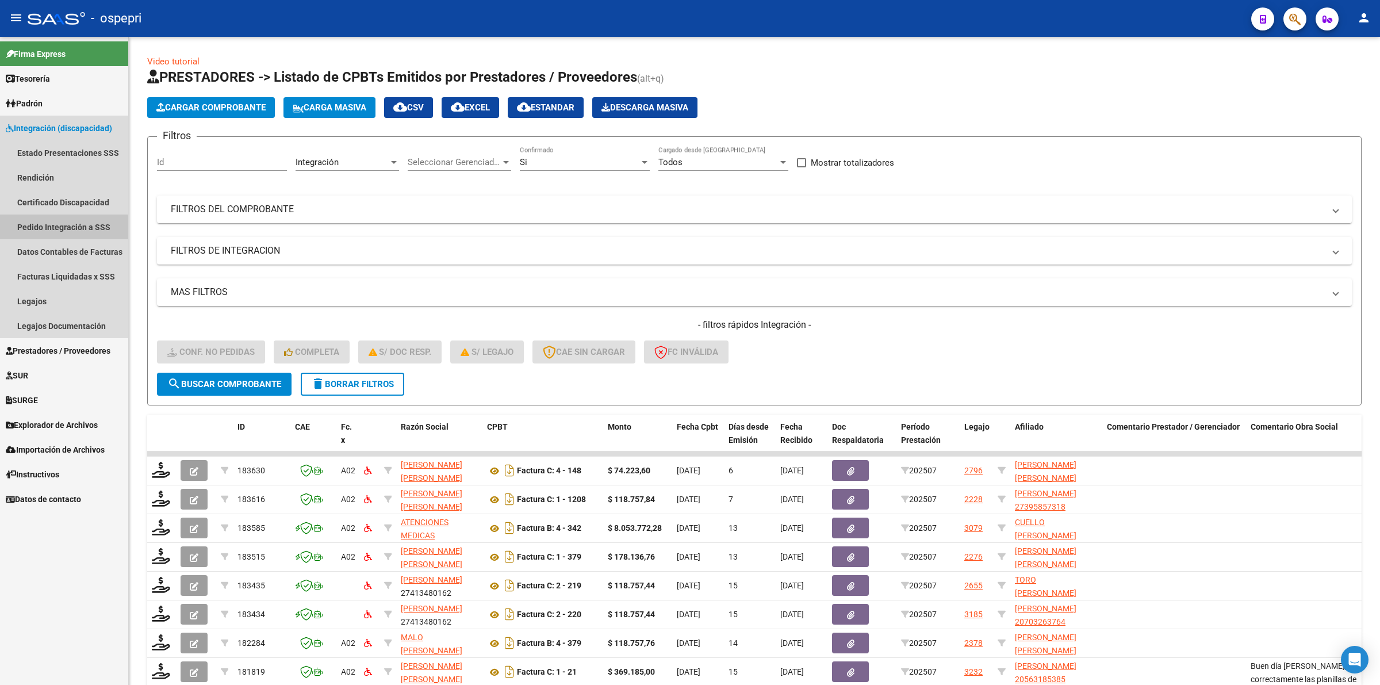
click at [56, 234] on link "Pedido Integración a SSS" at bounding box center [64, 226] width 128 height 25
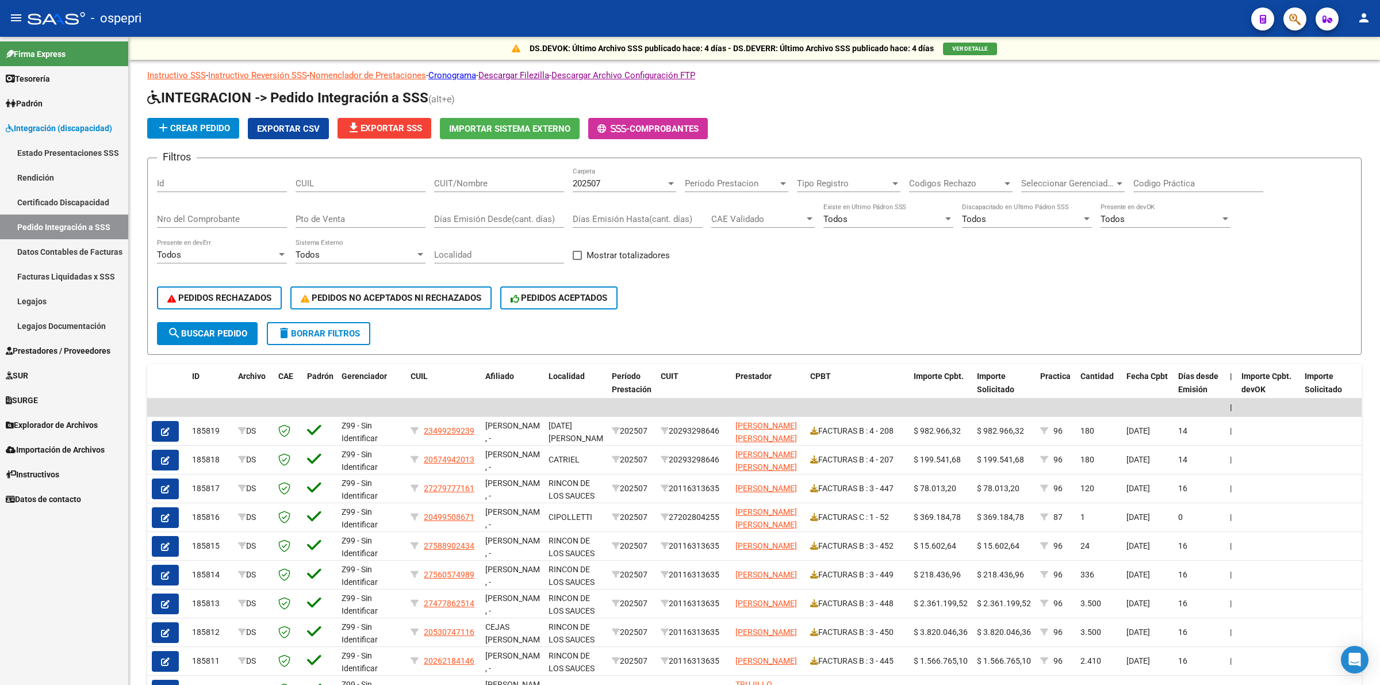
click at [75, 356] on link "Prestadores / Proveedores" at bounding box center [64, 350] width 128 height 25
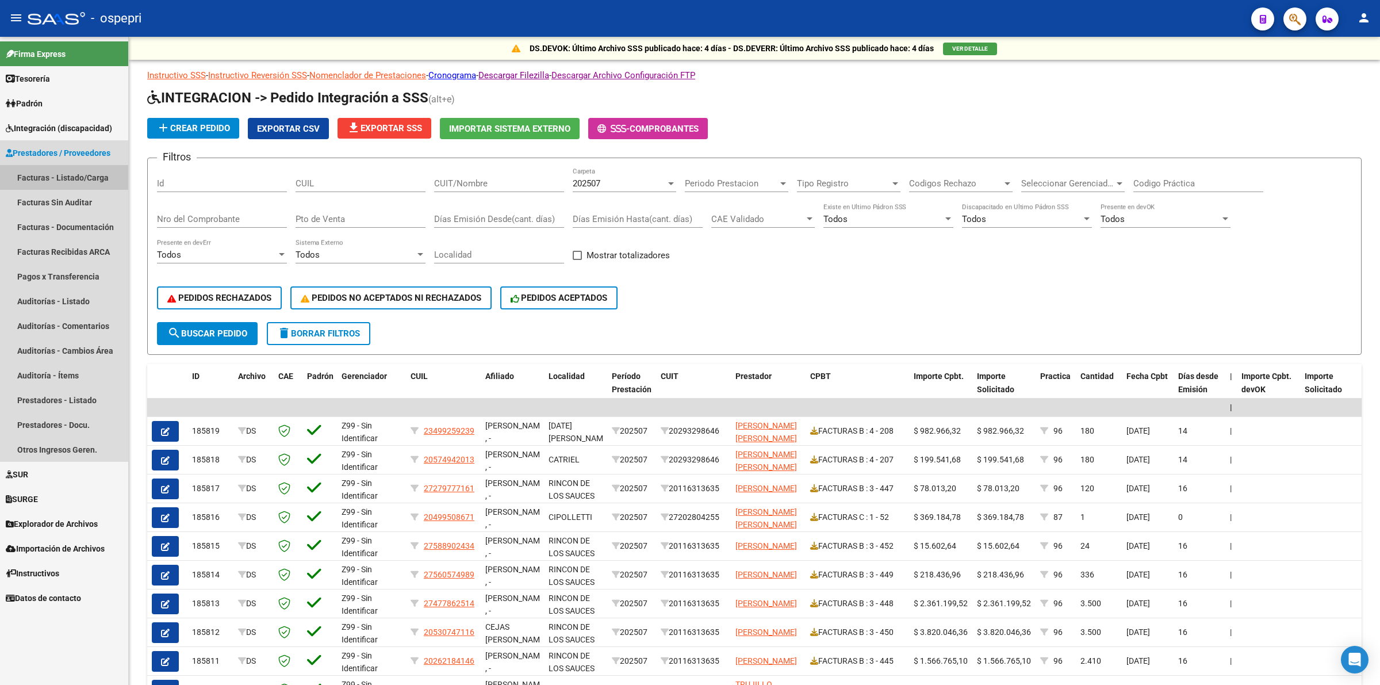
click at [83, 183] on link "Facturas - Listado/Carga" at bounding box center [64, 177] width 128 height 25
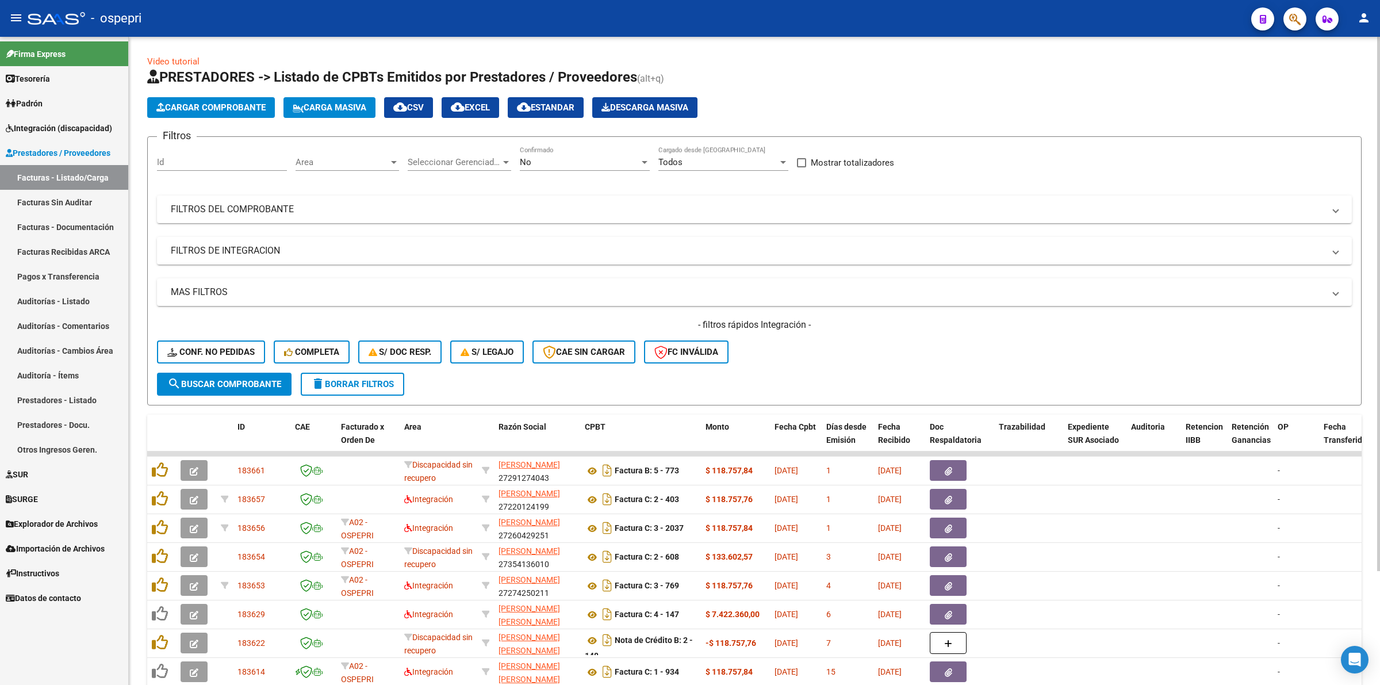
click at [239, 116] on button "Cargar Comprobante" at bounding box center [211, 107] width 128 height 21
click at [346, 106] on span "Carga Masiva" at bounding box center [330, 107] width 74 height 10
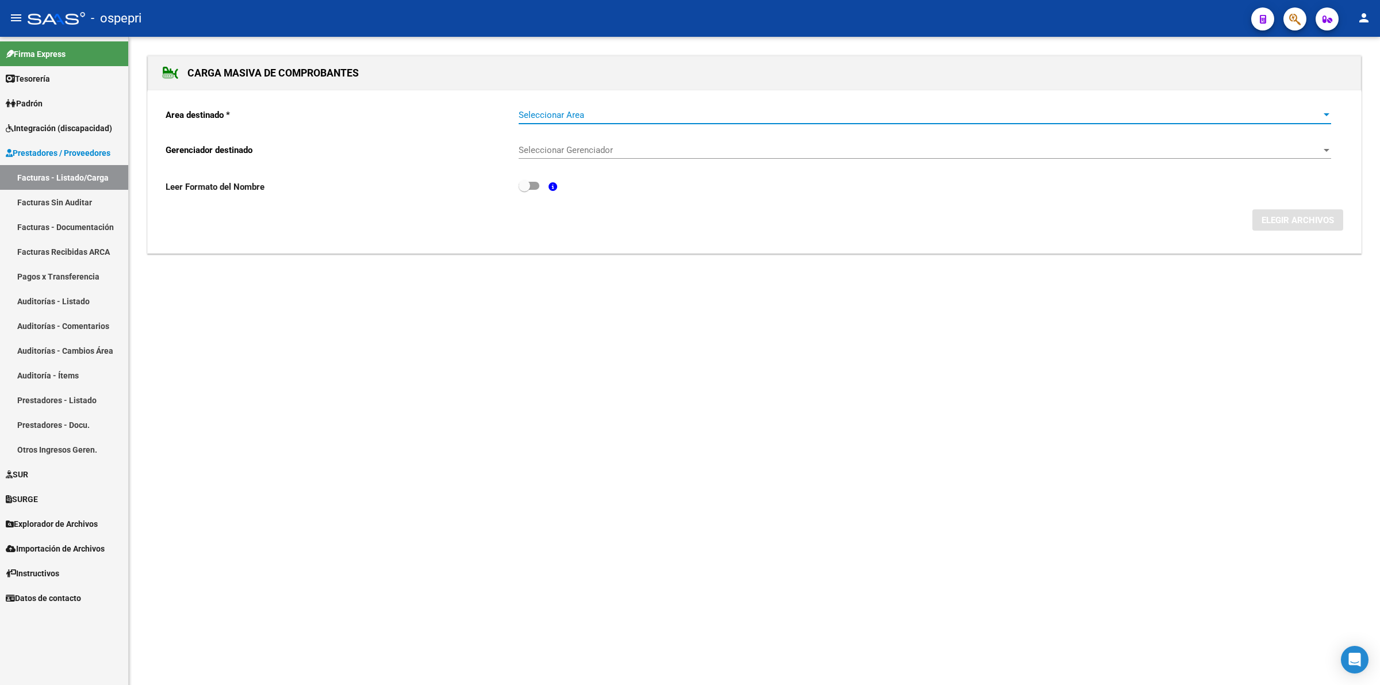
click at [574, 116] on span "Seleccionar Area" at bounding box center [920, 115] width 802 height 10
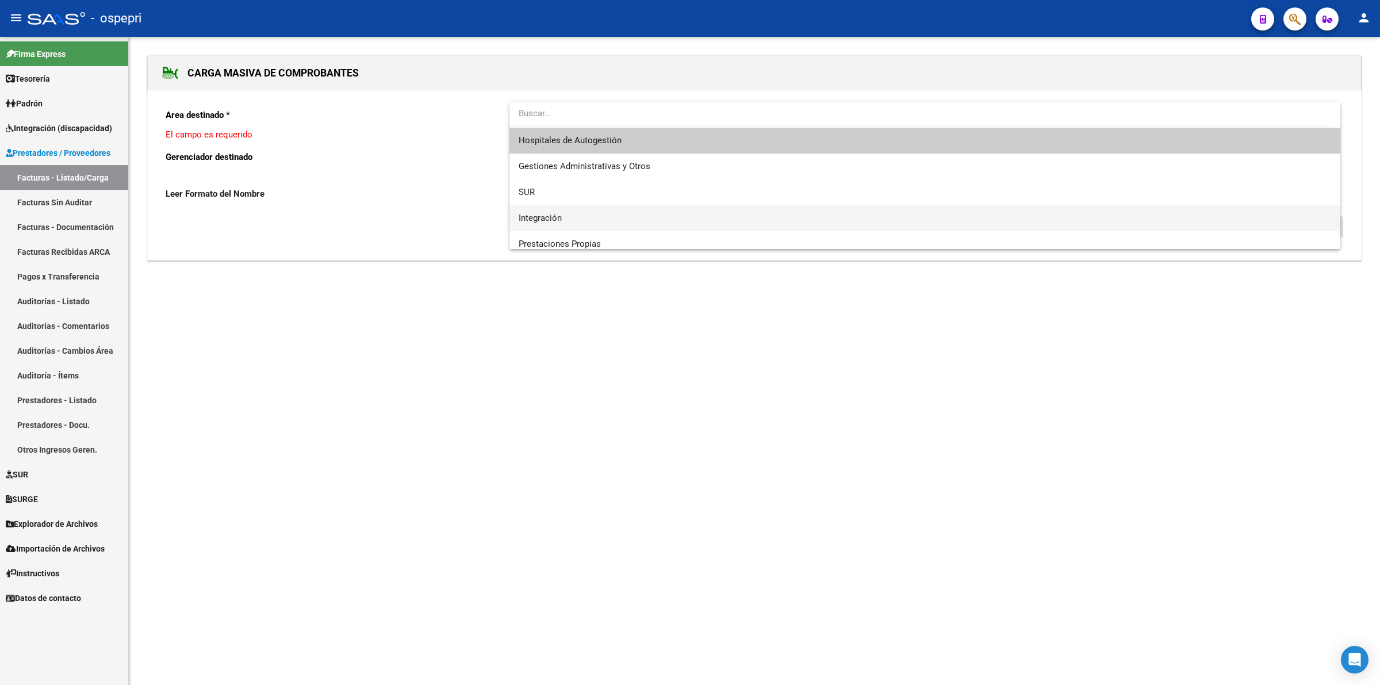
click at [587, 223] on span "Integración" at bounding box center [925, 218] width 812 height 26
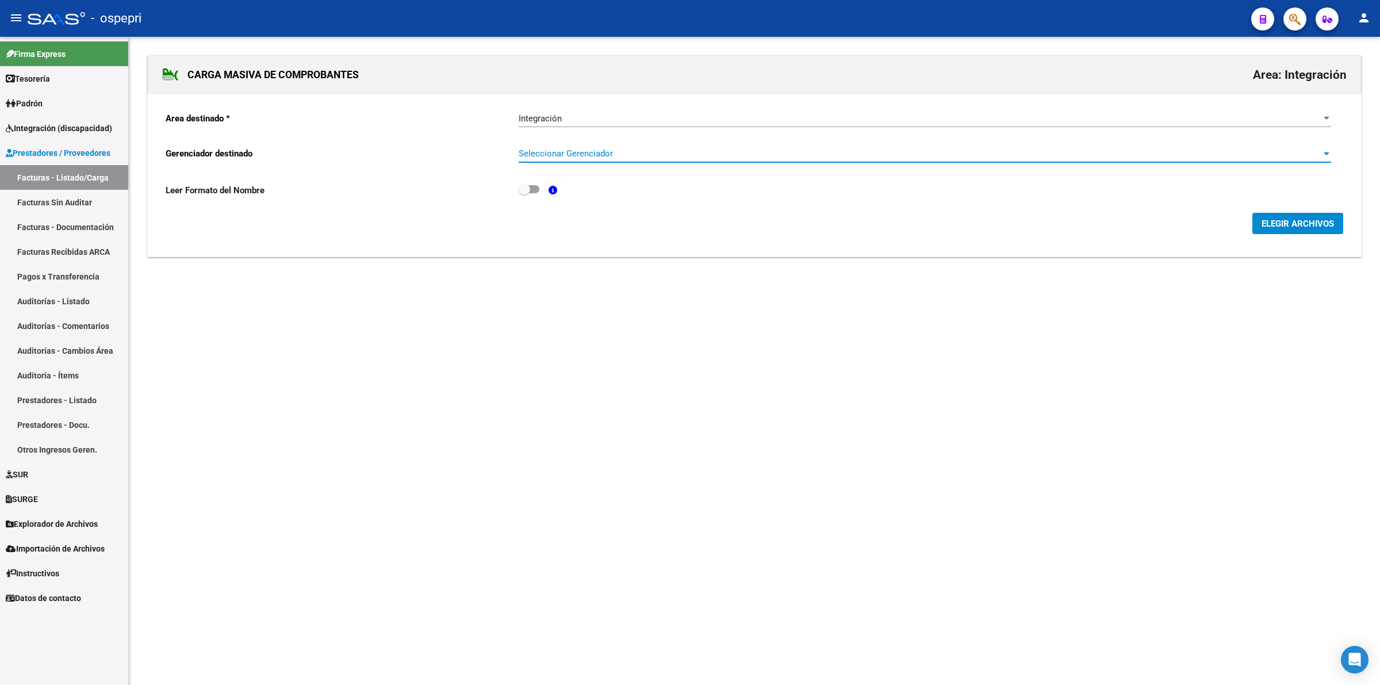
click at [601, 156] on span "Seleccionar Gerenciador" at bounding box center [920, 153] width 802 height 10
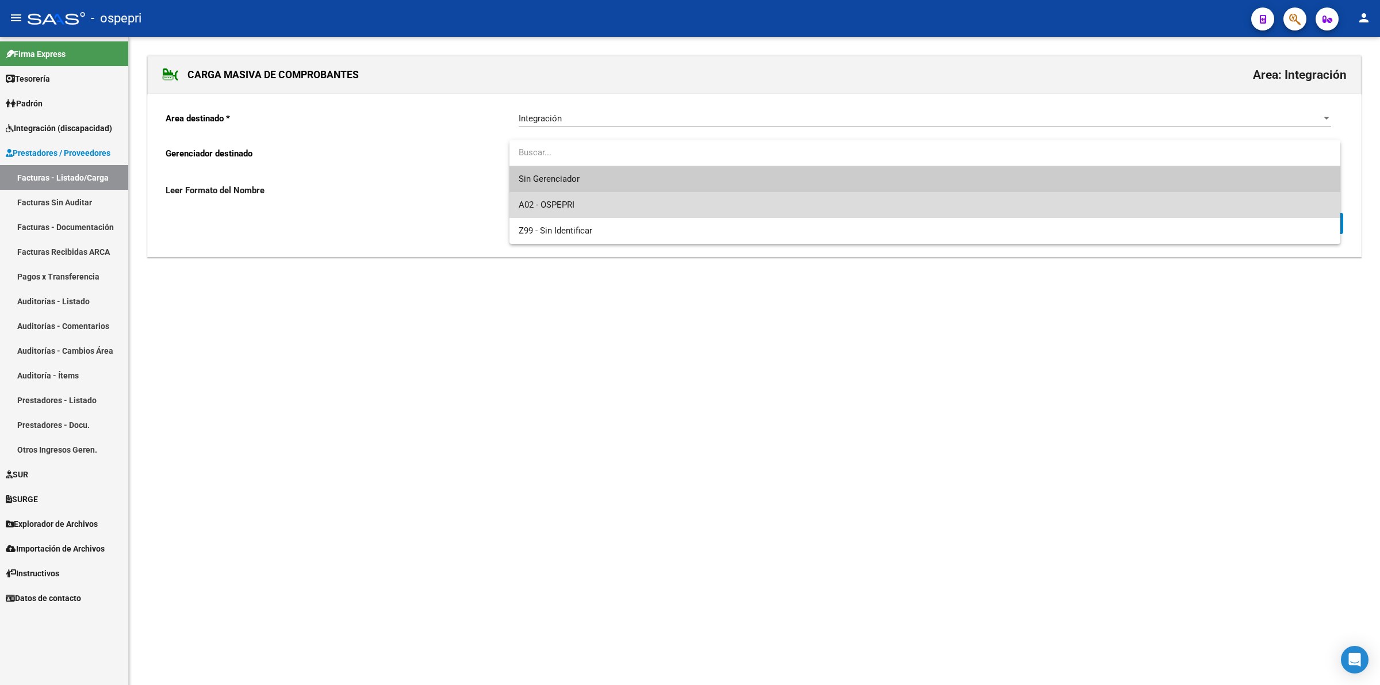
click at [609, 202] on span "A02 - OSPEPRI" at bounding box center [925, 205] width 812 height 26
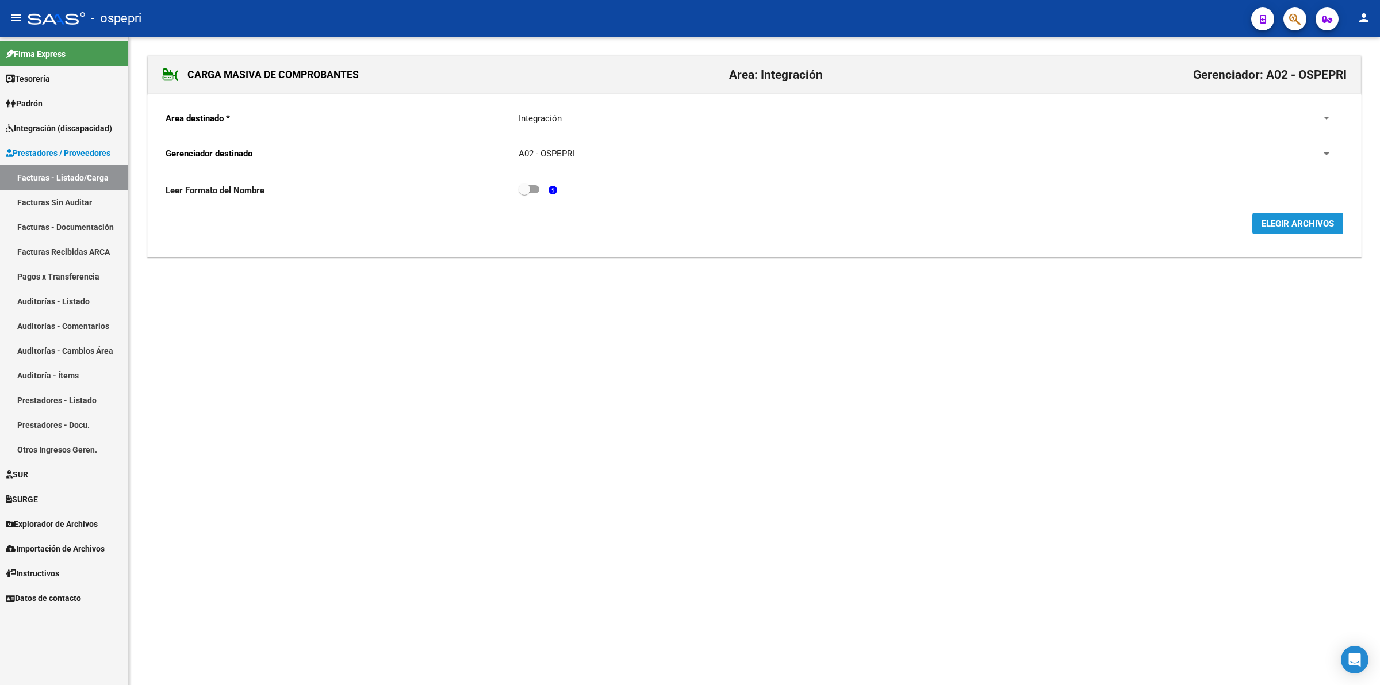
click at [1317, 220] on span "ELEGIR ARCHIVOS" at bounding box center [1297, 223] width 72 height 10
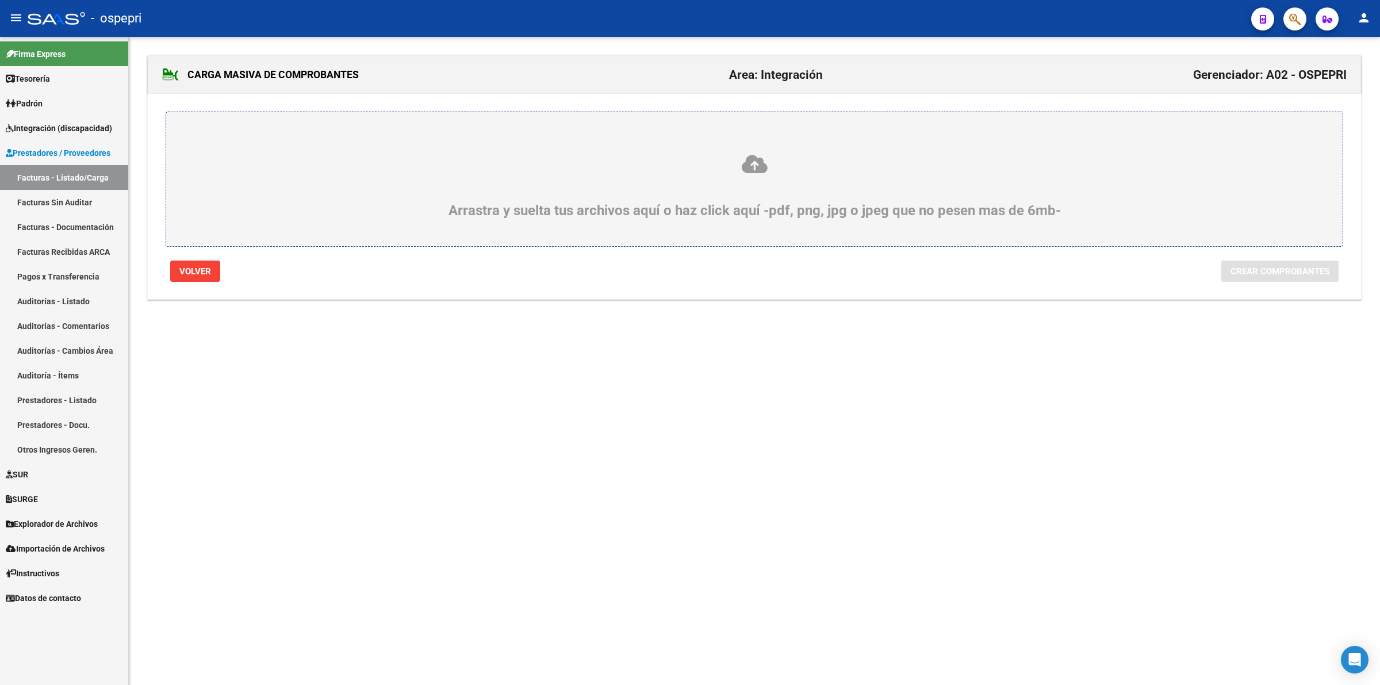
click at [766, 170] on icon at bounding box center [754, 163] width 1121 height 21
click at [0, 0] on input "Arrastra y suelta tus archivos aquí o haz click aquí -pdf, png, jpg o jpeg que …" at bounding box center [0, 0] width 0 height 0
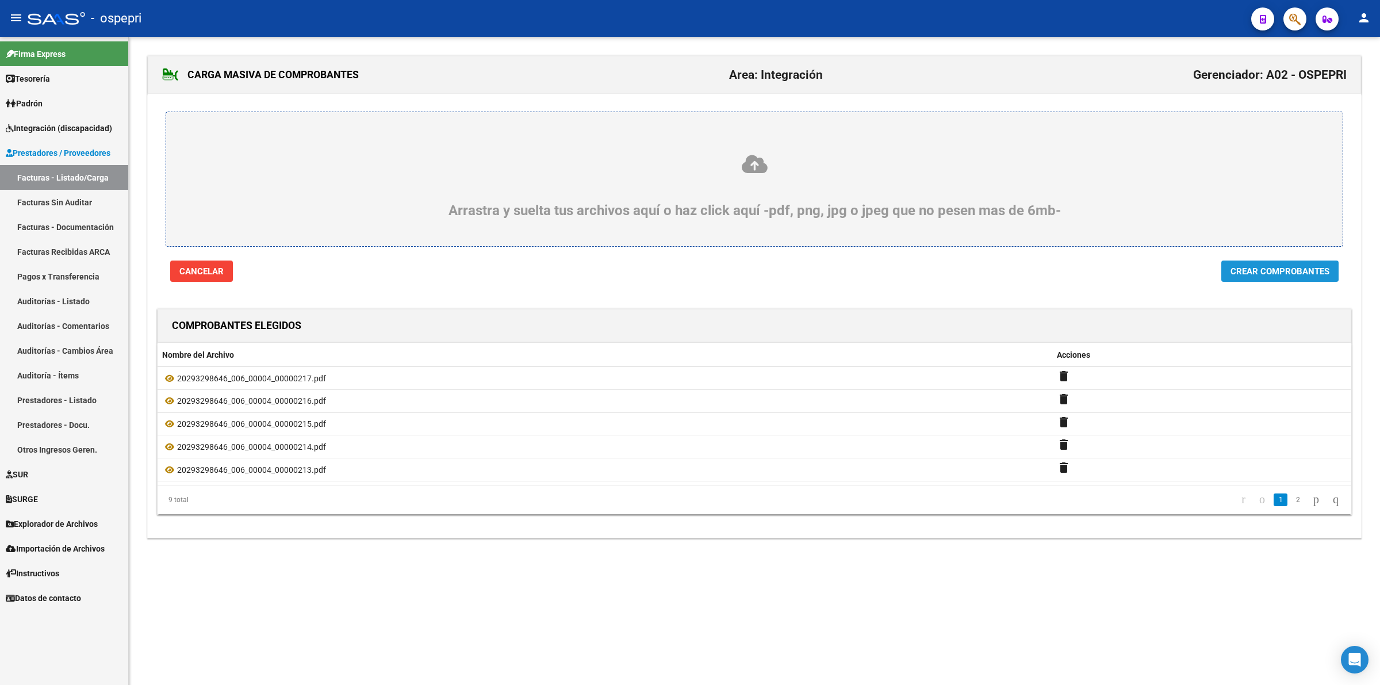
click at [1248, 270] on span "Crear Comprobantes" at bounding box center [1279, 271] width 99 height 10
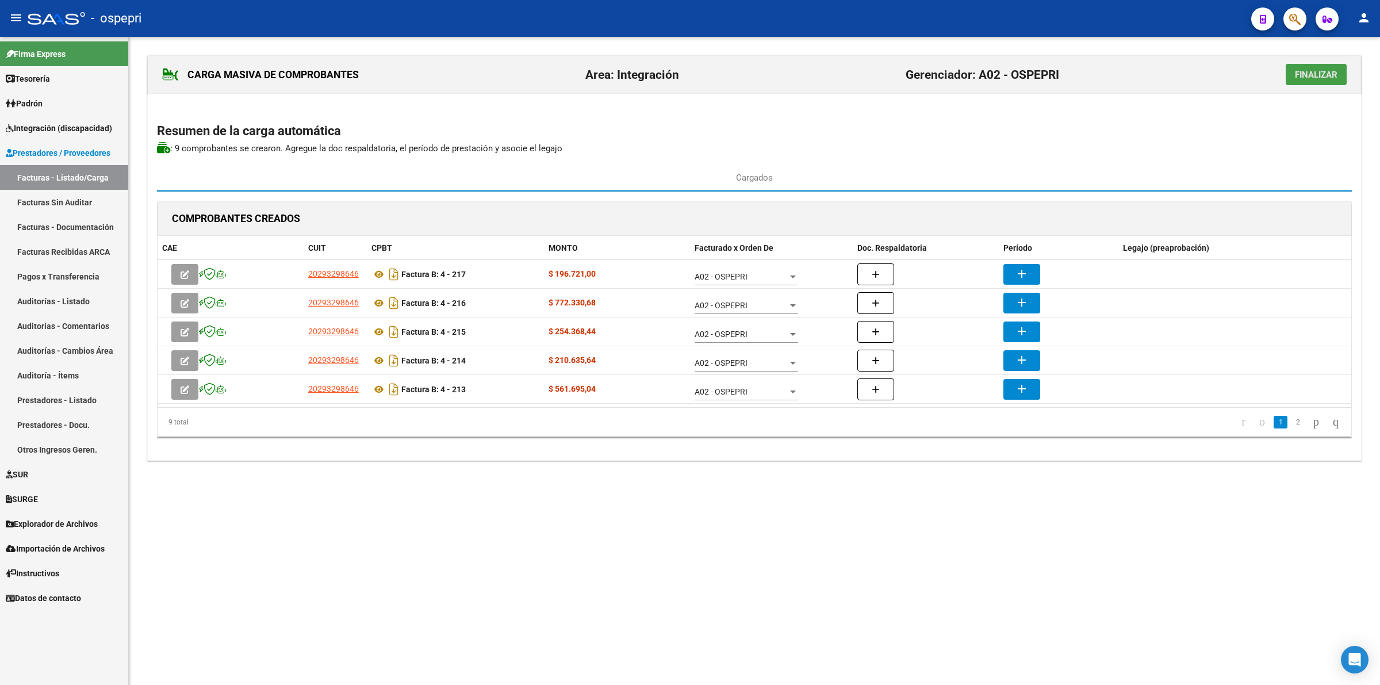
click at [1311, 78] on span "Finalizar" at bounding box center [1316, 75] width 43 height 10
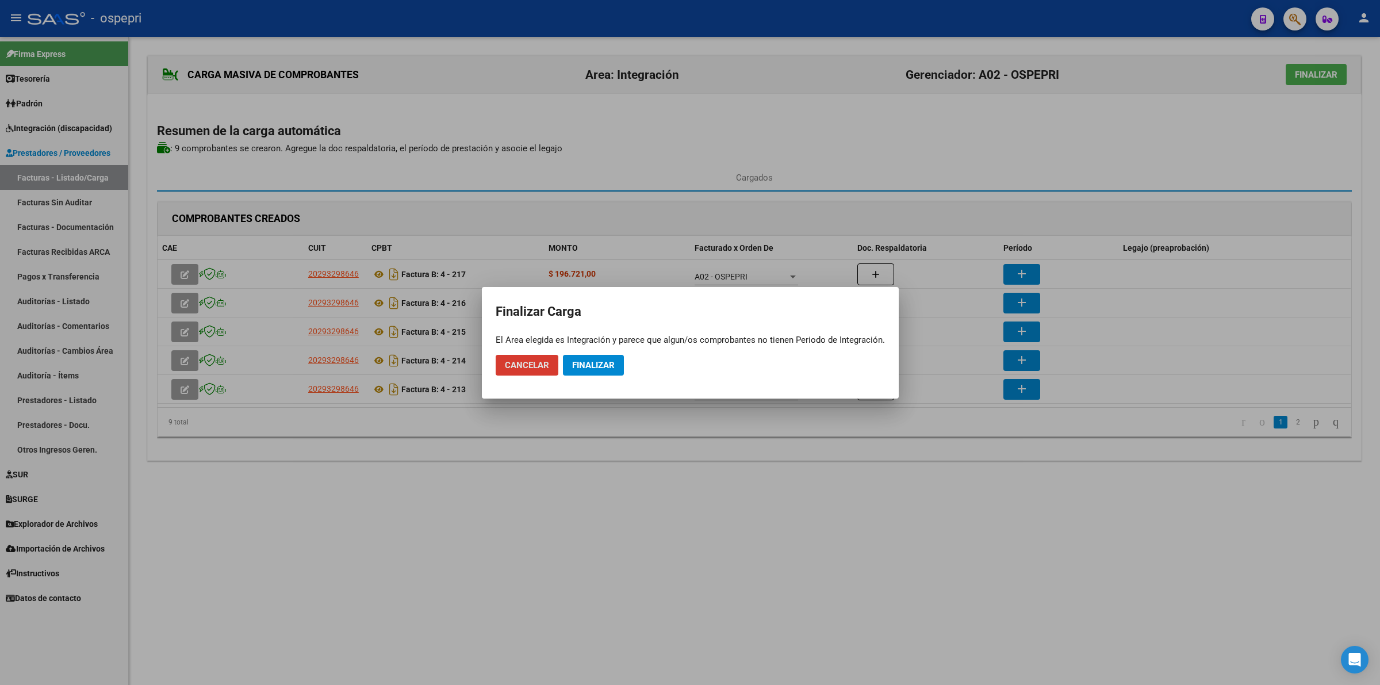
click at [579, 361] on span "Finalizar" at bounding box center [593, 365] width 43 height 10
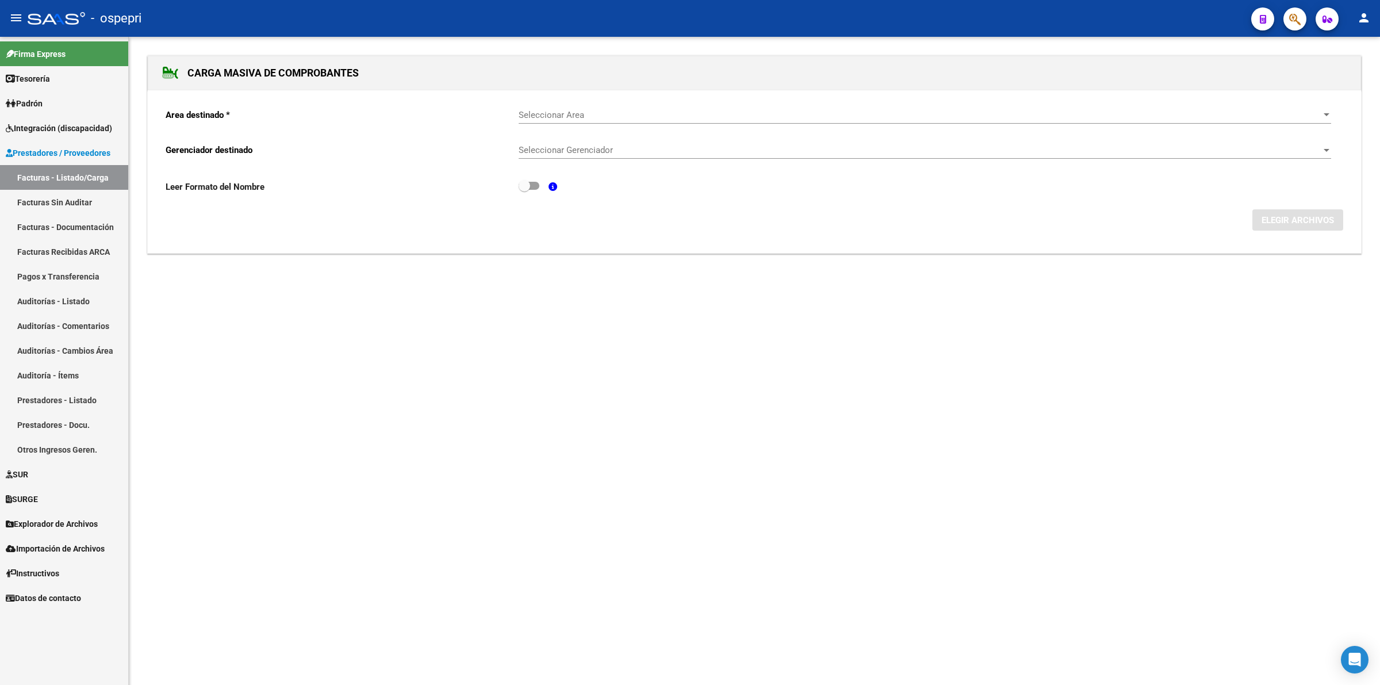
click at [89, 177] on link "Facturas - Listado/Carga" at bounding box center [64, 177] width 128 height 25
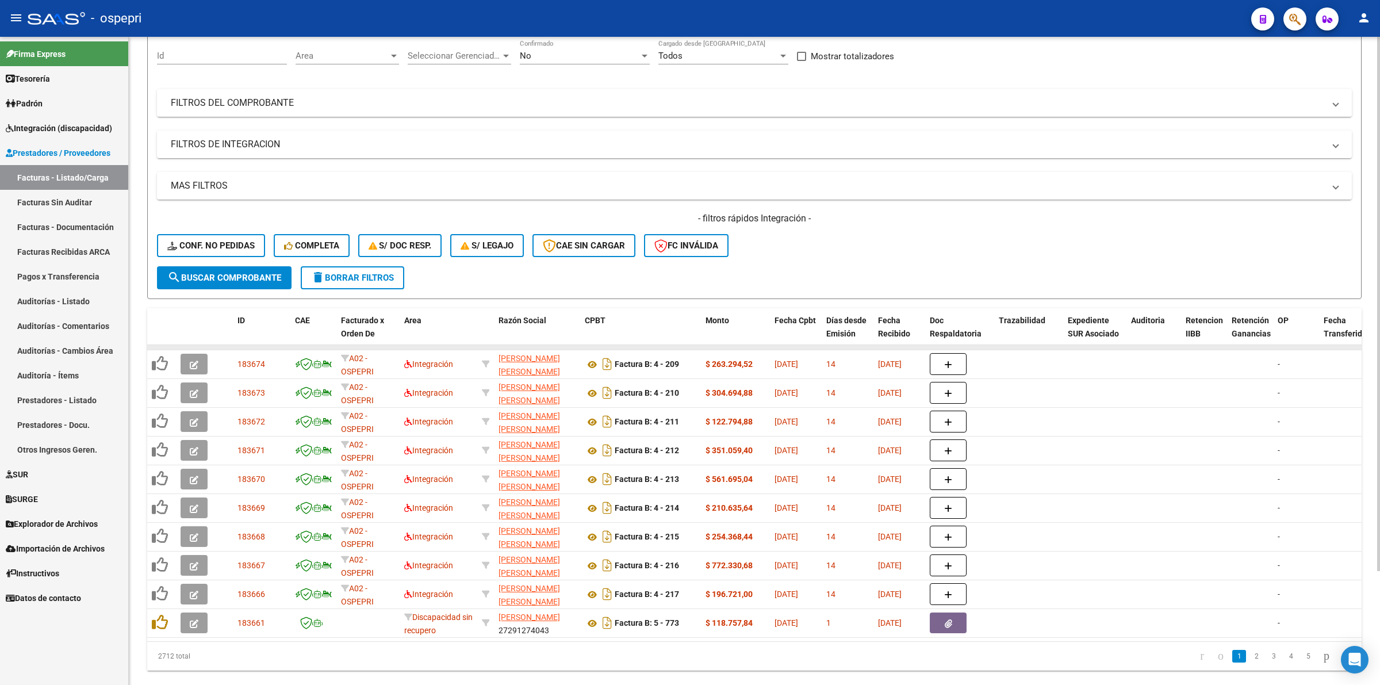
scroll to position [138, 0]
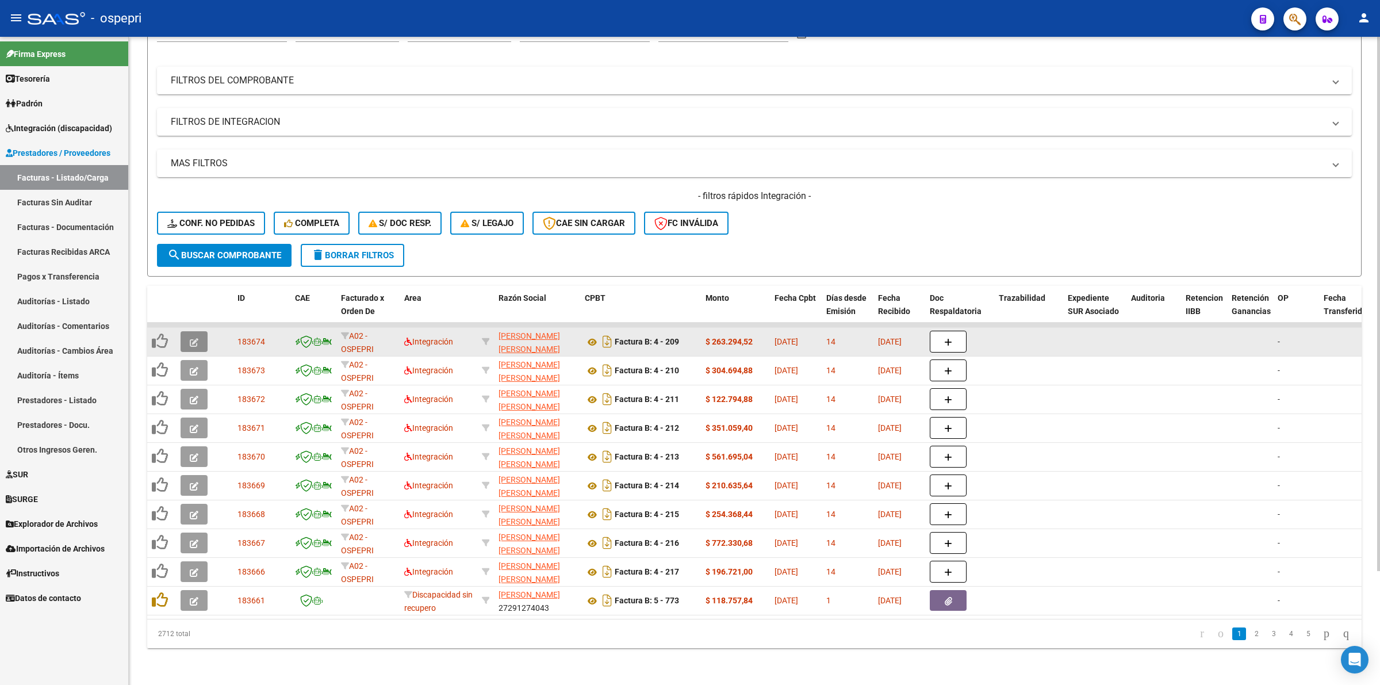
click at [187, 331] on button "button" at bounding box center [194, 341] width 27 height 21
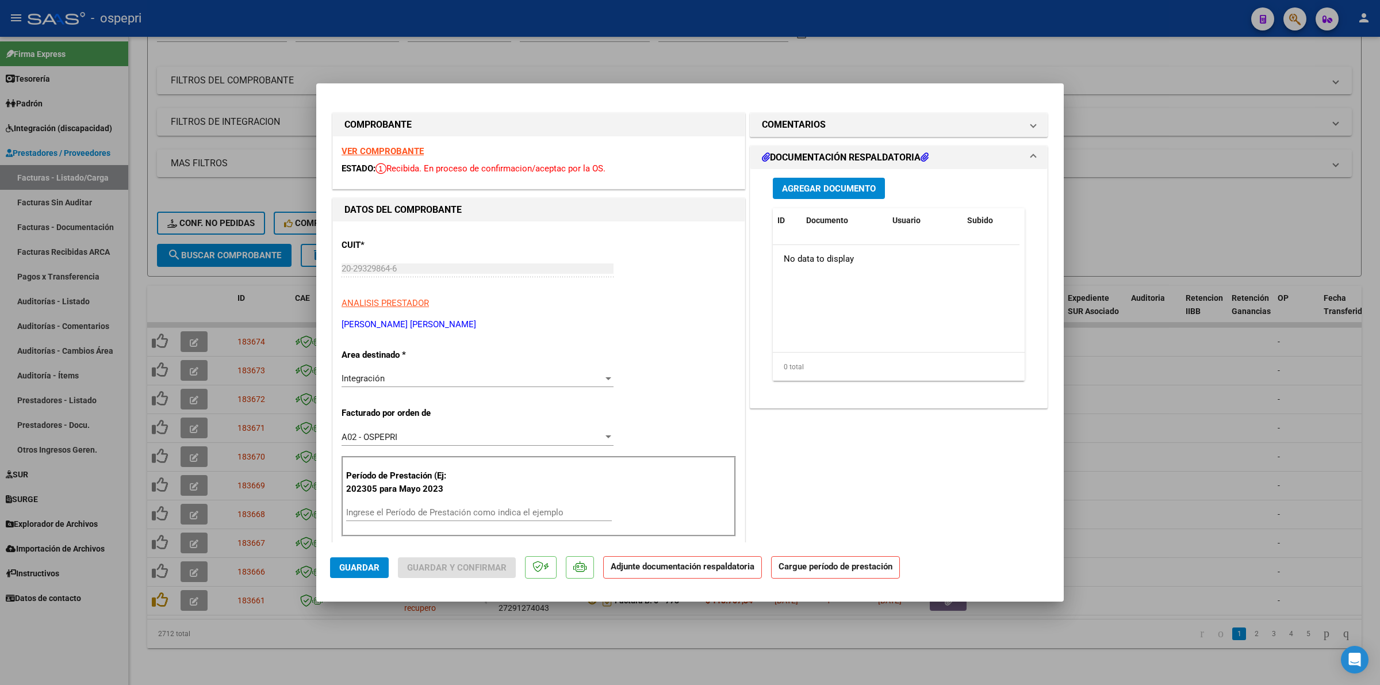
click at [360, 146] on strong "VER COMPROBANTE" at bounding box center [382, 151] width 82 height 10
type input "$ 0,00"
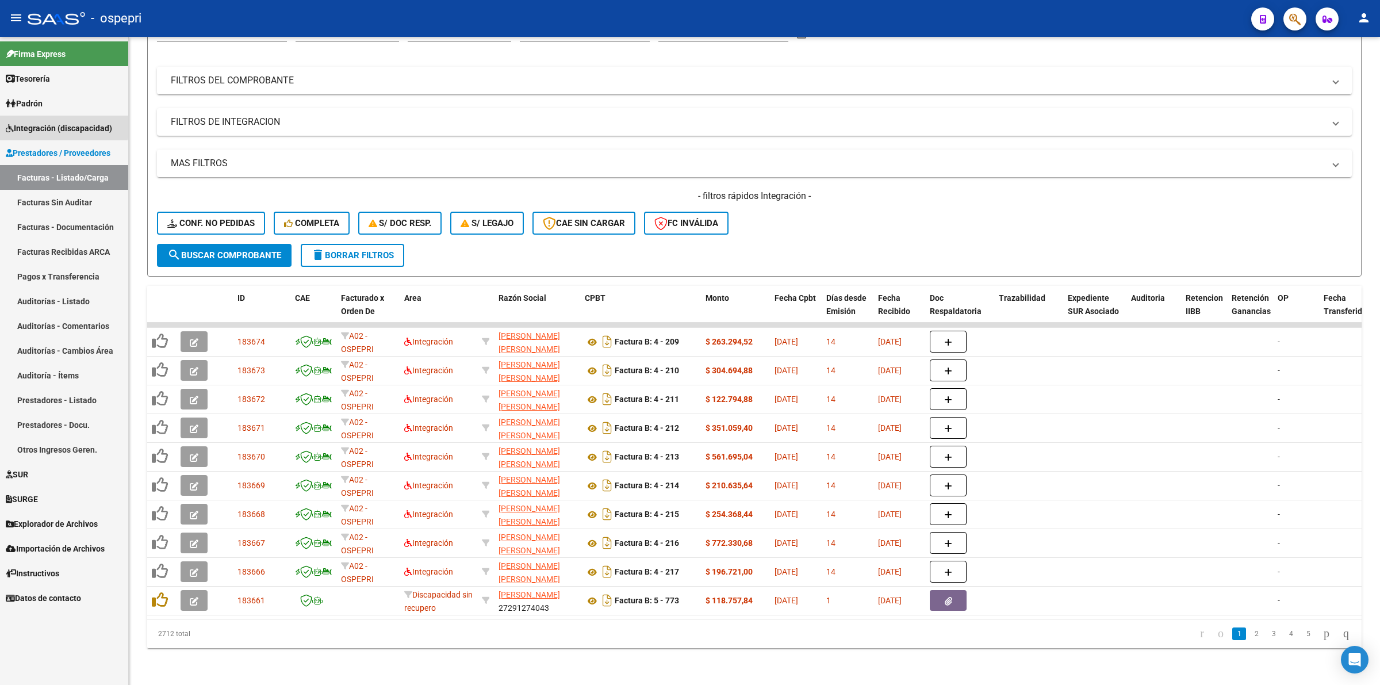
click at [11, 122] on span "Integración (discapacidad)" at bounding box center [59, 128] width 106 height 13
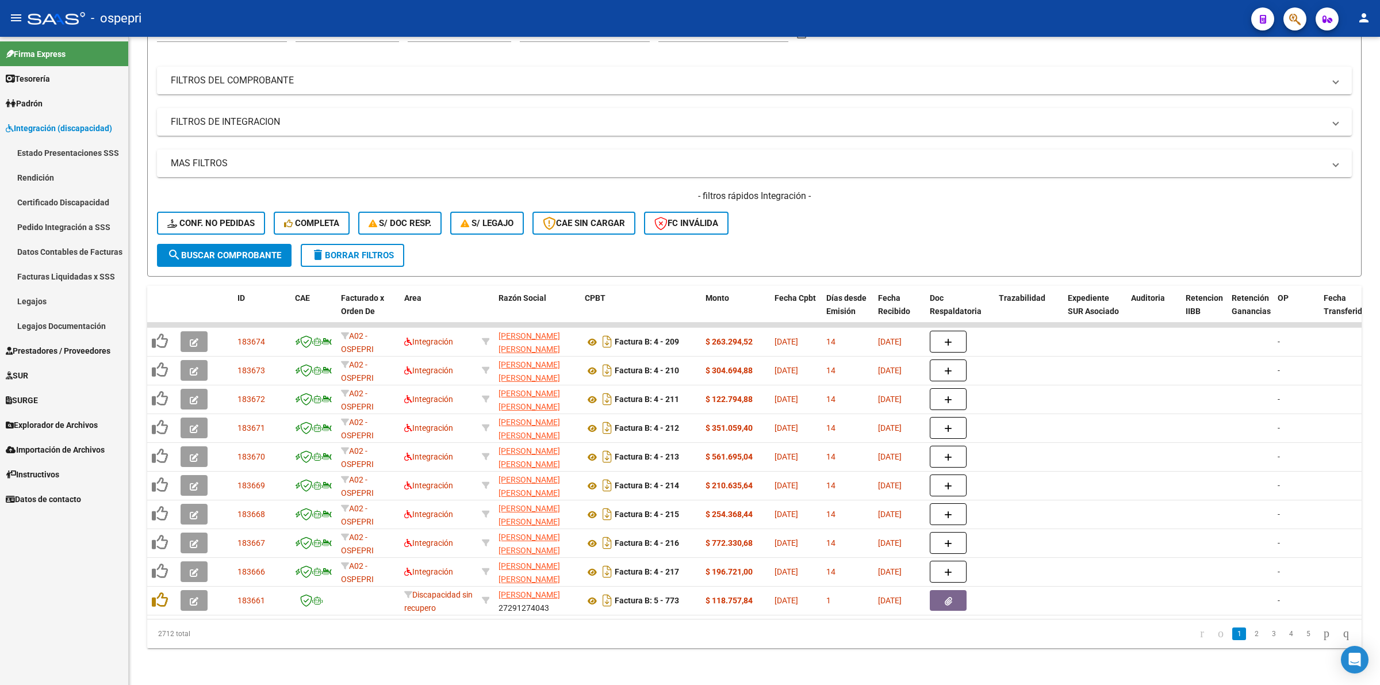
click at [46, 228] on link "Pedido Integración a SSS" at bounding box center [64, 226] width 128 height 25
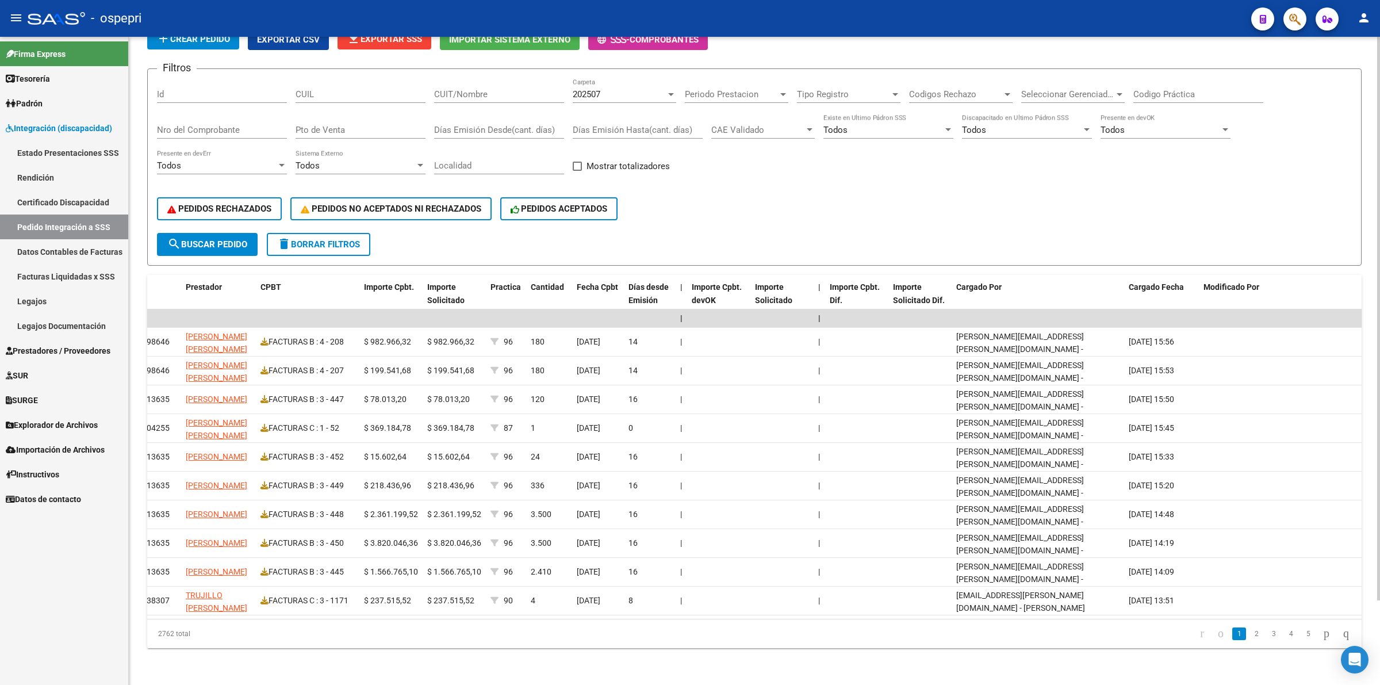
scroll to position [0, 550]
click at [1249, 630] on link "2" at bounding box center [1256, 633] width 14 height 13
click at [1267, 633] on link "3" at bounding box center [1274, 633] width 14 height 13
click at [1232, 637] on link "1" at bounding box center [1239, 633] width 14 height 13
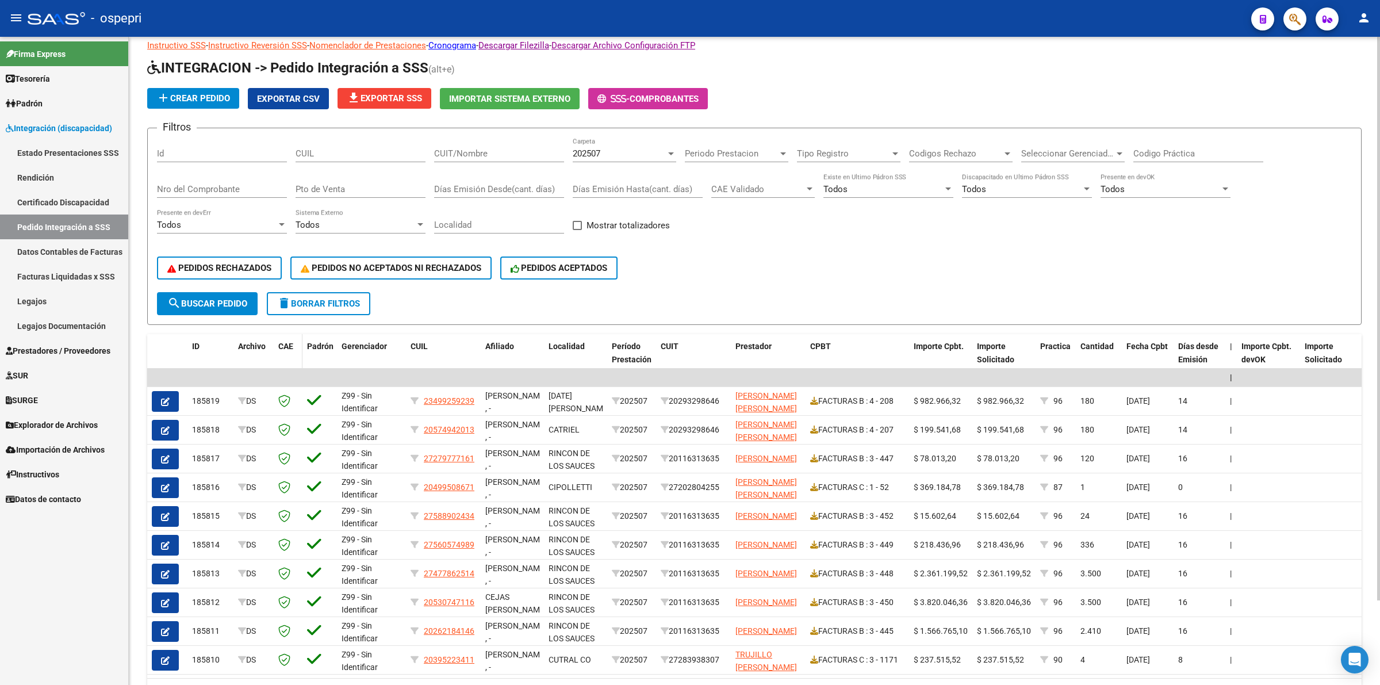
scroll to position [0, 0]
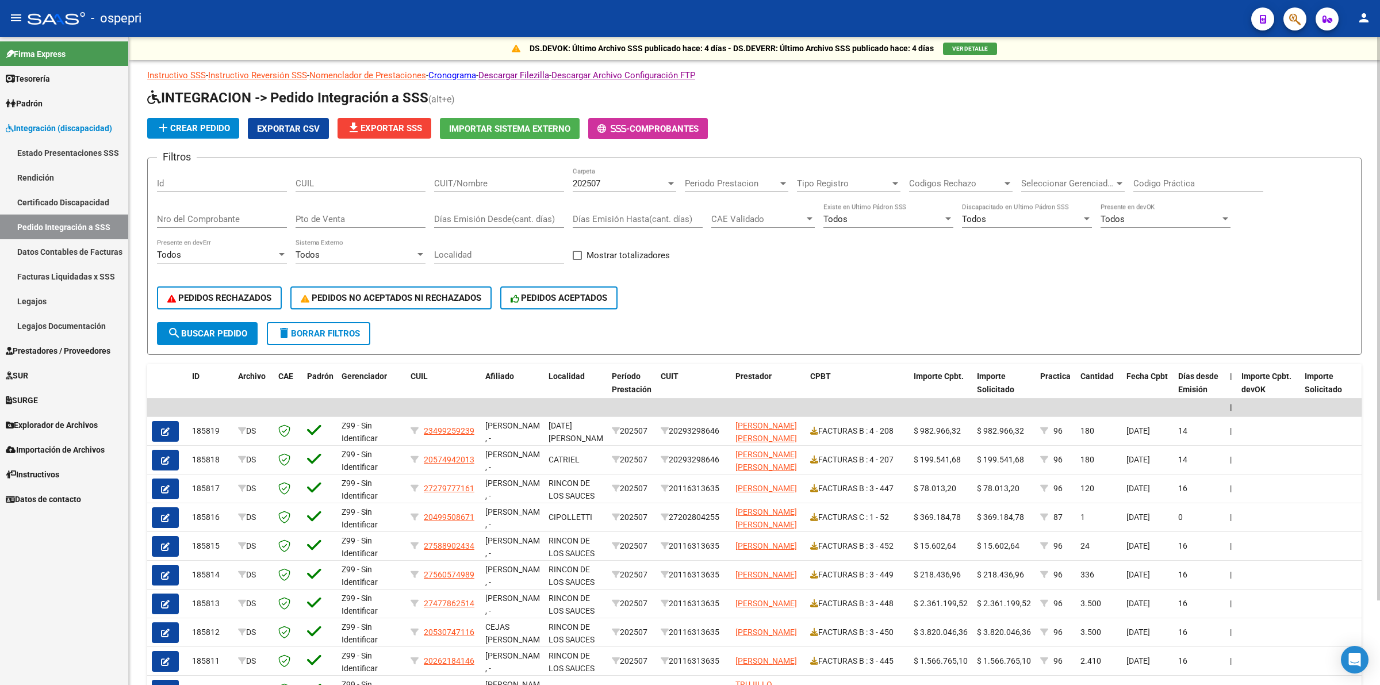
click at [394, 126] on span "file_download Exportar SSS" at bounding box center [384, 128] width 75 height 10
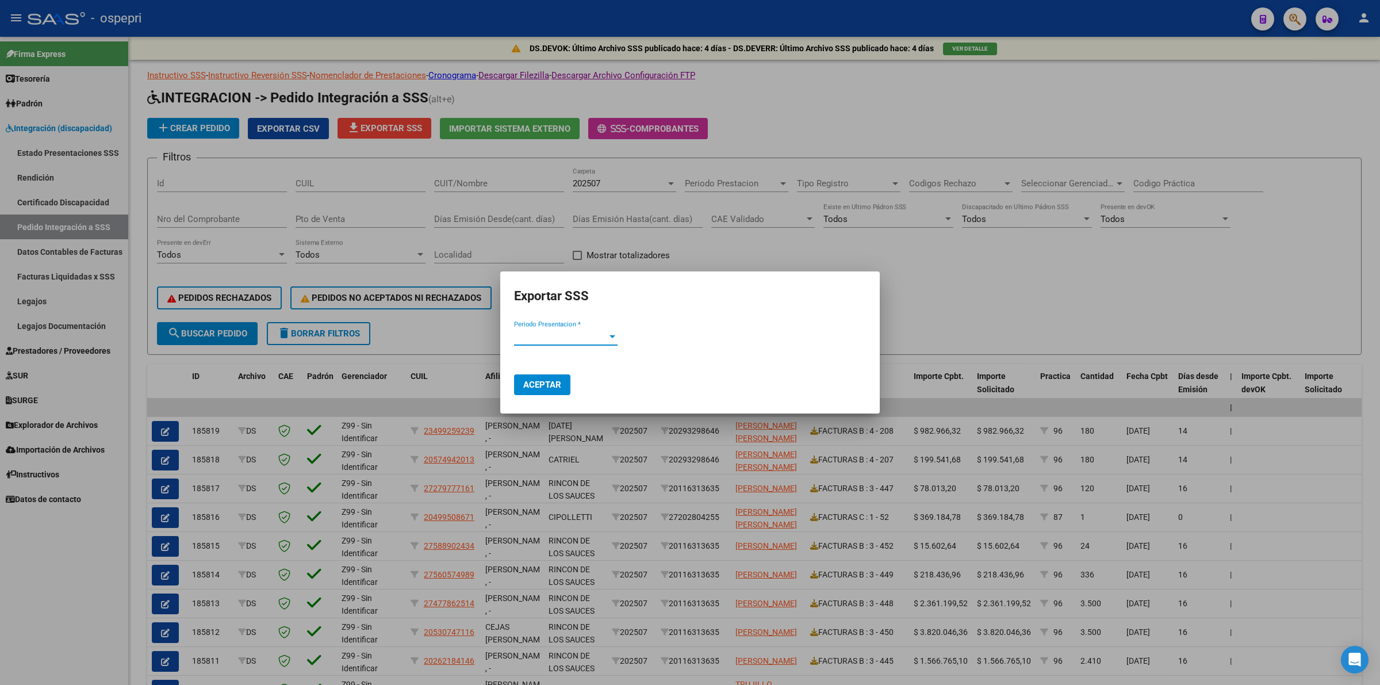
click at [546, 334] on span "Periodo Presentacion *" at bounding box center [560, 336] width 93 height 10
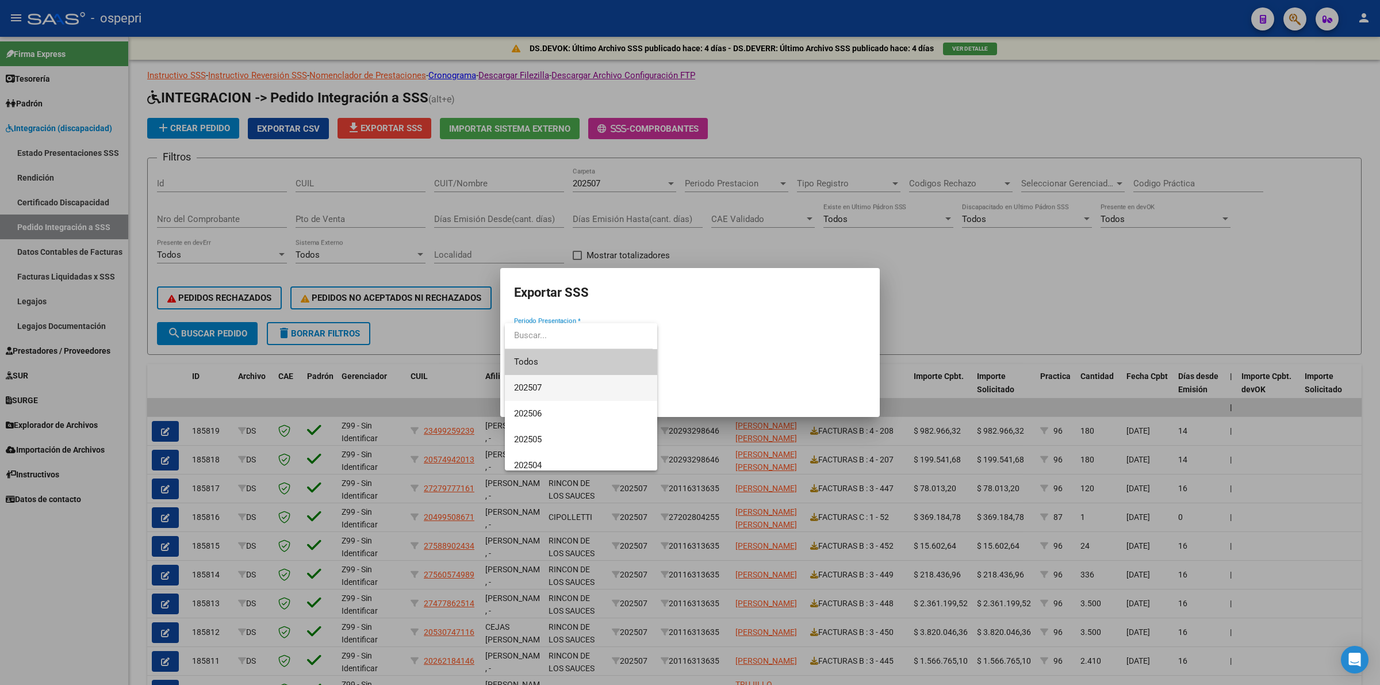
click at [555, 394] on span "202507" at bounding box center [581, 388] width 134 height 26
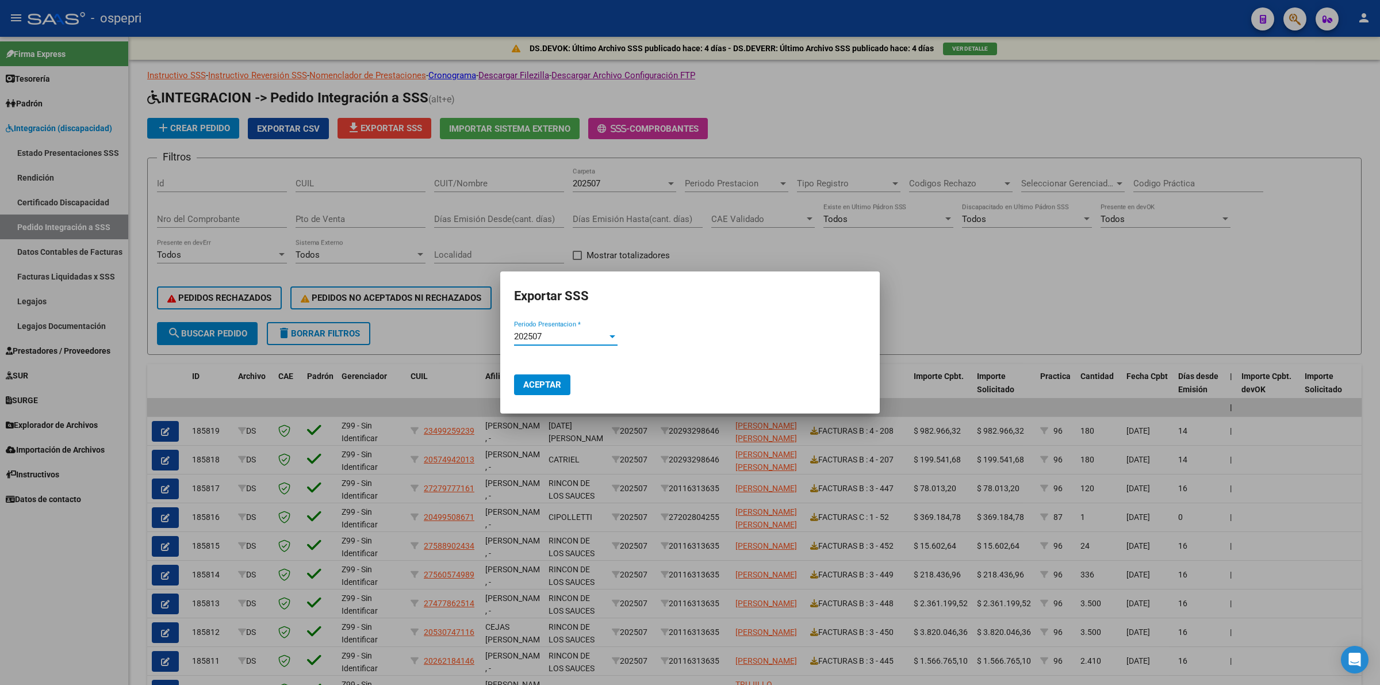
click at [554, 377] on button "Aceptar" at bounding box center [542, 384] width 56 height 21
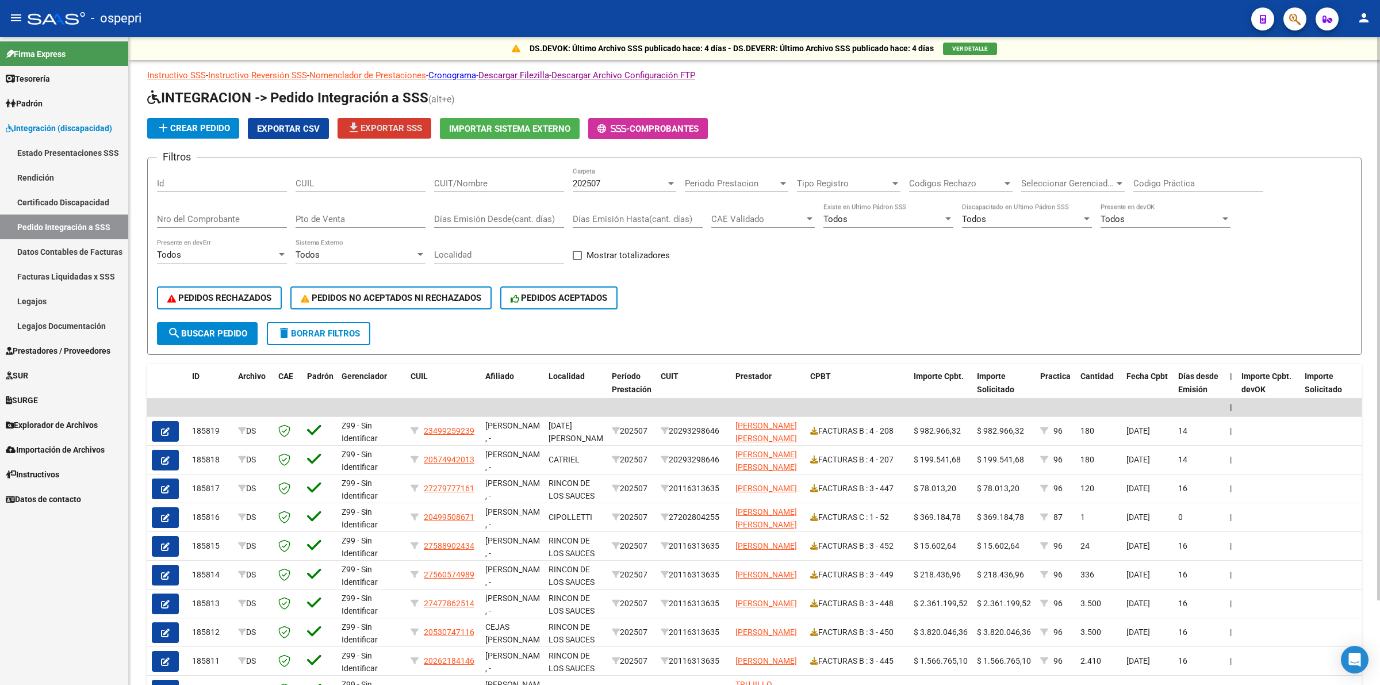
click at [337, 189] on div "CUIL" at bounding box center [360, 179] width 130 height 25
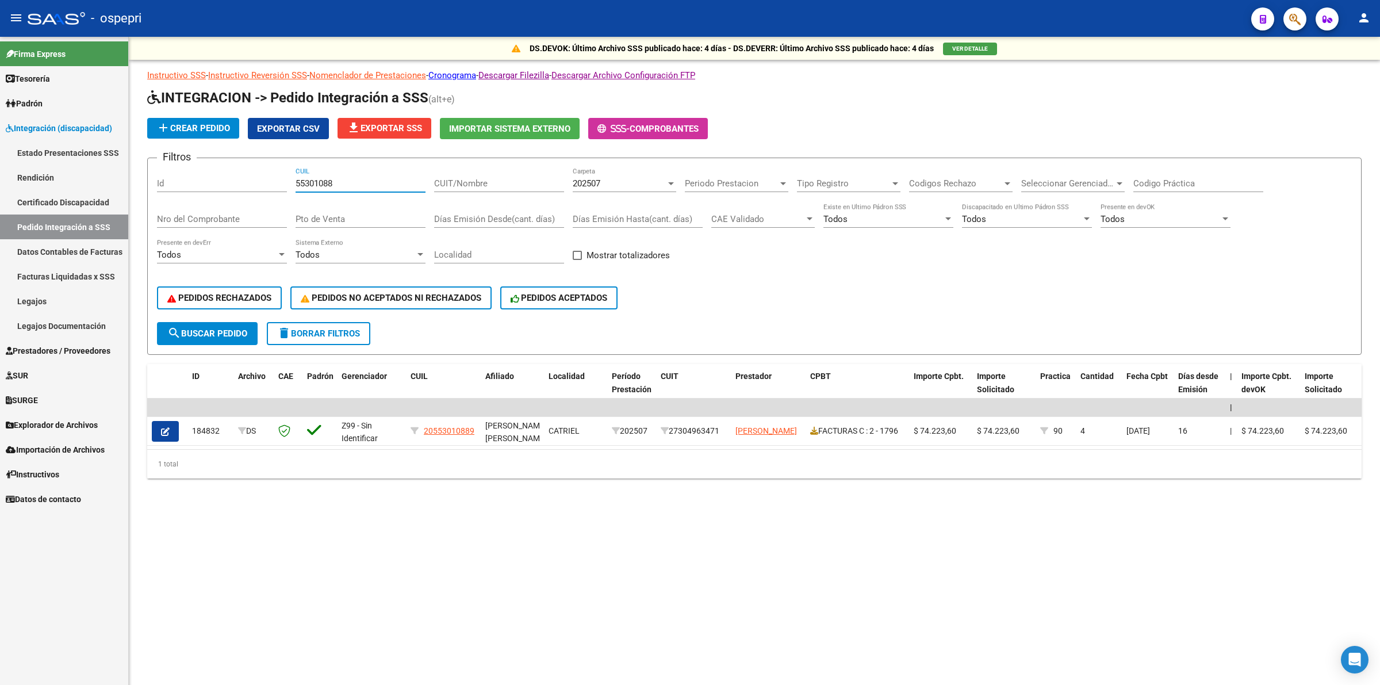
type input "55301088"
click at [605, 193] on div "202507 Carpeta" at bounding box center [624, 185] width 103 height 36
click at [607, 183] on div "202507" at bounding box center [619, 183] width 93 height 10
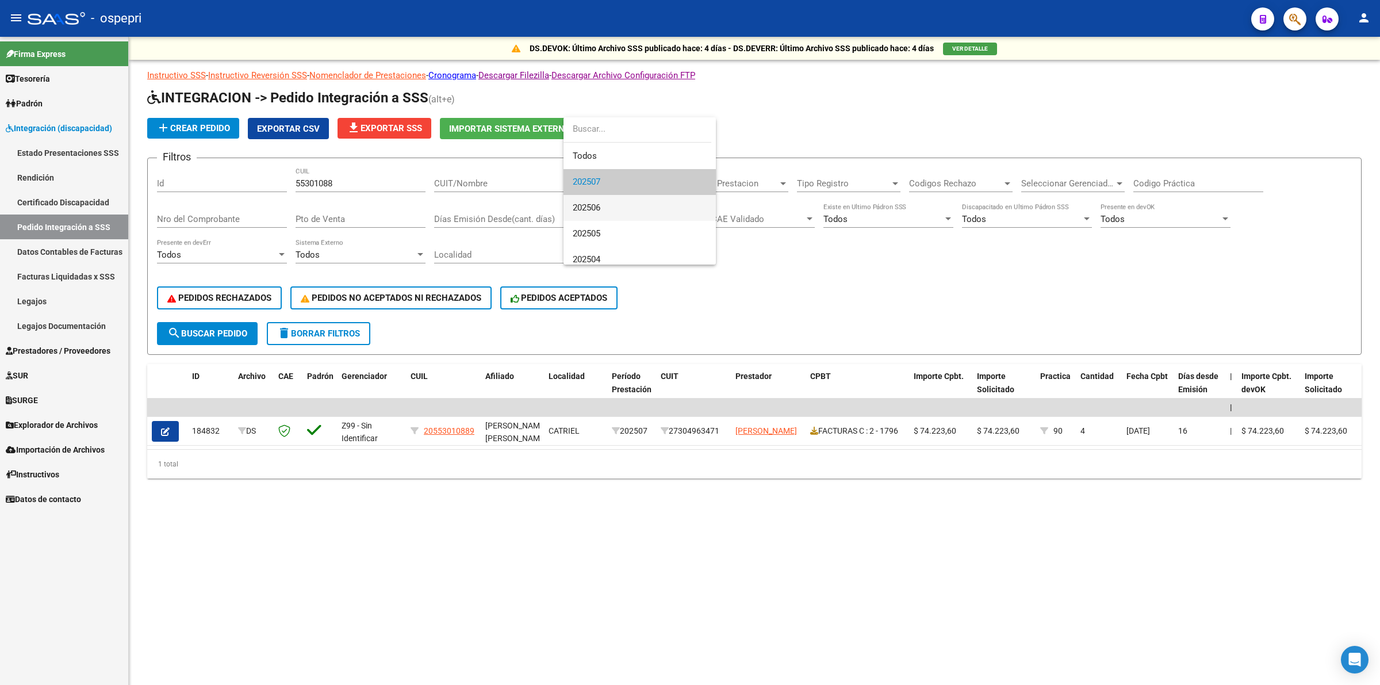
click at [613, 213] on span "202506" at bounding box center [640, 208] width 134 height 26
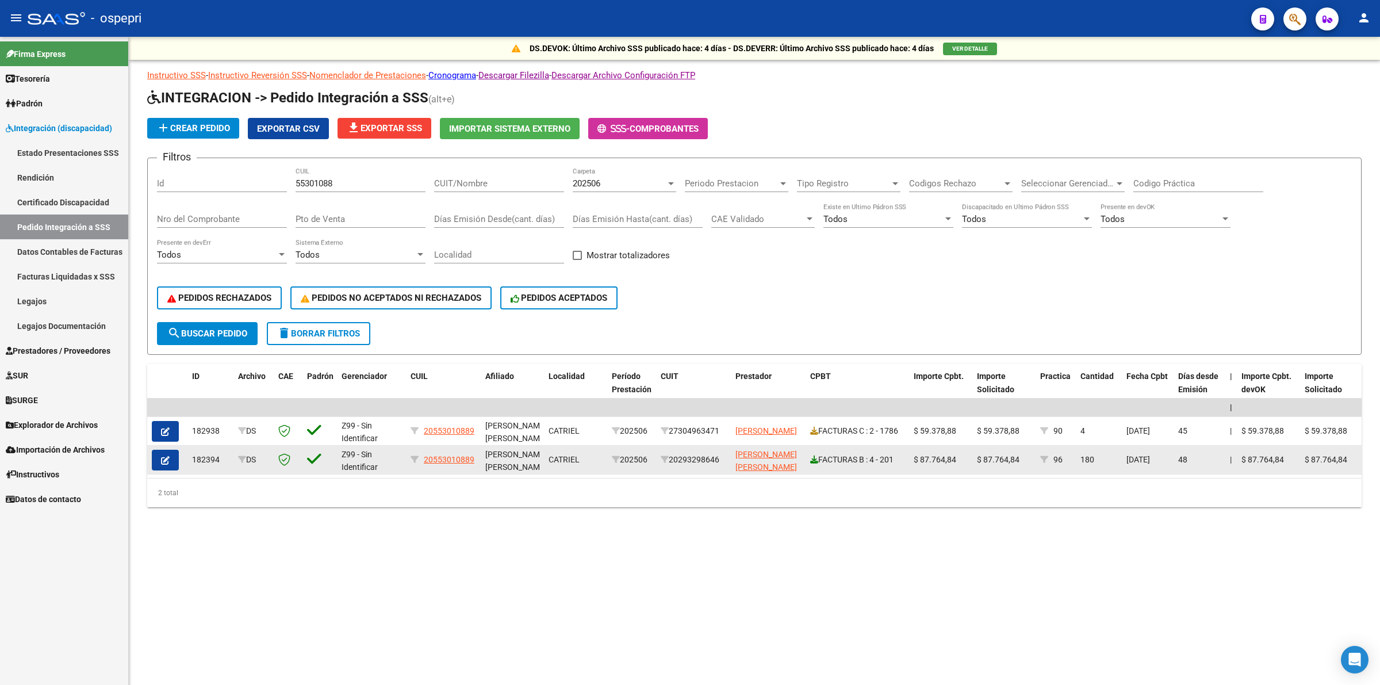
click at [813, 455] on icon at bounding box center [814, 459] width 8 height 8
click at [174, 454] on button "button" at bounding box center [165, 460] width 27 height 21
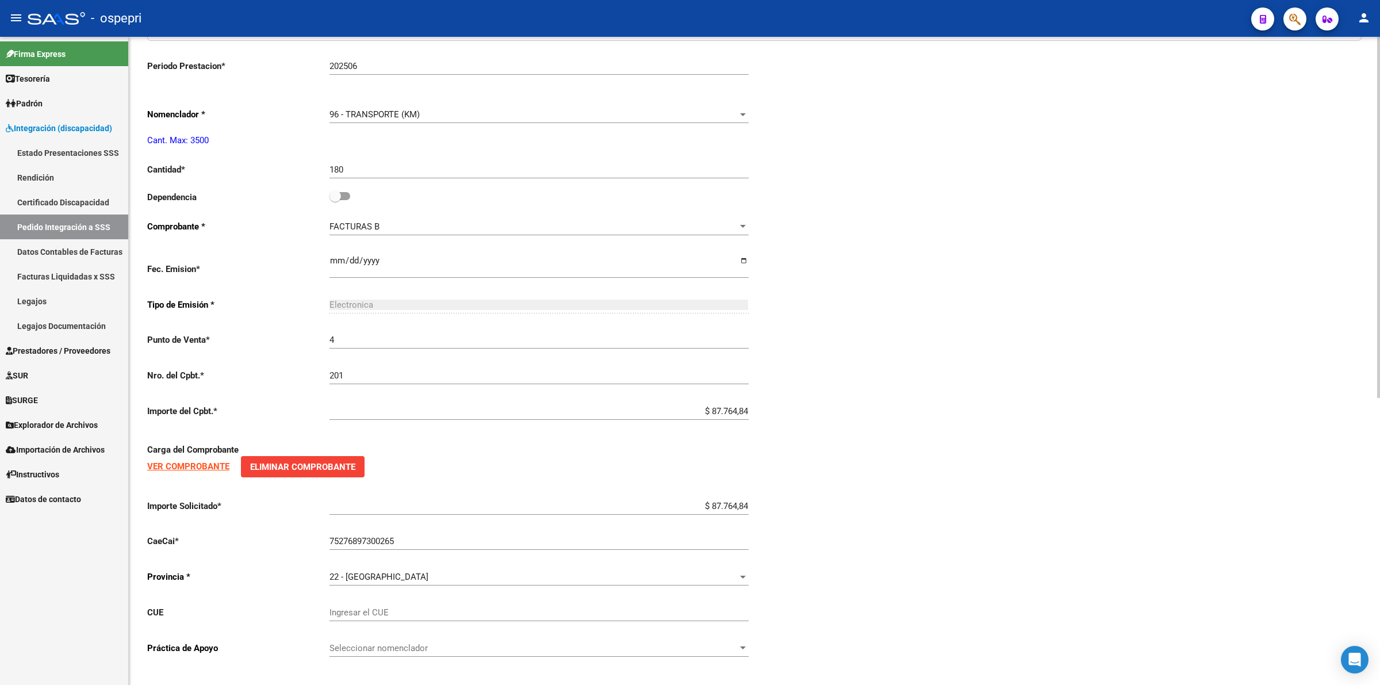
scroll to position [513, 0]
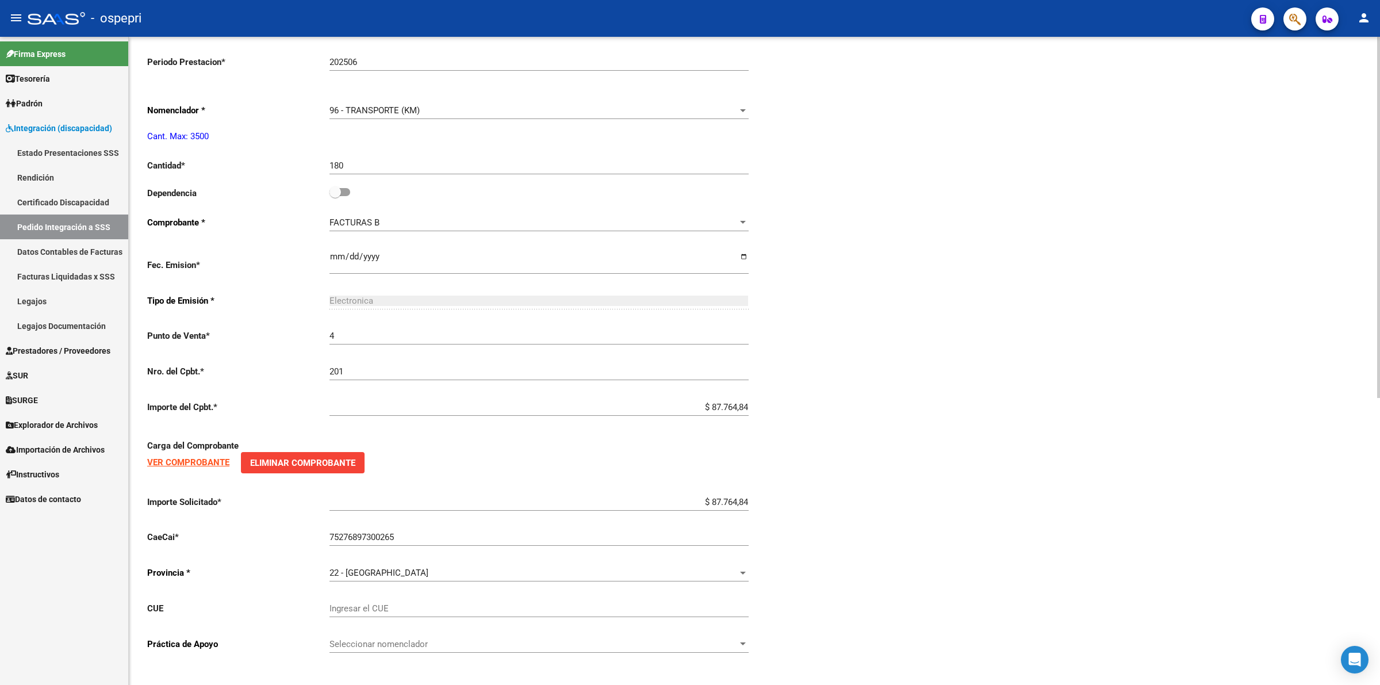
type input "20553010889"
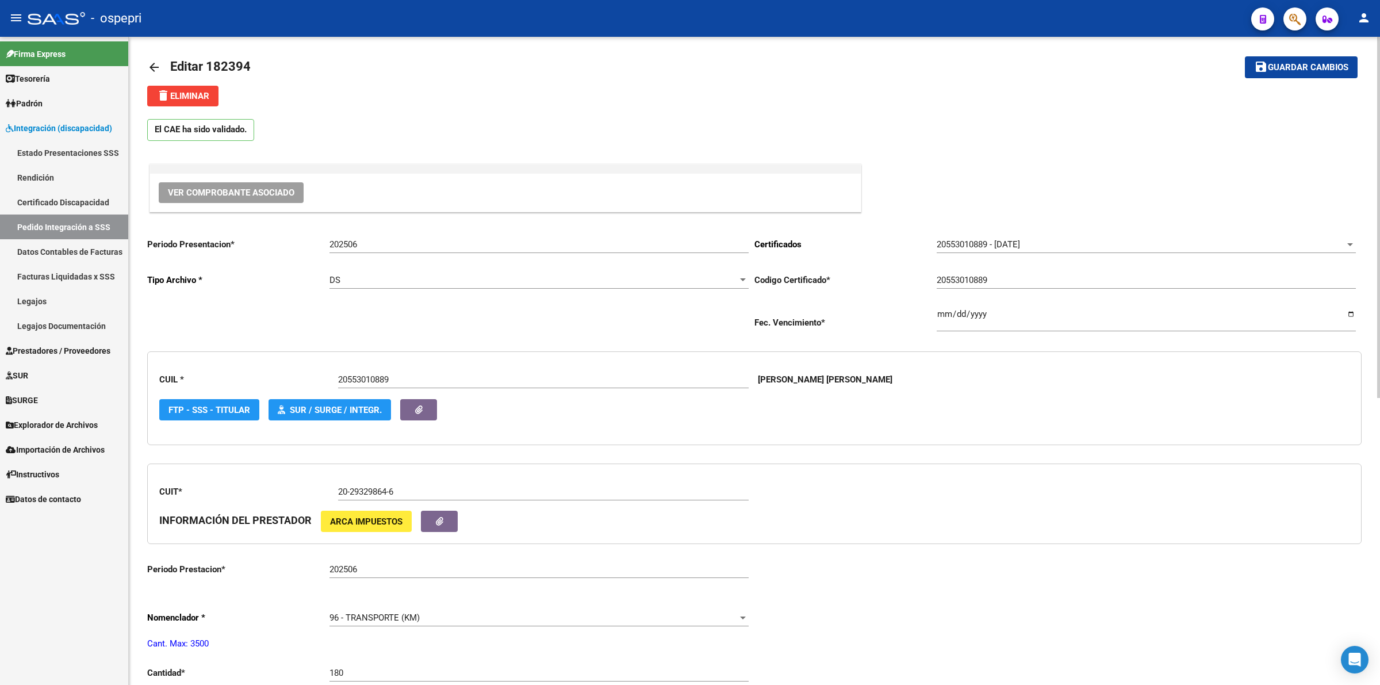
scroll to position [0, 0]
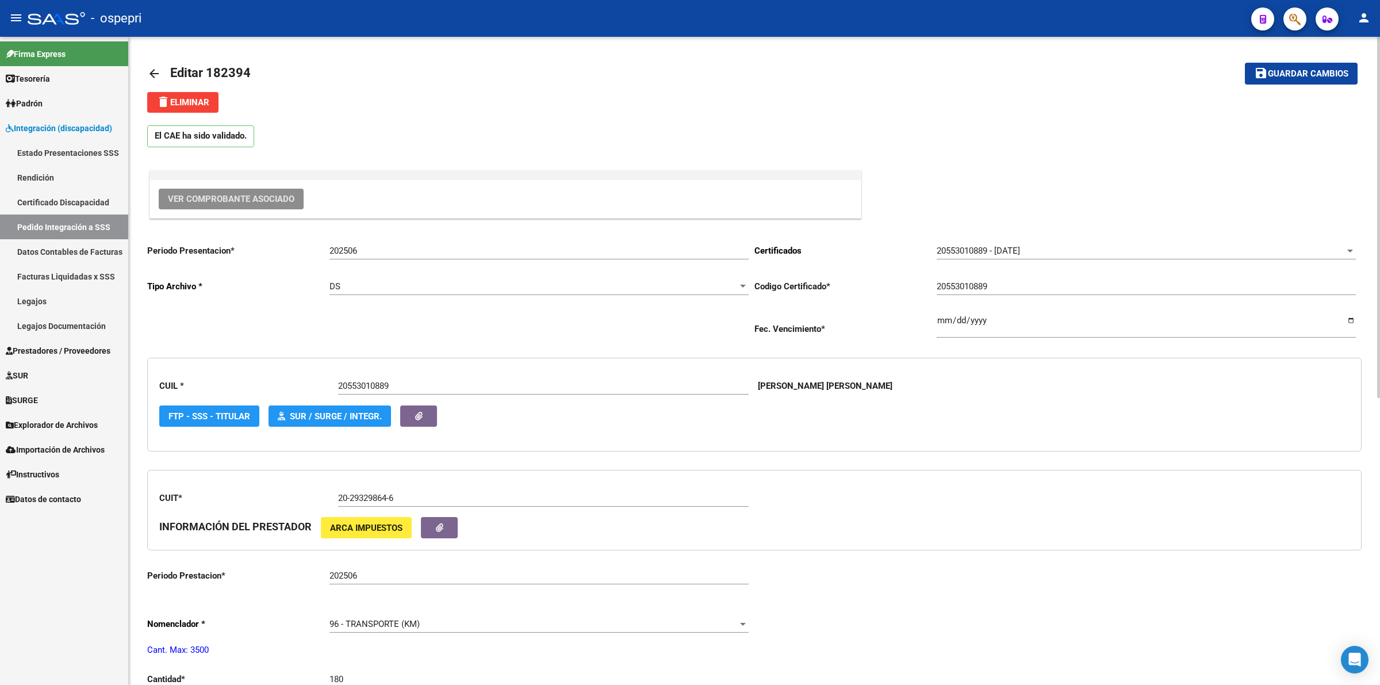
click at [193, 197] on span "Ver Comprobante Asociado" at bounding box center [231, 199] width 126 height 10
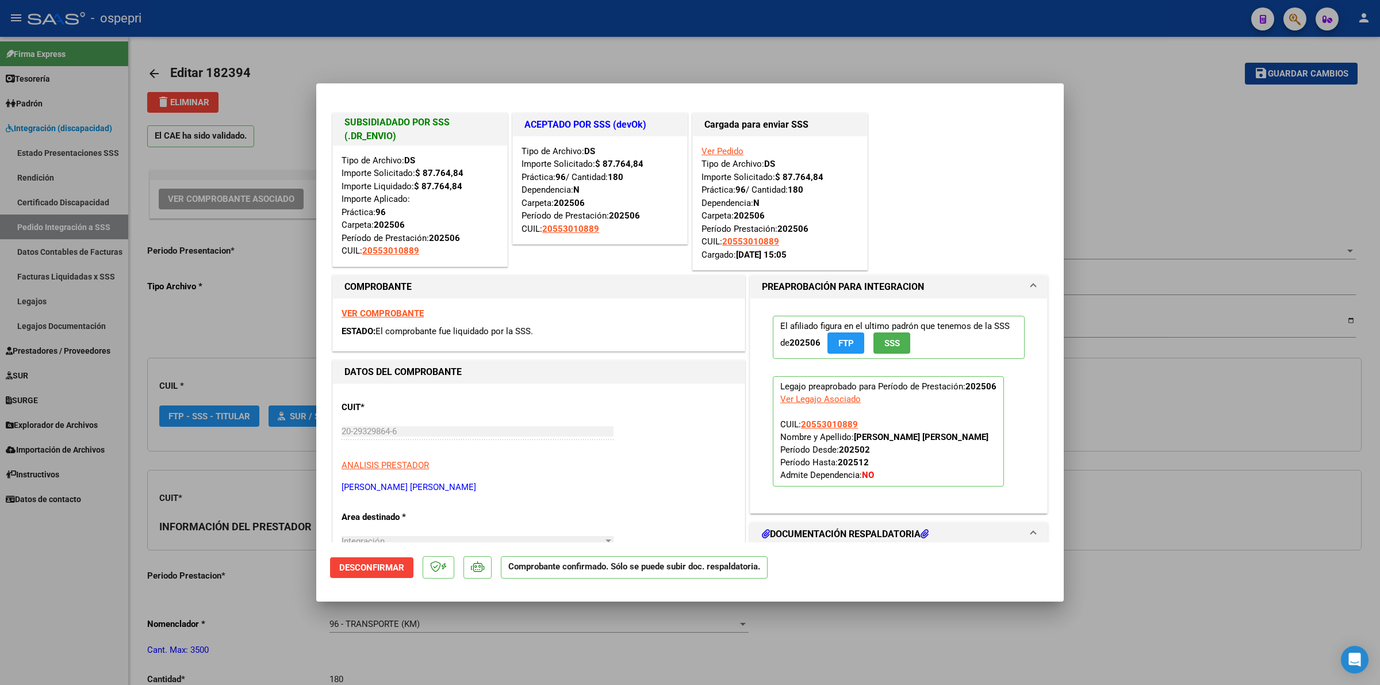
type input "$ 0,00"
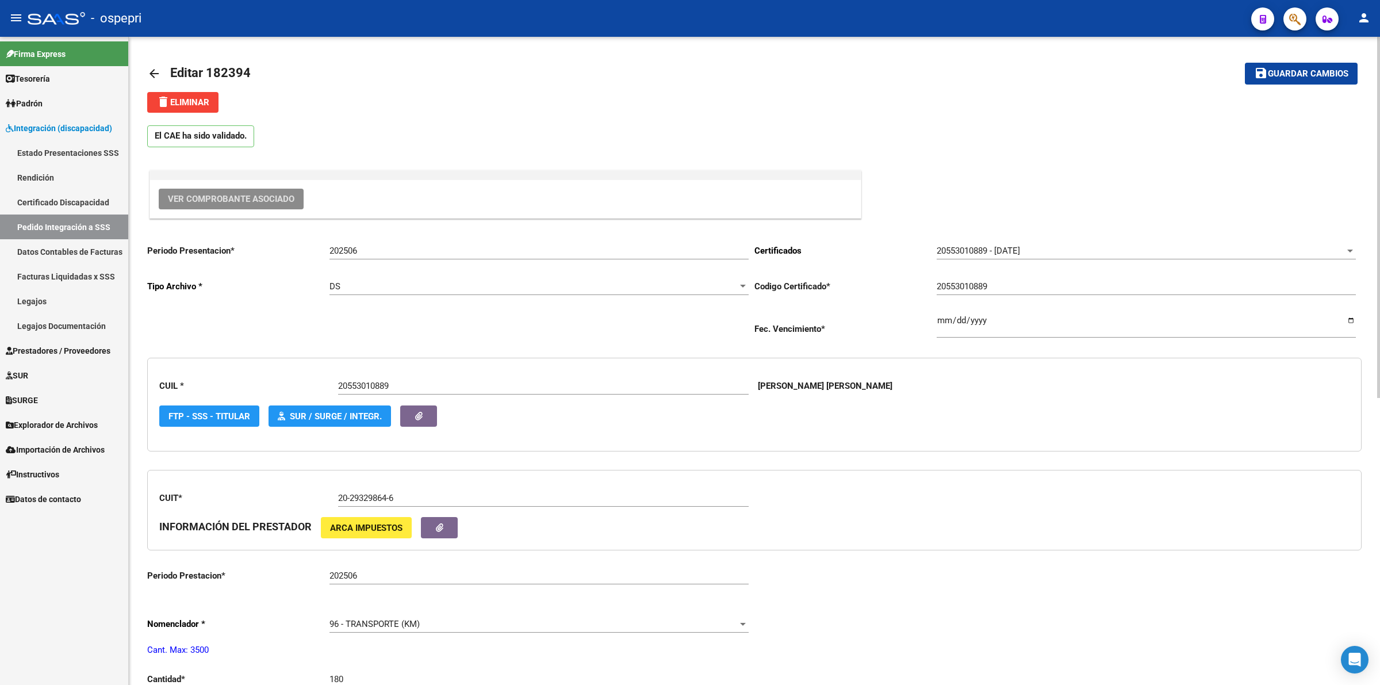
click at [154, 75] on mat-icon "arrow_back" at bounding box center [154, 74] width 14 height 14
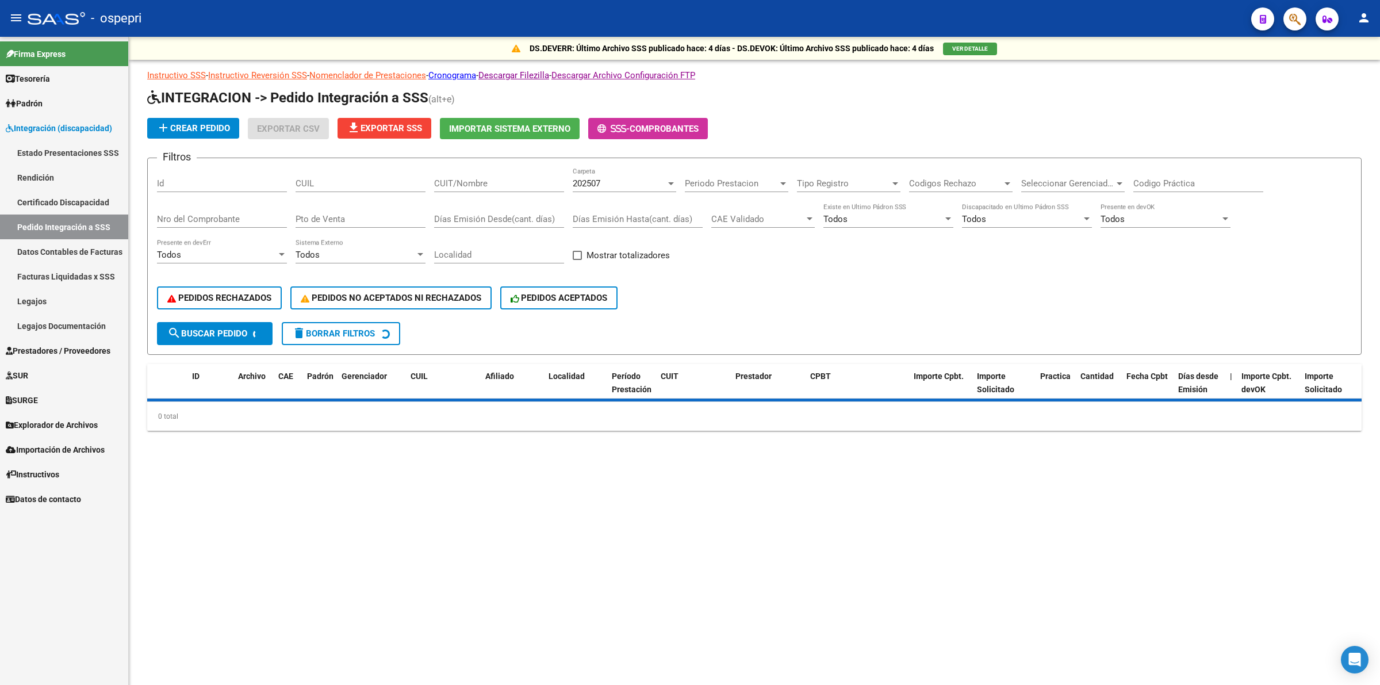
click at [53, 351] on span "Prestadores / Proveedores" at bounding box center [58, 350] width 105 height 13
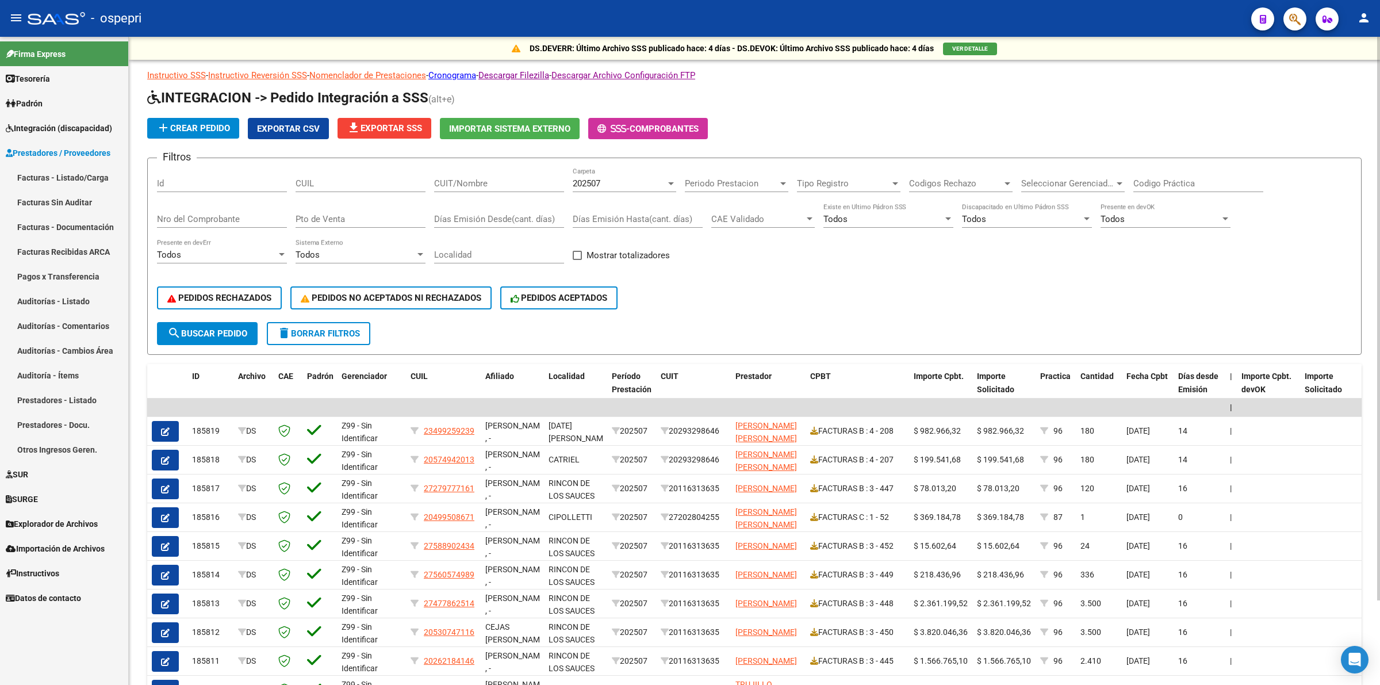
click at [74, 164] on link "Prestadores / Proveedores" at bounding box center [64, 152] width 128 height 25
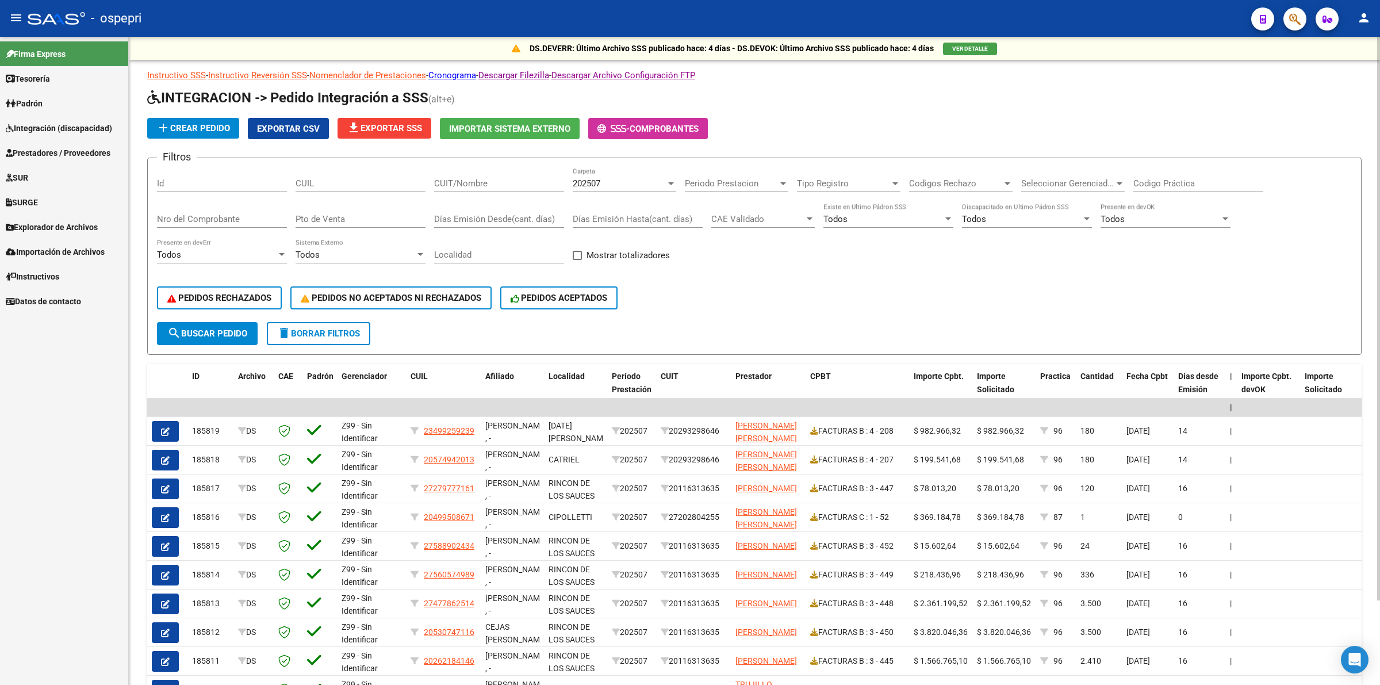
drag, startPoint x: 83, startPoint y: 159, endPoint x: 93, endPoint y: 182, distance: 24.2
click at [83, 160] on link "Prestadores / Proveedores" at bounding box center [64, 152] width 128 height 25
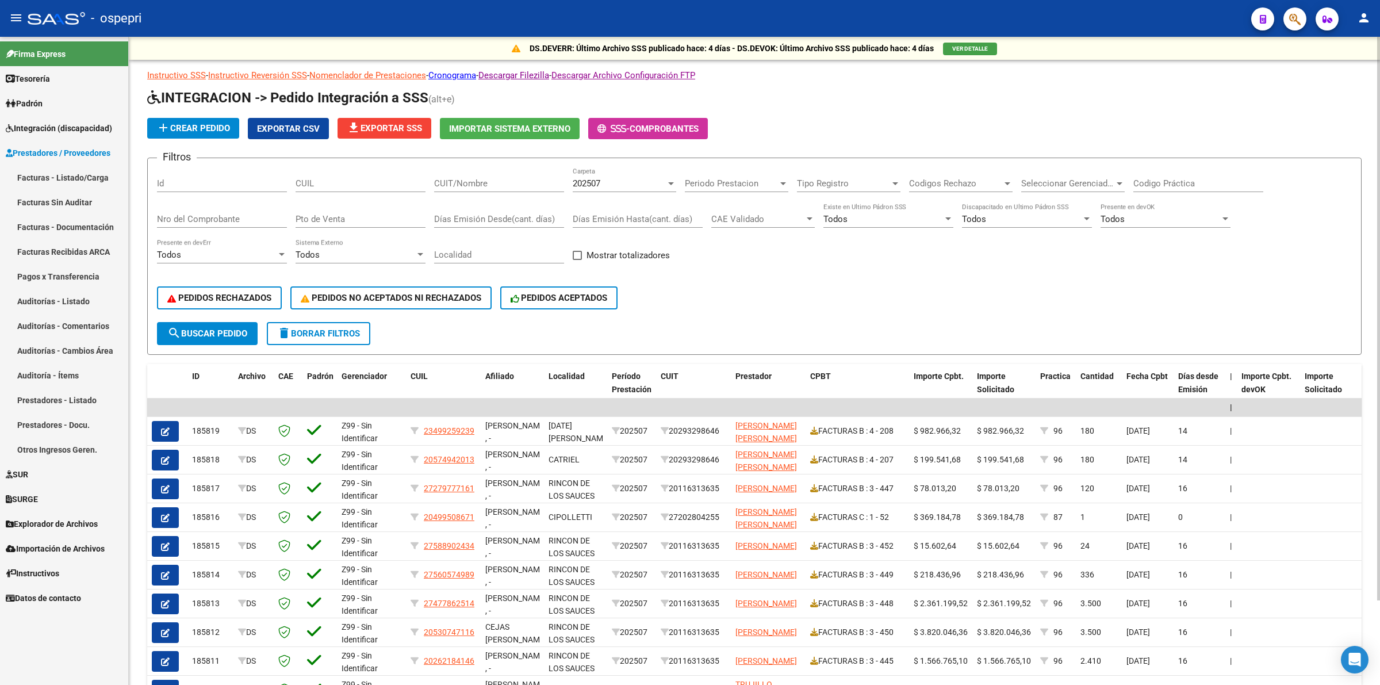
click at [93, 175] on link "Facturas - Listado/Carga" at bounding box center [64, 177] width 128 height 25
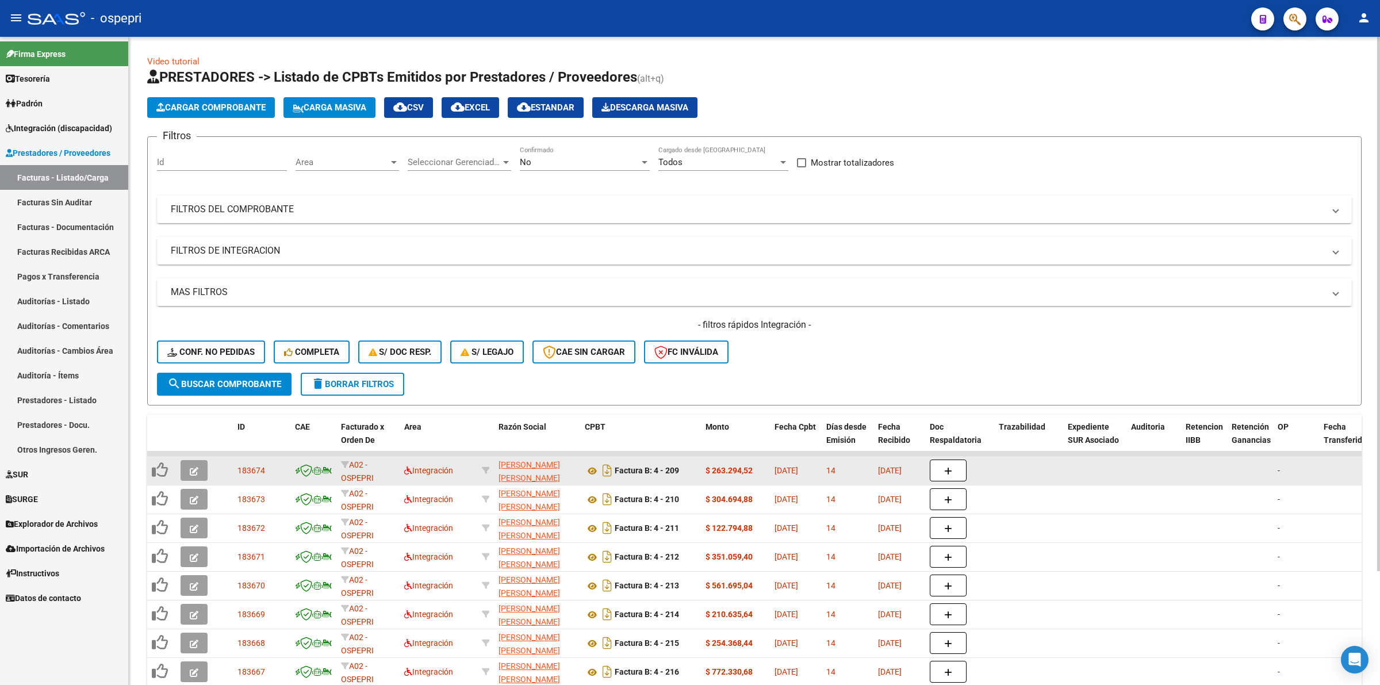
click at [193, 467] on icon "button" at bounding box center [194, 471] width 9 height 9
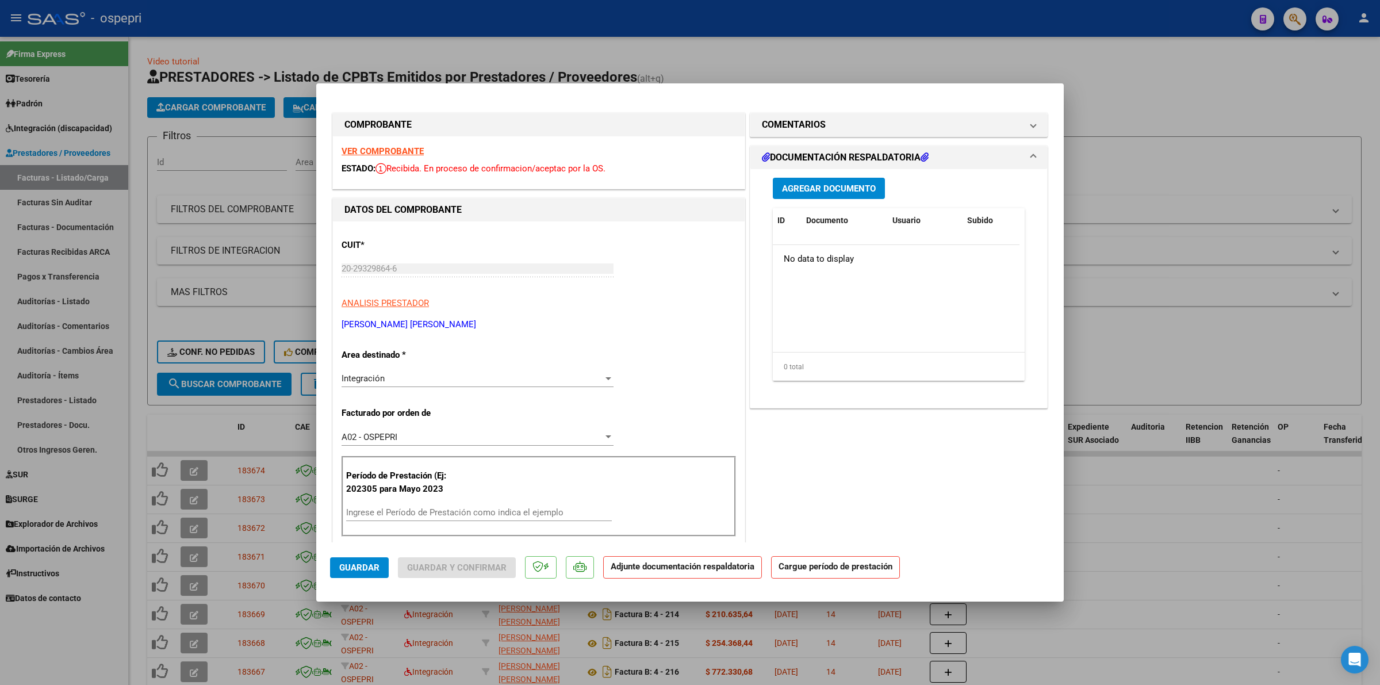
click at [373, 519] on div "Ingrese el Período de Prestación como indica el ejemplo" at bounding box center [479, 512] width 266 height 17
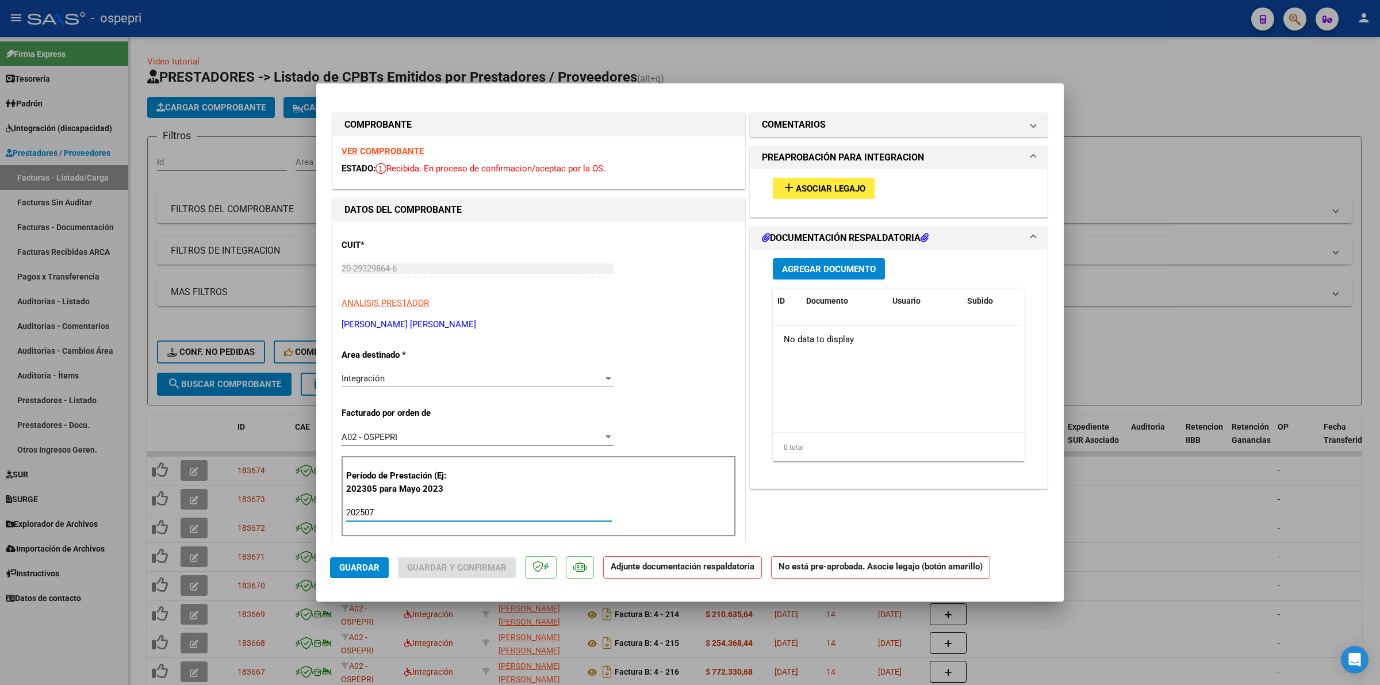
type input "202507"
click at [846, 187] on span "Asociar Legajo" at bounding box center [831, 188] width 70 height 10
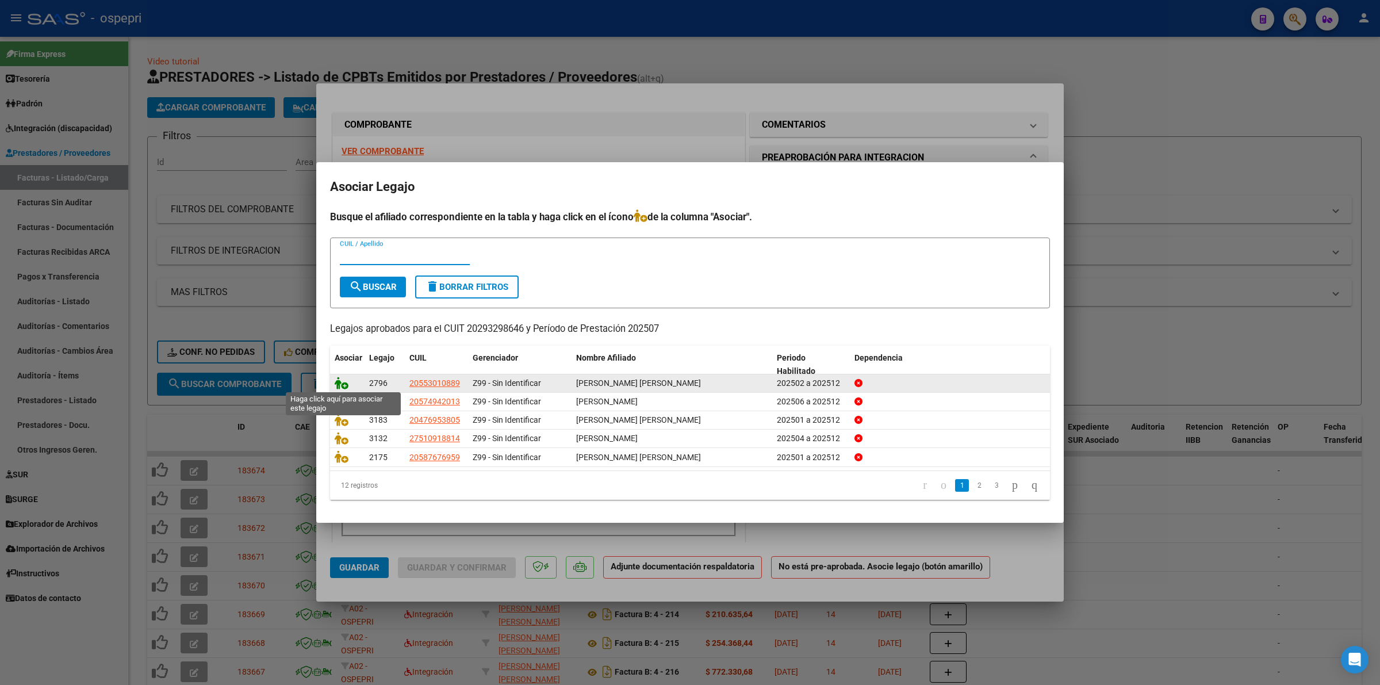
click at [337, 385] on icon at bounding box center [342, 383] width 14 height 13
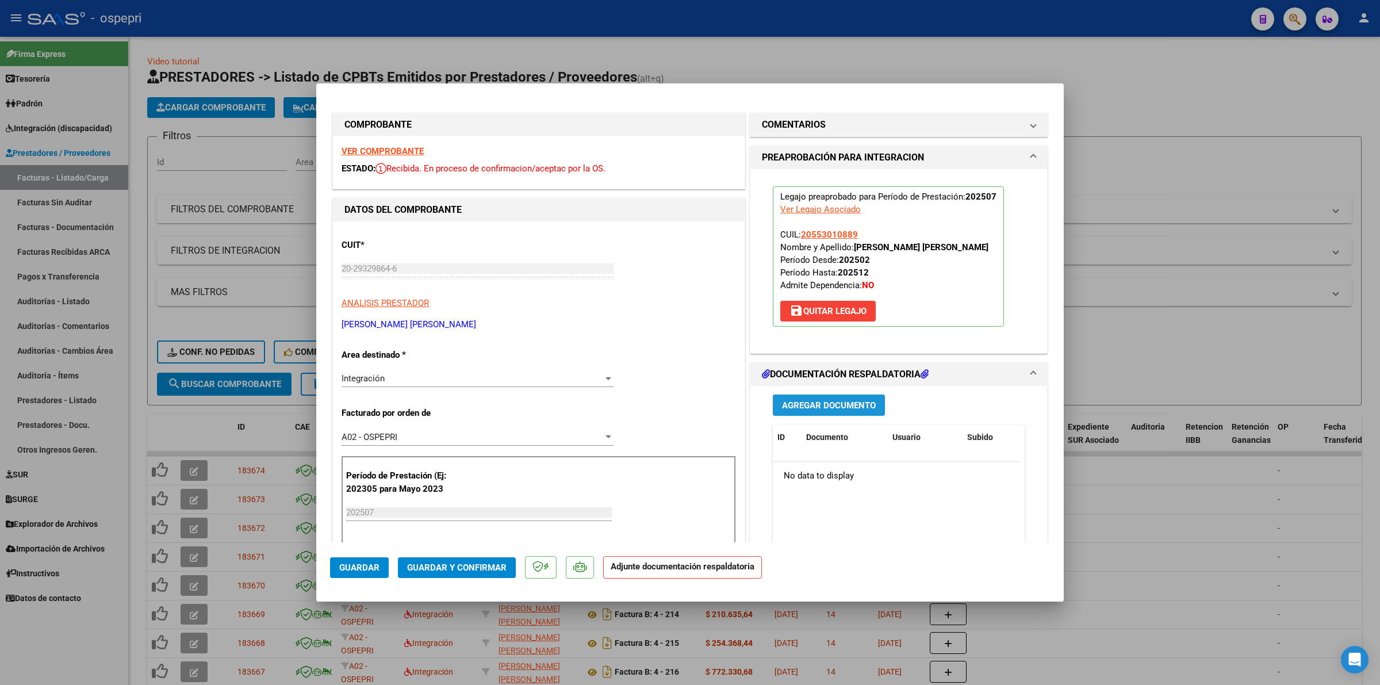
click at [817, 406] on span "Agregar Documento" at bounding box center [829, 405] width 94 height 10
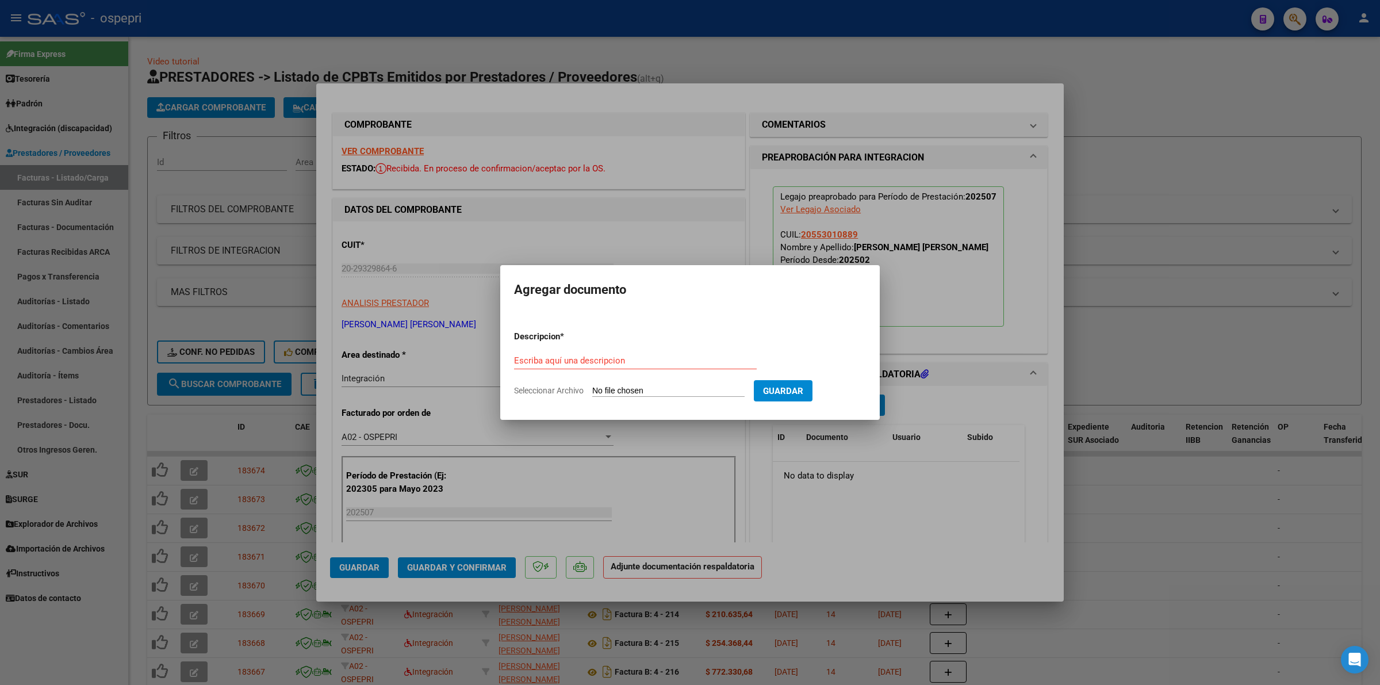
click at [633, 386] on input "Seleccionar Archivo" at bounding box center [668, 391] width 152 height 11
type input "C:\fakepath\REPORTE [PERSON_NAME] 202507.pdf"
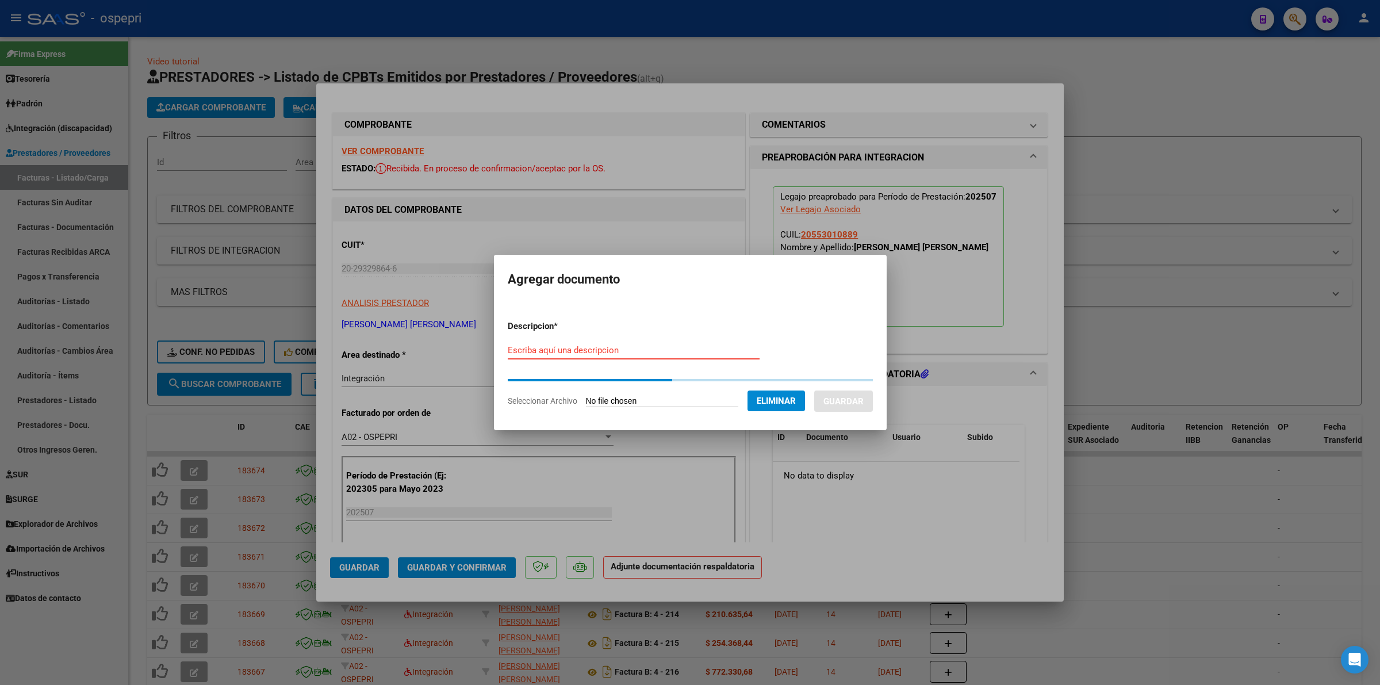
click at [551, 350] on input "Escriba aquí una descripcion" at bounding box center [634, 350] width 252 height 10
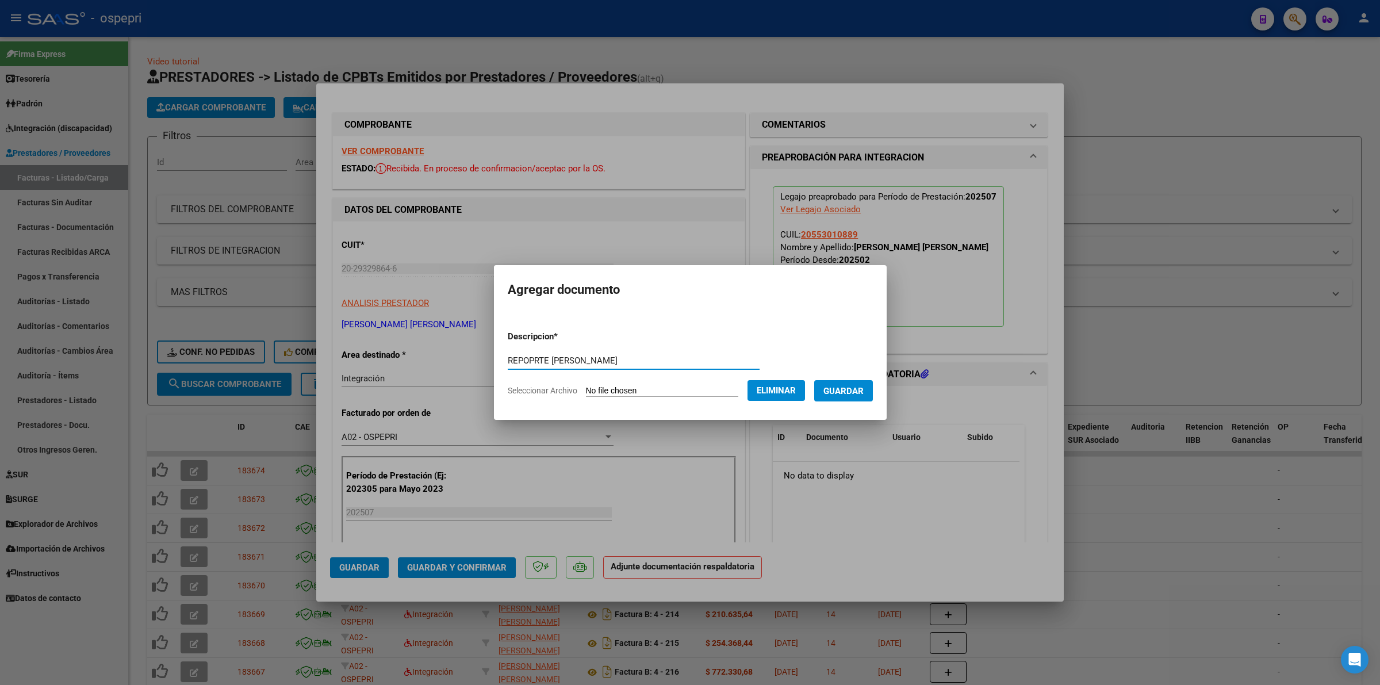
drag, startPoint x: 522, startPoint y: 349, endPoint x: 521, endPoint y: 358, distance: 9.3
click at [522, 354] on form "Descripcion * REPOPRTE [PERSON_NAME] Escriba aquí una descripcion Seleccionar A…" at bounding box center [690, 363] width 365 height 84
click at [521, 358] on input "REPOPRTE [PERSON_NAME]" at bounding box center [634, 360] width 252 height 10
click at [582, 365] on input "REPORTE [PERSON_NAME]" at bounding box center [634, 360] width 252 height 10
type input "REPORTE [PERSON_NAME]"
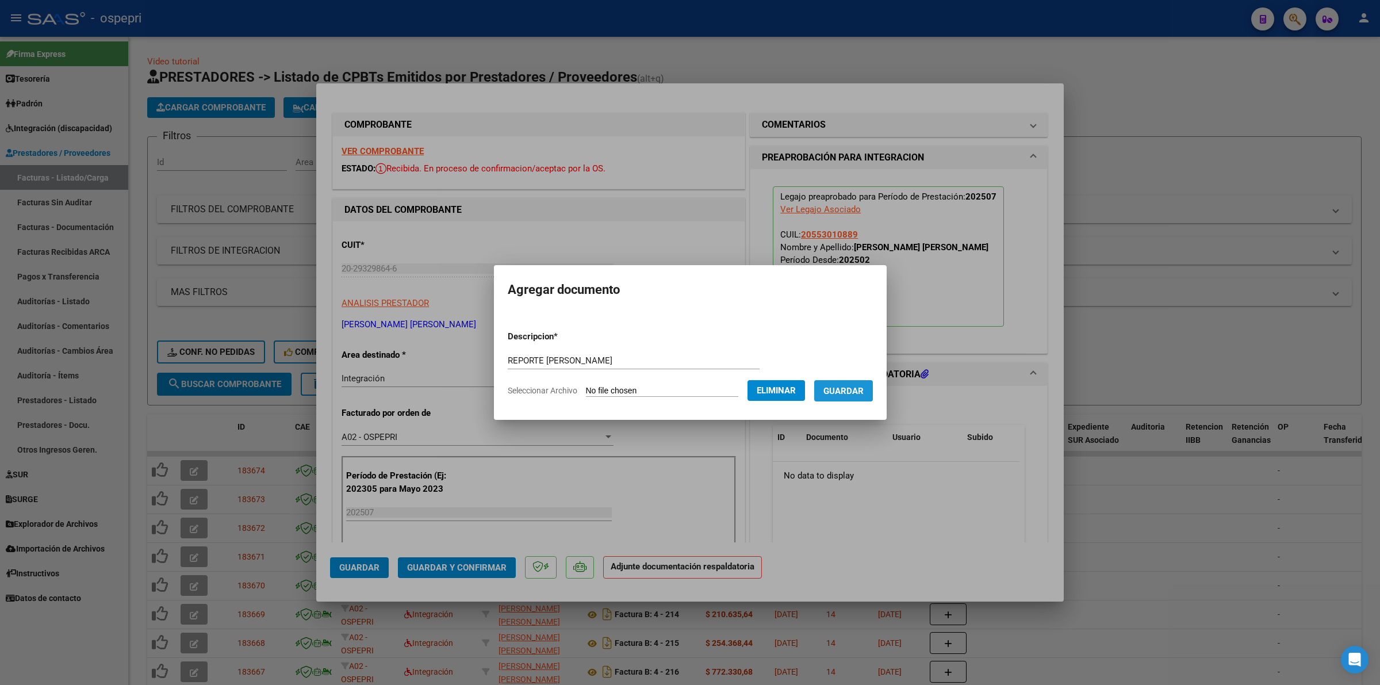
click at [863, 389] on span "Guardar" at bounding box center [843, 391] width 40 height 10
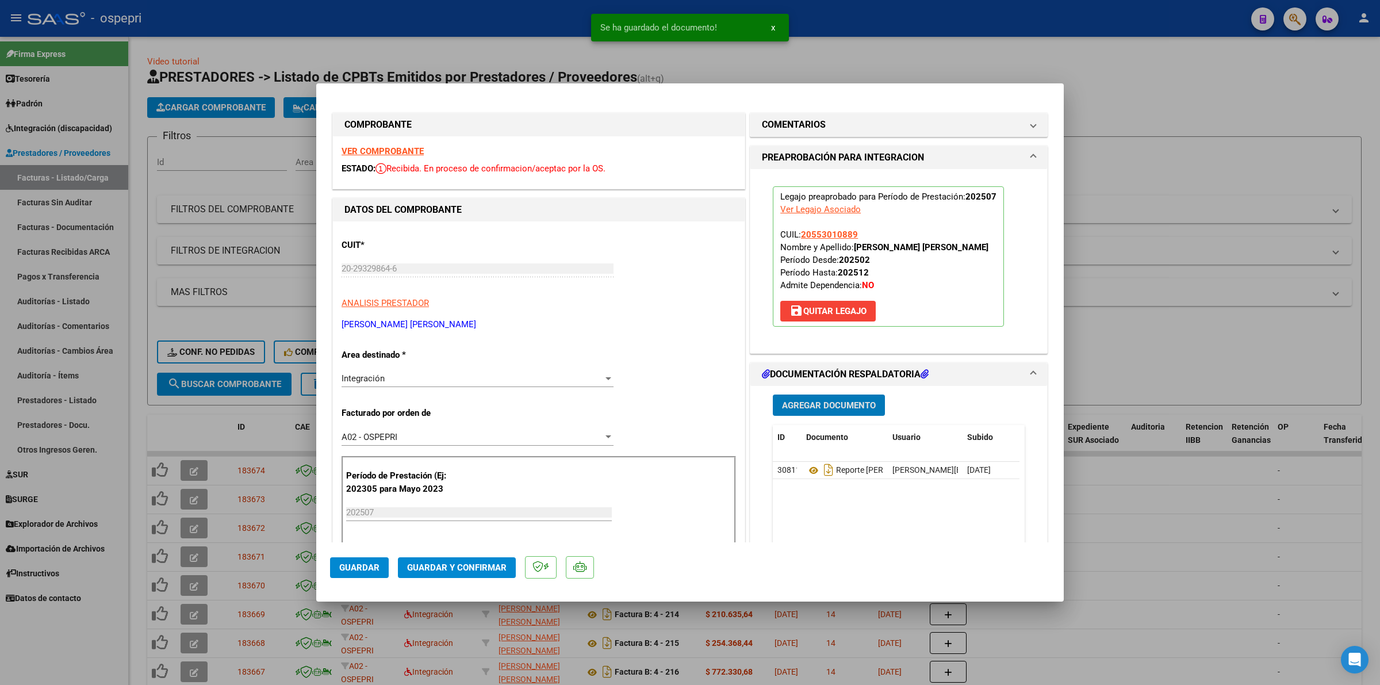
click at [406, 563] on button "Guardar y Confirmar" at bounding box center [457, 567] width 118 height 21
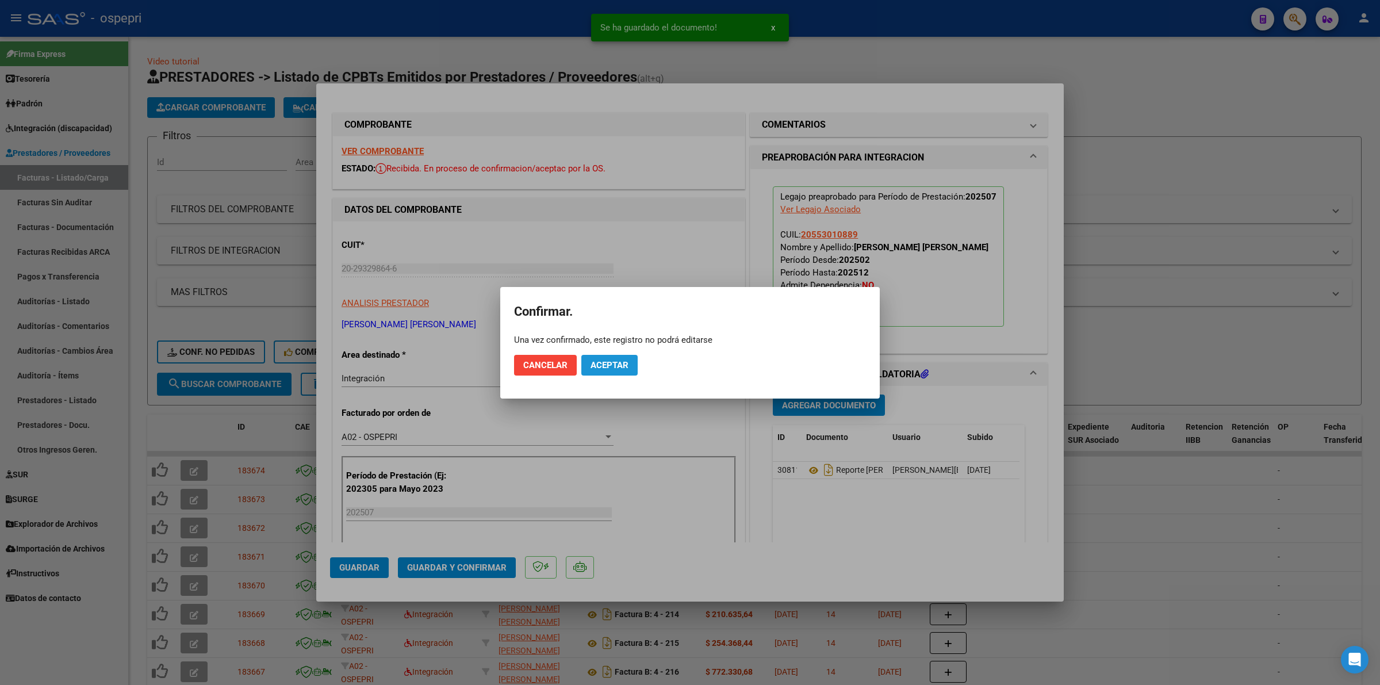
click at [613, 366] on span "Aceptar" at bounding box center [609, 365] width 38 height 10
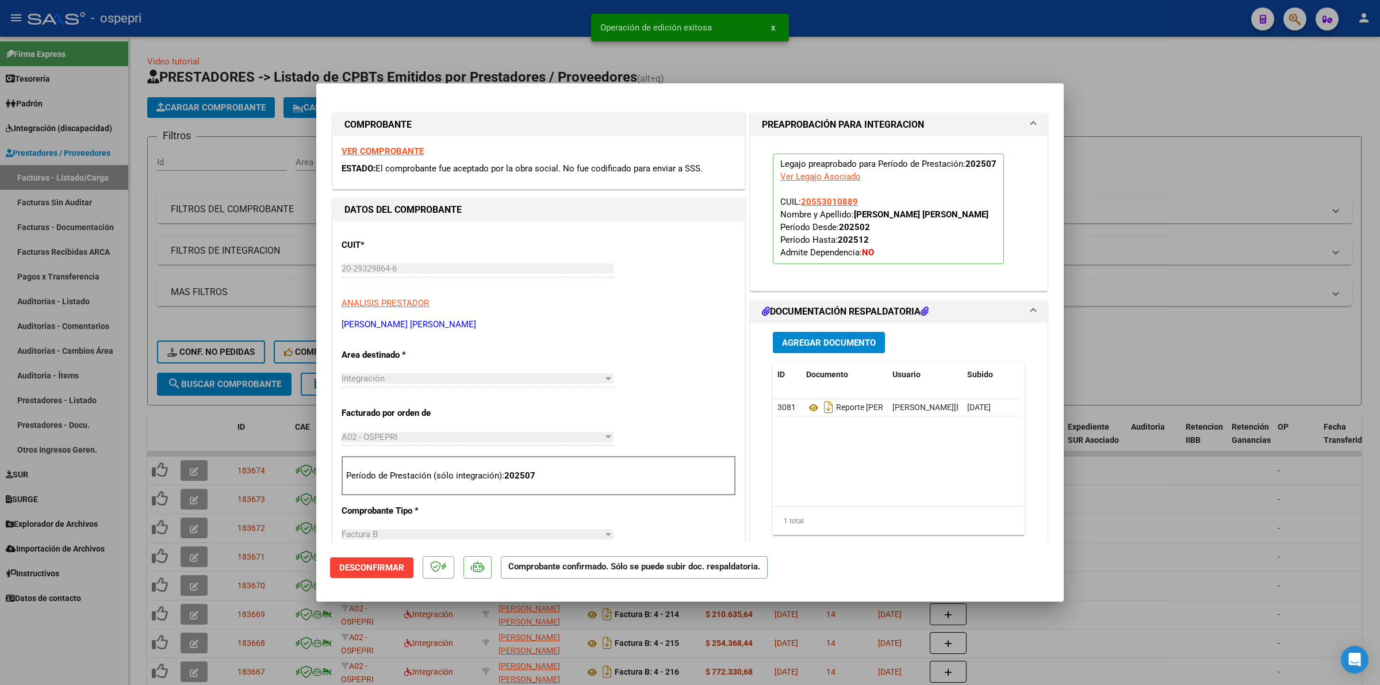
type input "$ 0,00"
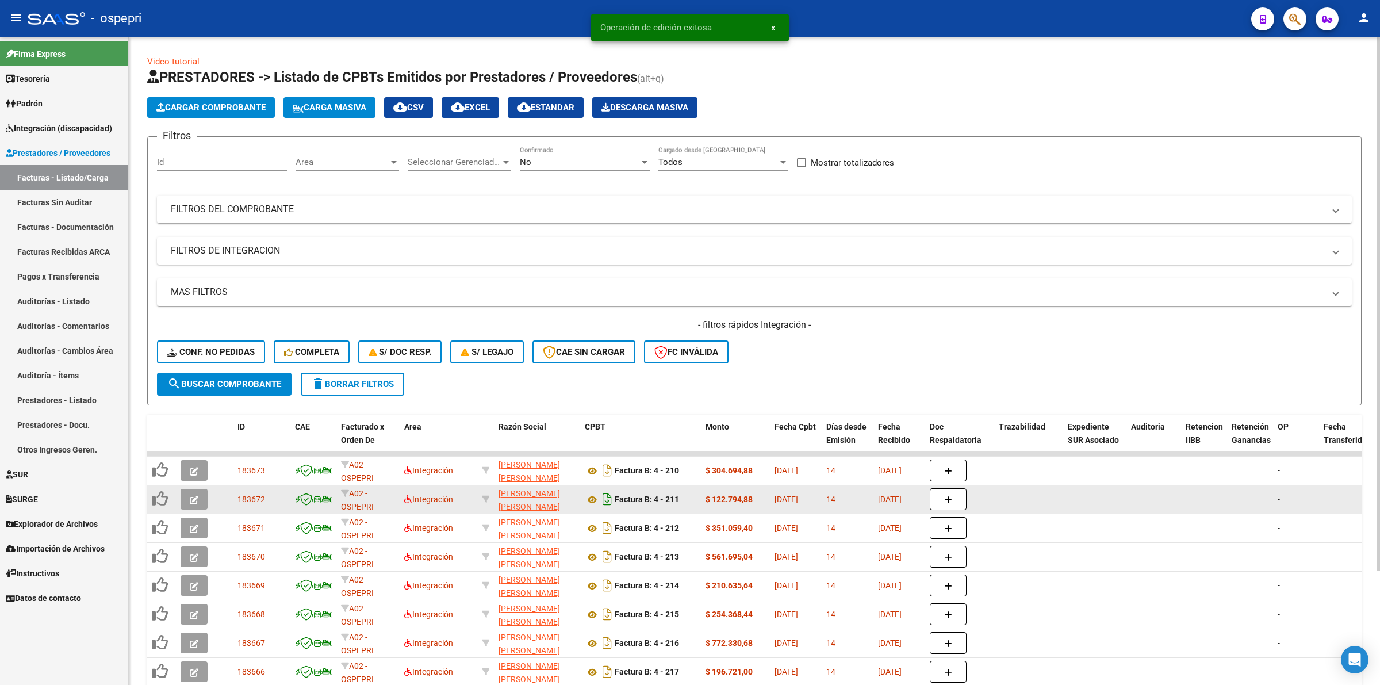
scroll to position [138, 0]
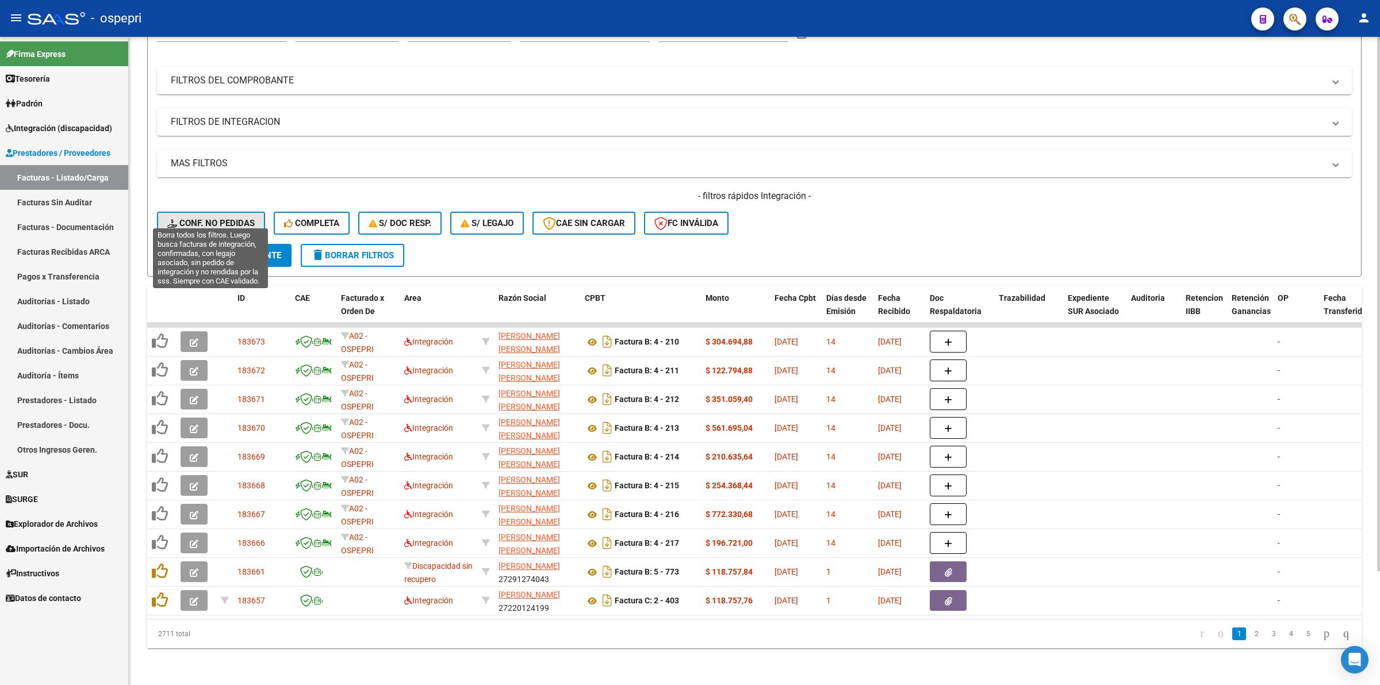
click at [221, 218] on span "Conf. no pedidas" at bounding box center [210, 223] width 87 height 10
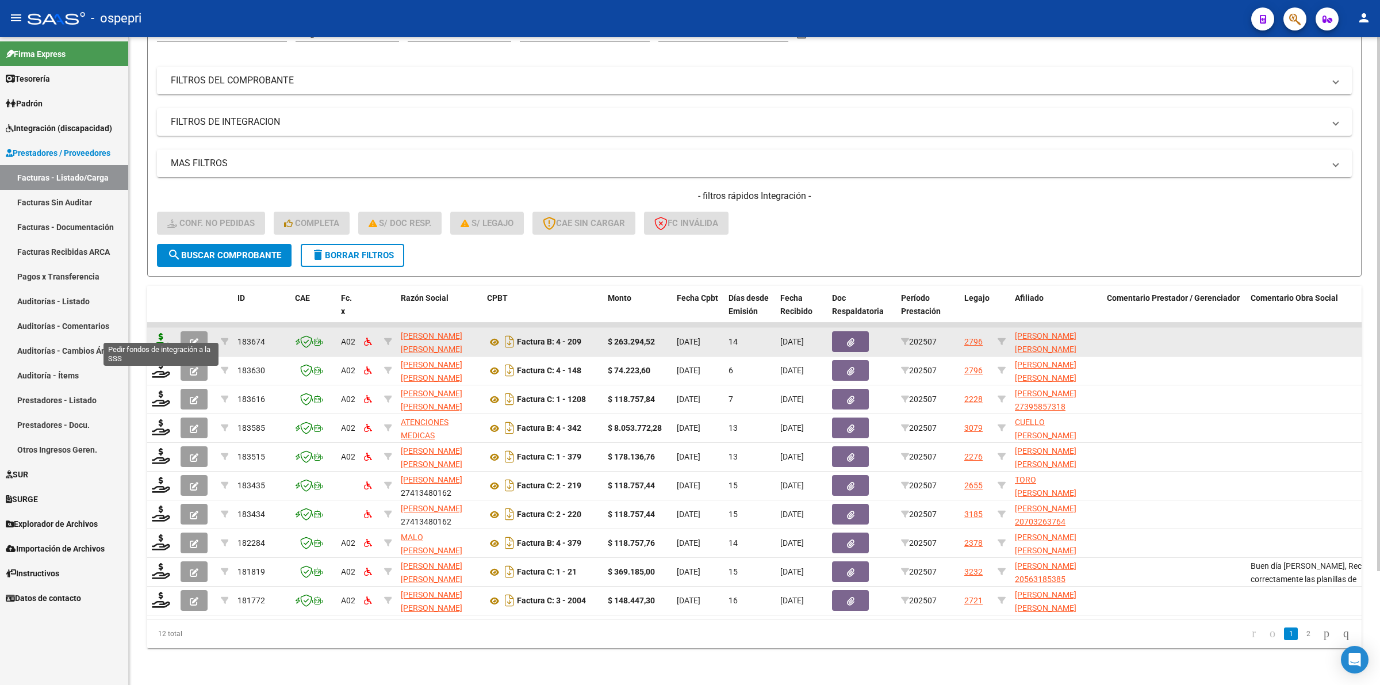
click at [156, 333] on icon at bounding box center [161, 341] width 18 height 16
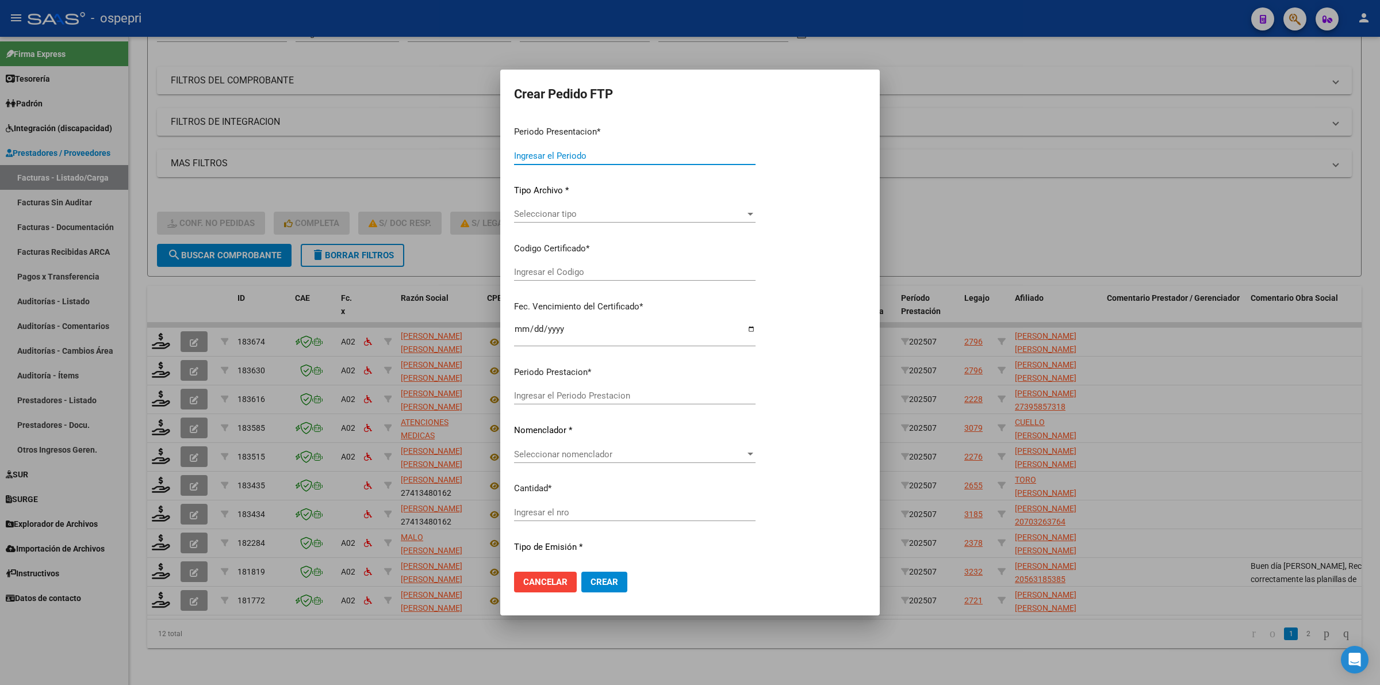
type input "202507"
type input "$ 263.294,52"
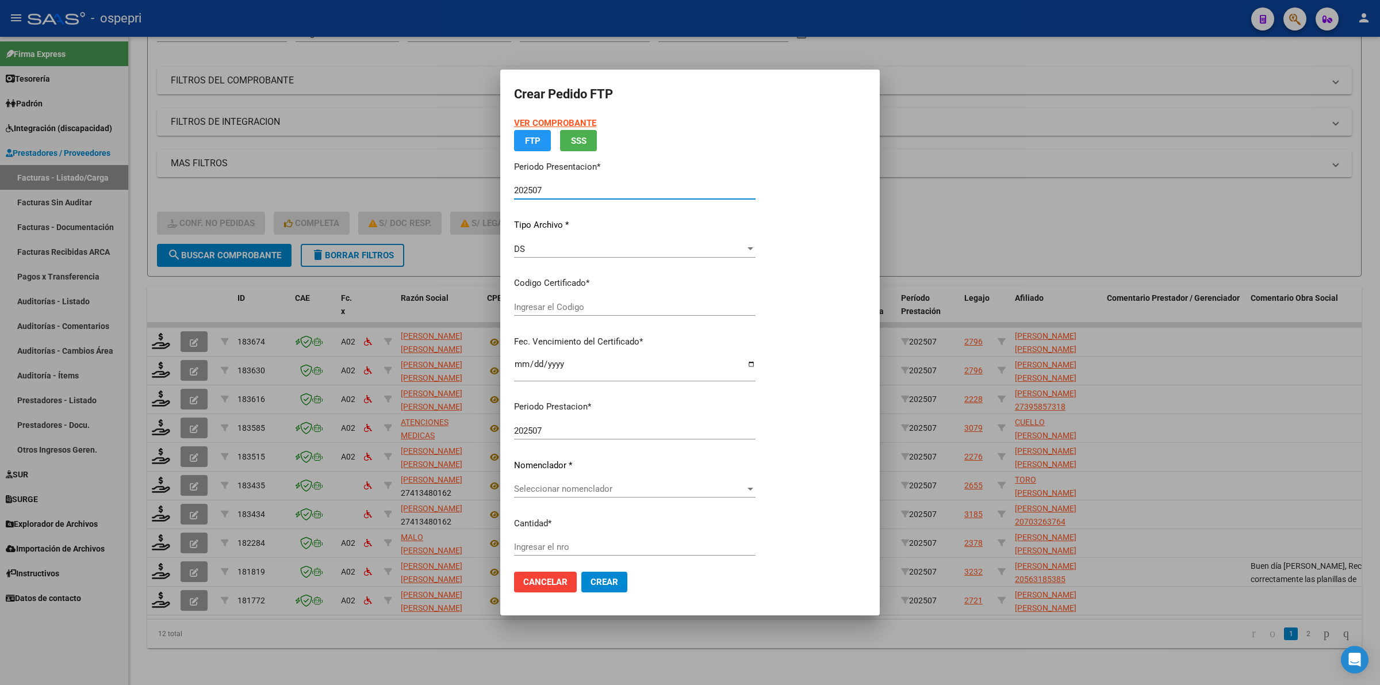
type input "20553010889"
type input "[DATE]"
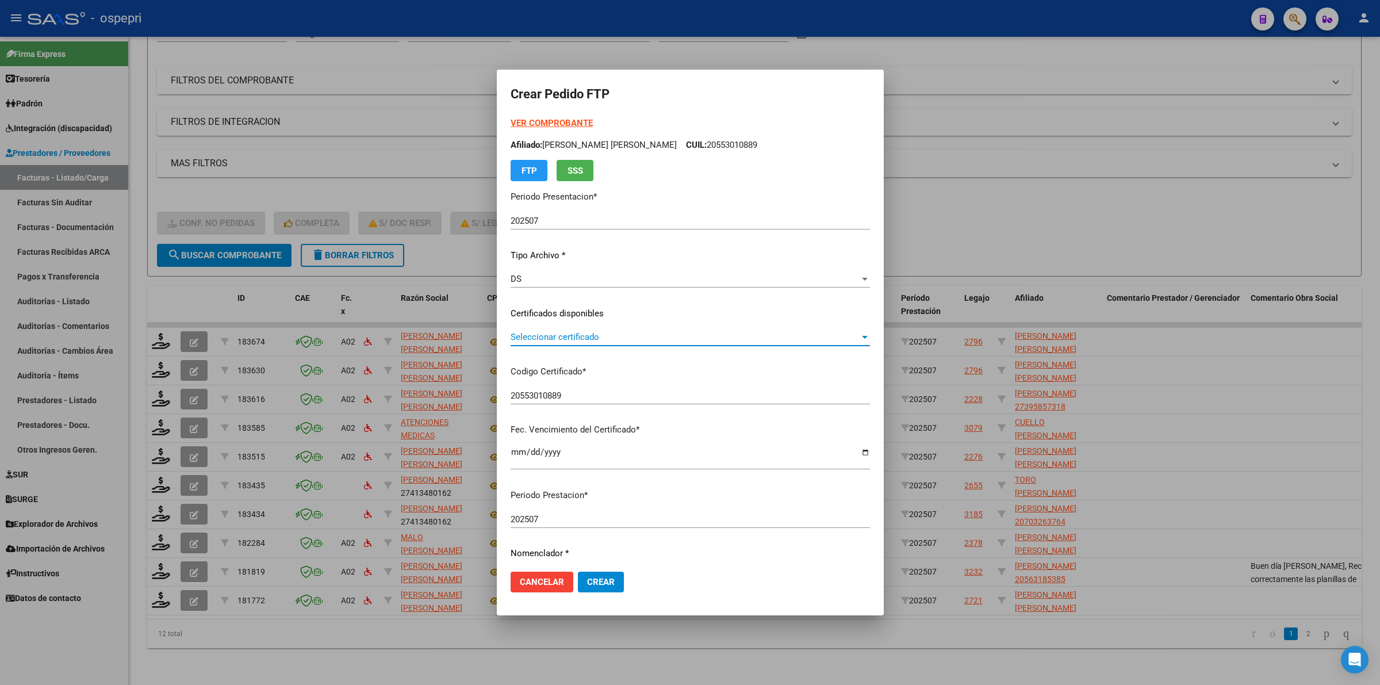
click at [539, 337] on span "Seleccionar certificado" at bounding box center [685, 337] width 349 height 10
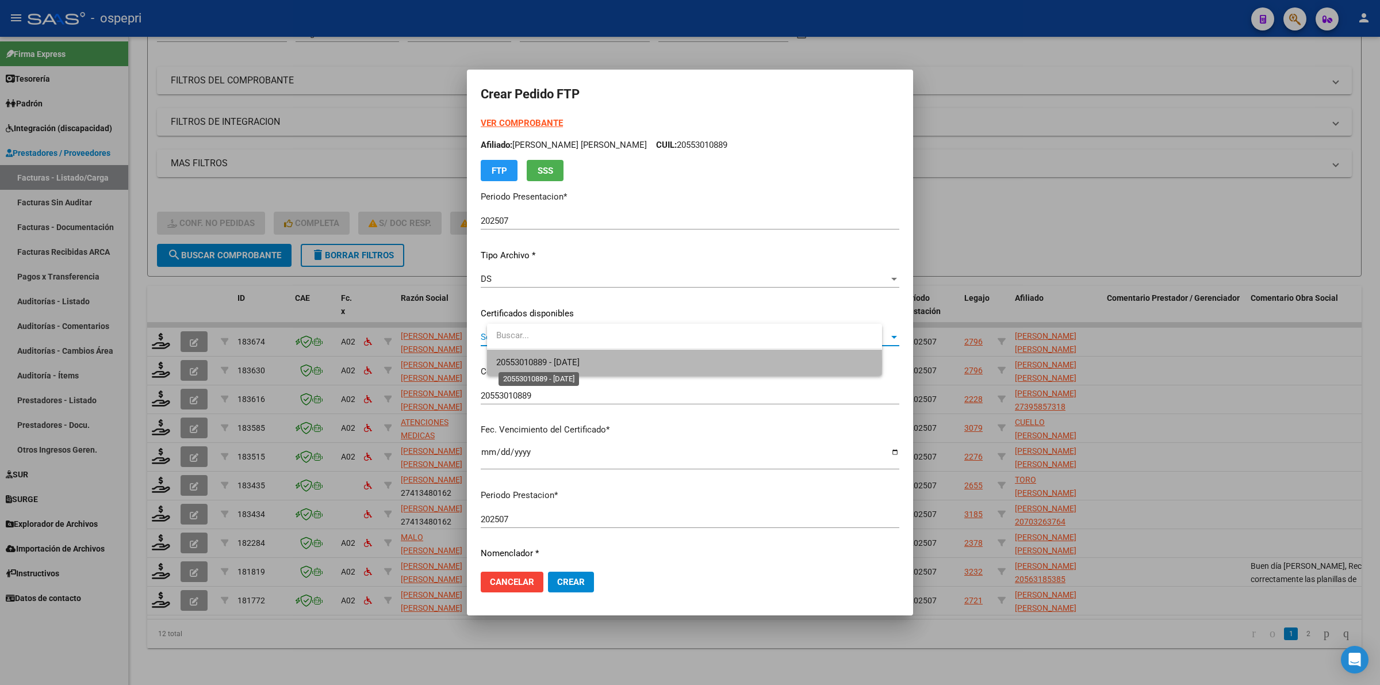
click at [563, 363] on span "20553010889 - [DATE]" at bounding box center [537, 362] width 83 height 10
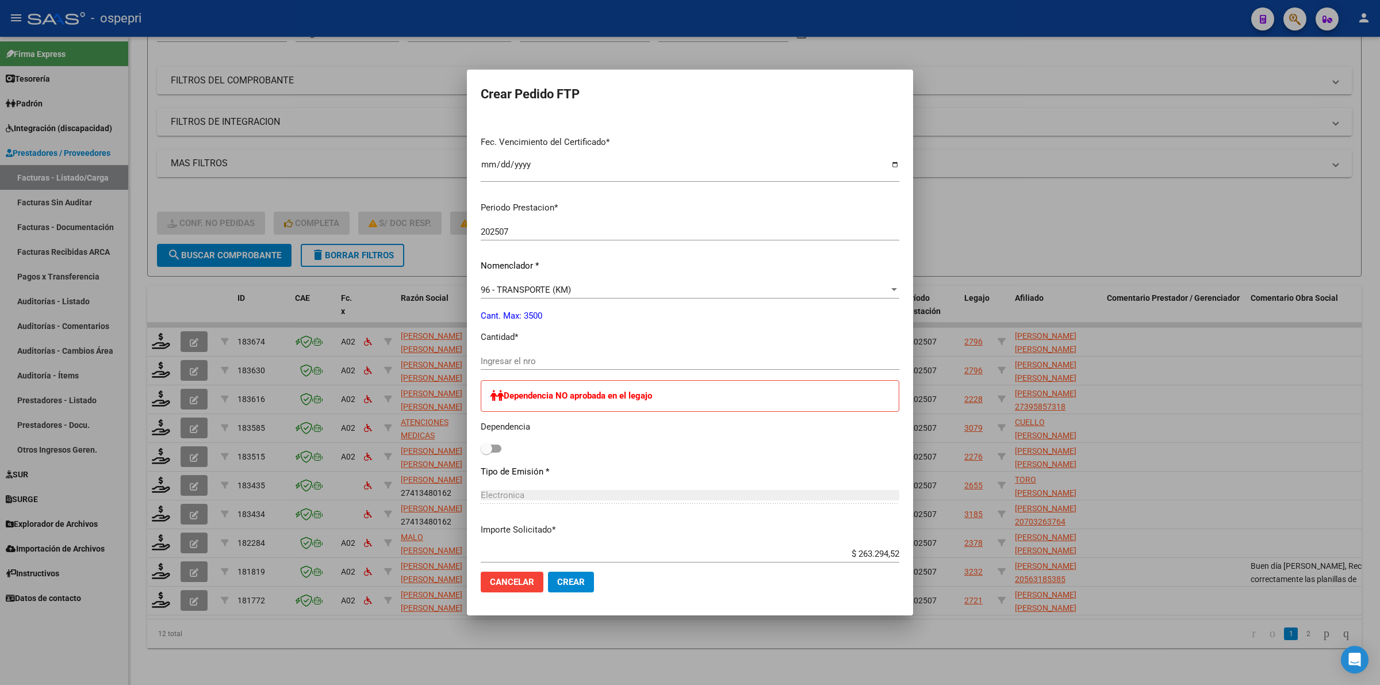
scroll to position [431, 0]
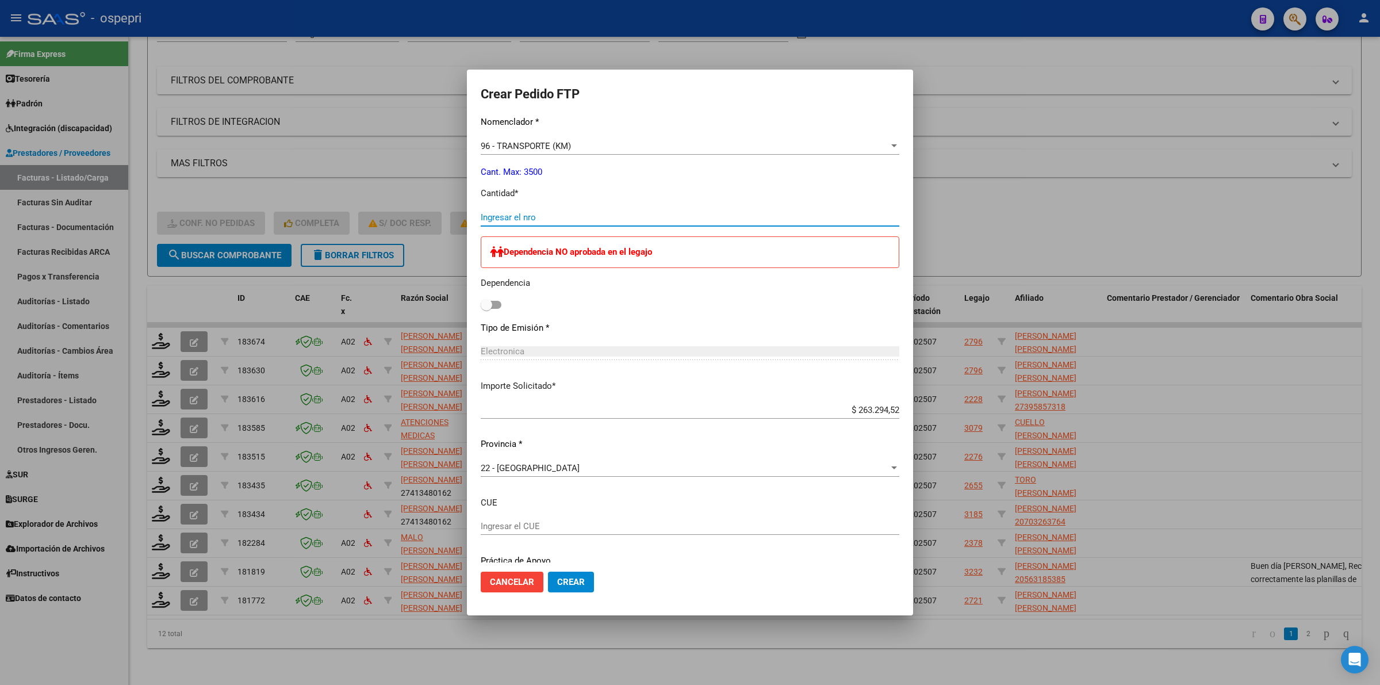
click at [500, 219] on input "Ingresar el nro" at bounding box center [690, 217] width 419 height 10
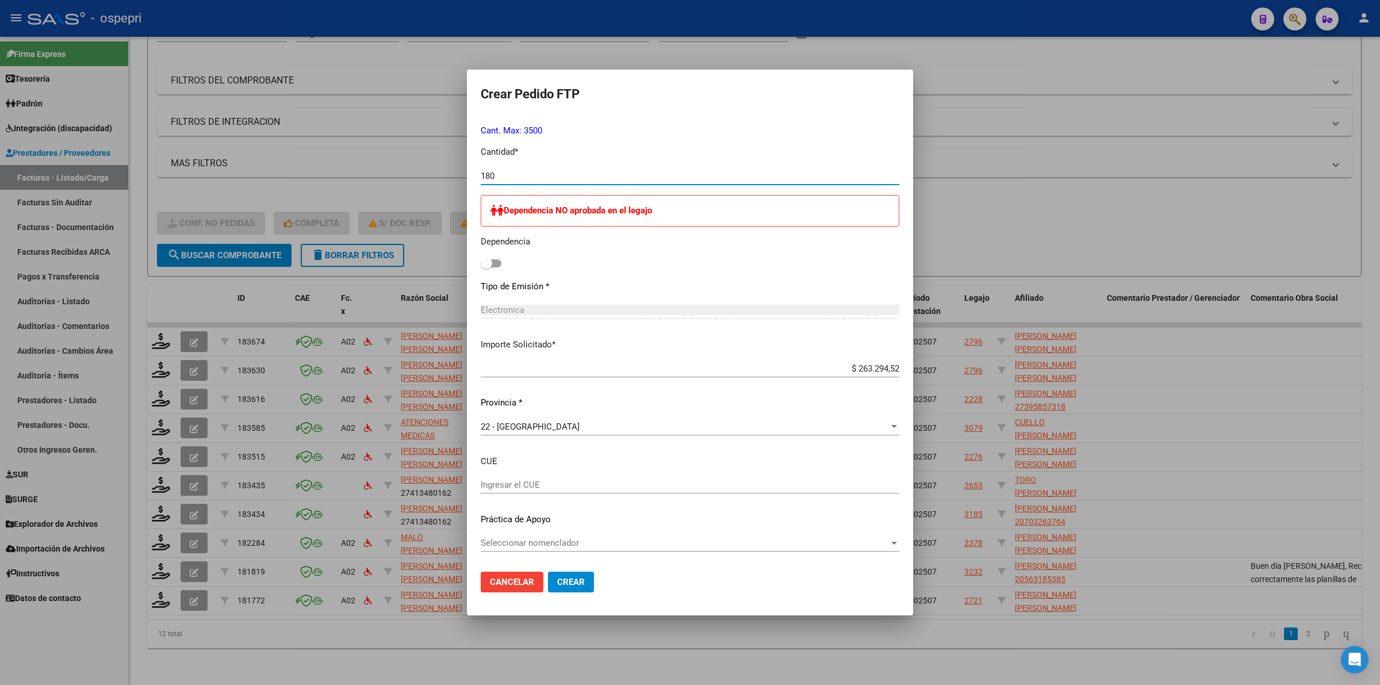
type input "180"
click at [572, 578] on span "Crear" at bounding box center [571, 582] width 28 height 10
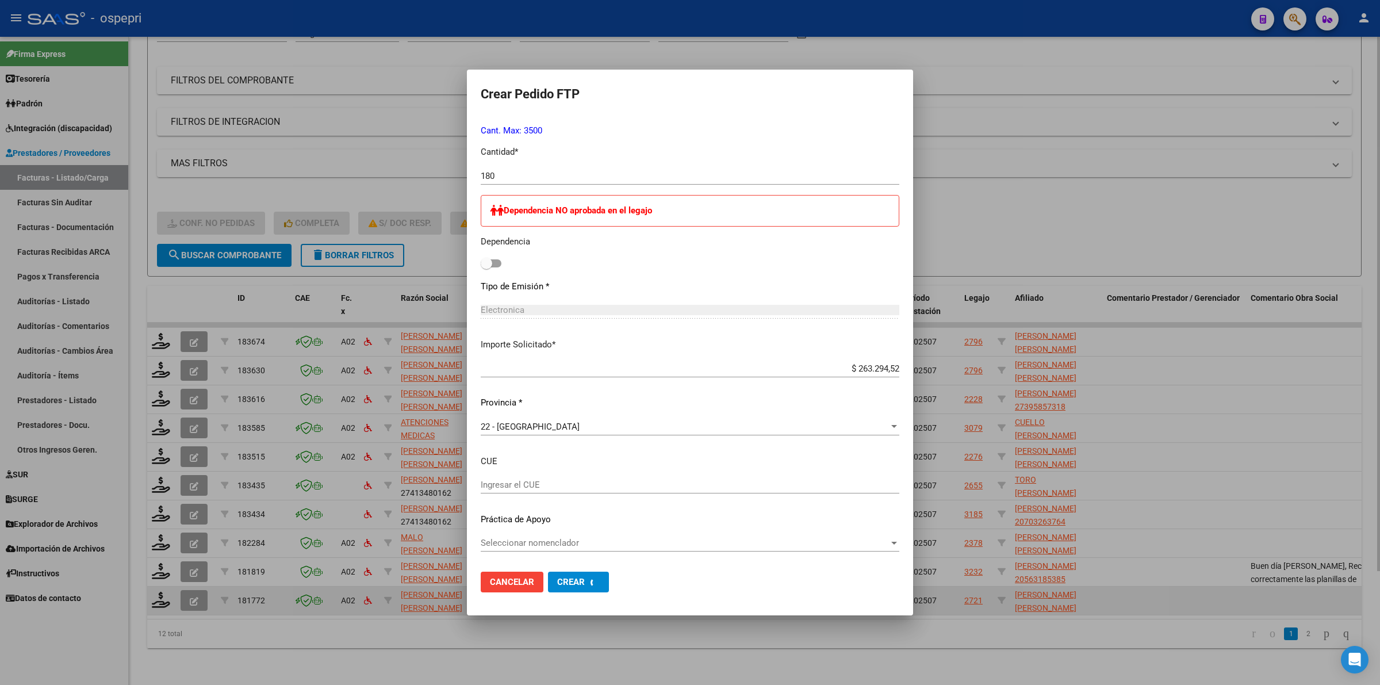
scroll to position [408, 0]
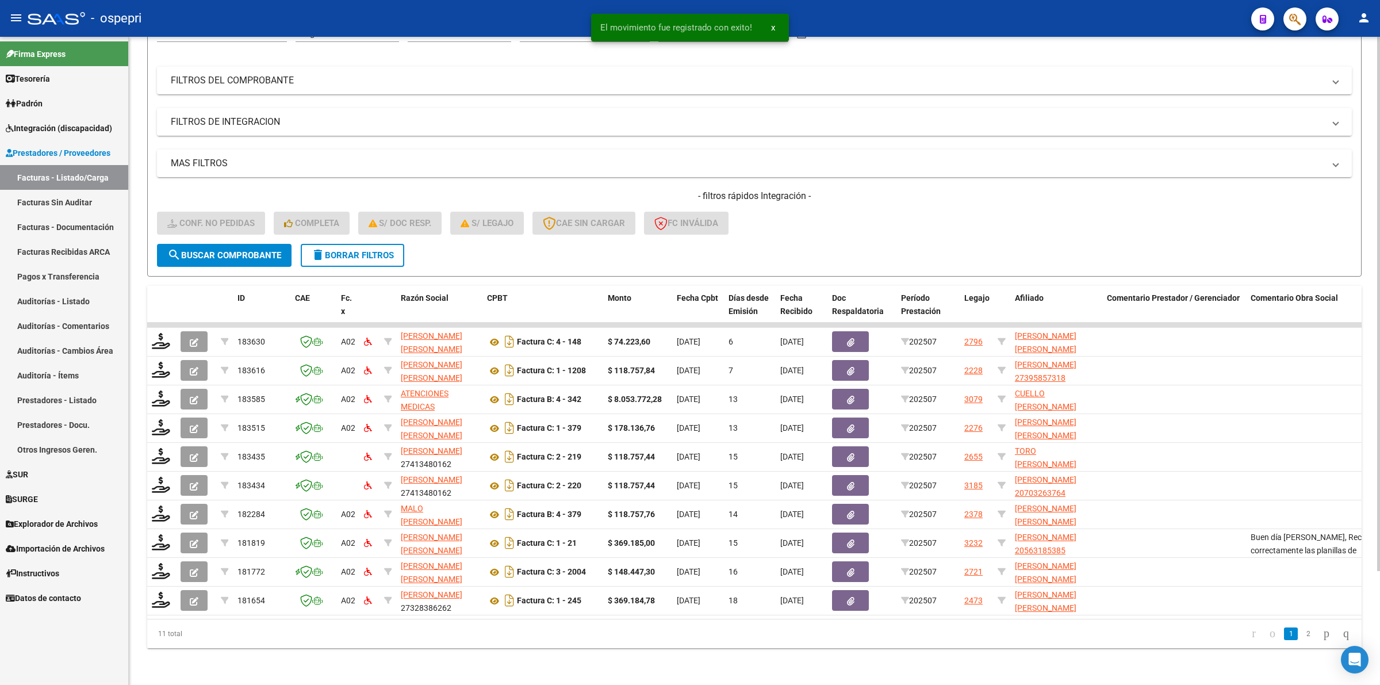
click at [351, 249] on button "delete Borrar Filtros" at bounding box center [352, 255] width 103 height 23
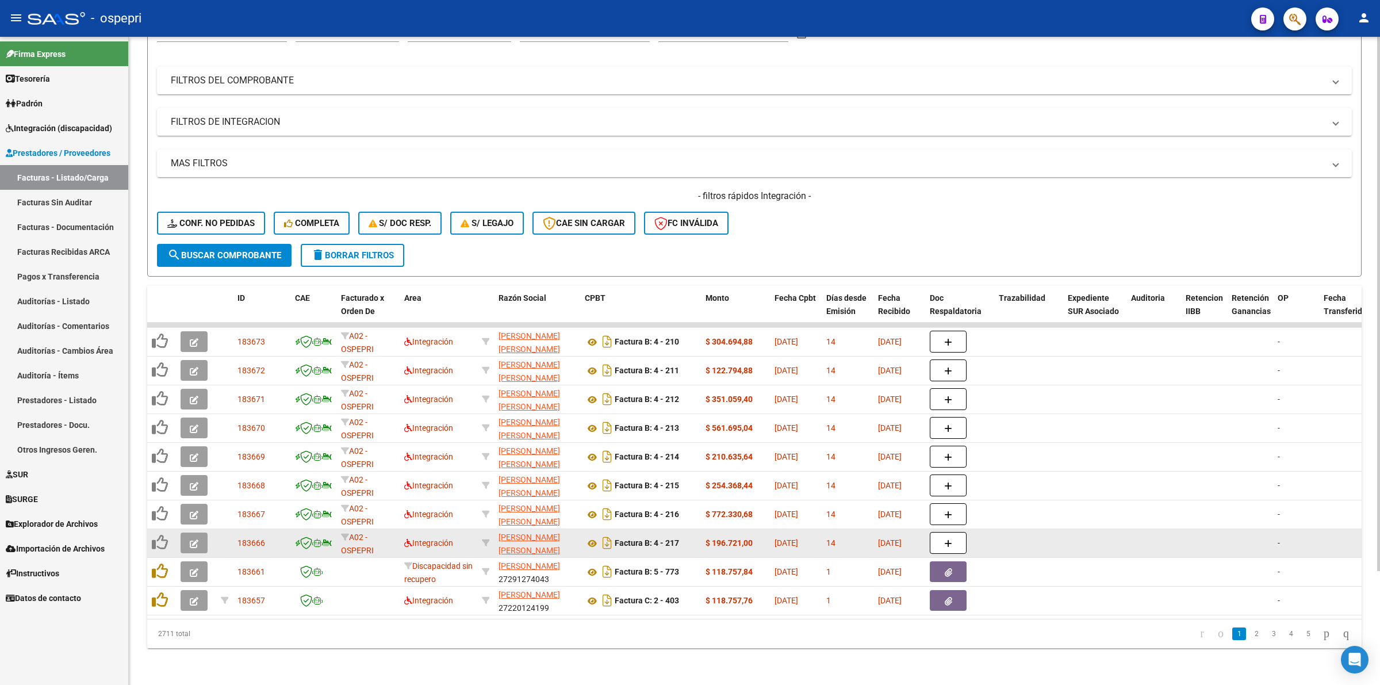
scroll to position [0, 0]
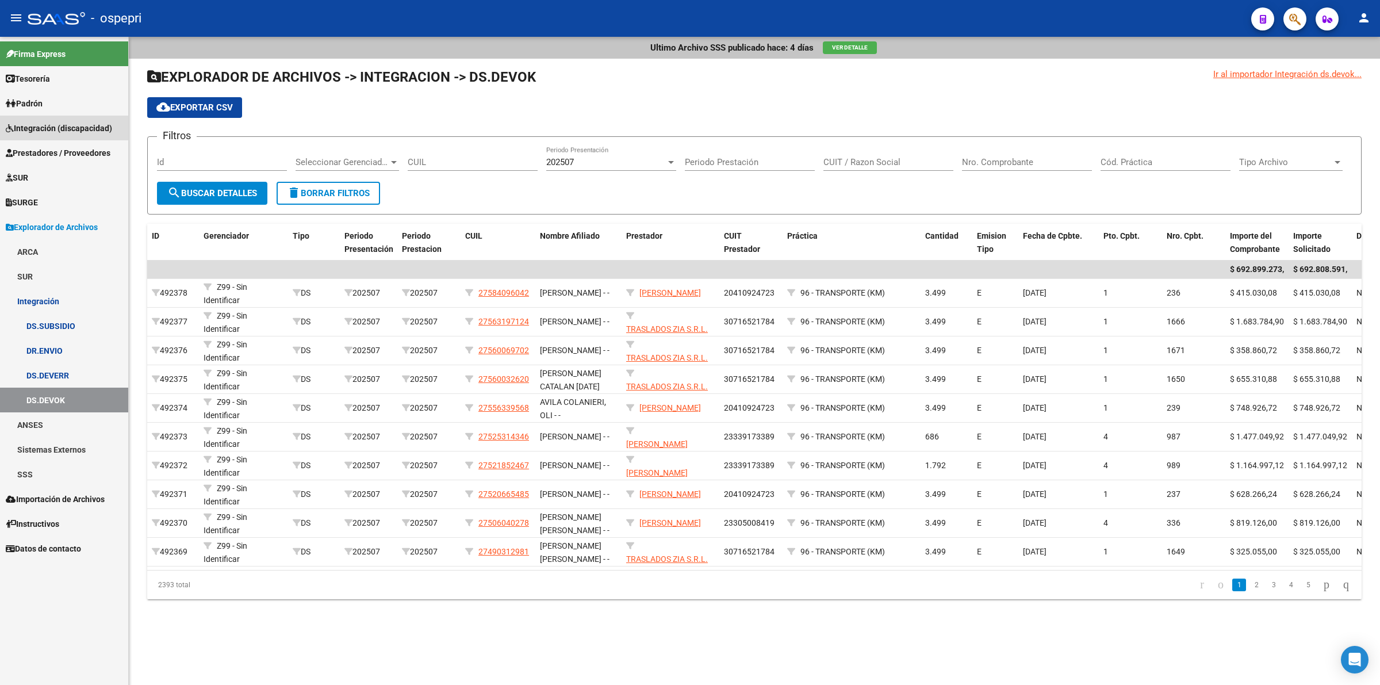
click at [36, 129] on span "Integración (discapacidad)" at bounding box center [59, 128] width 106 height 13
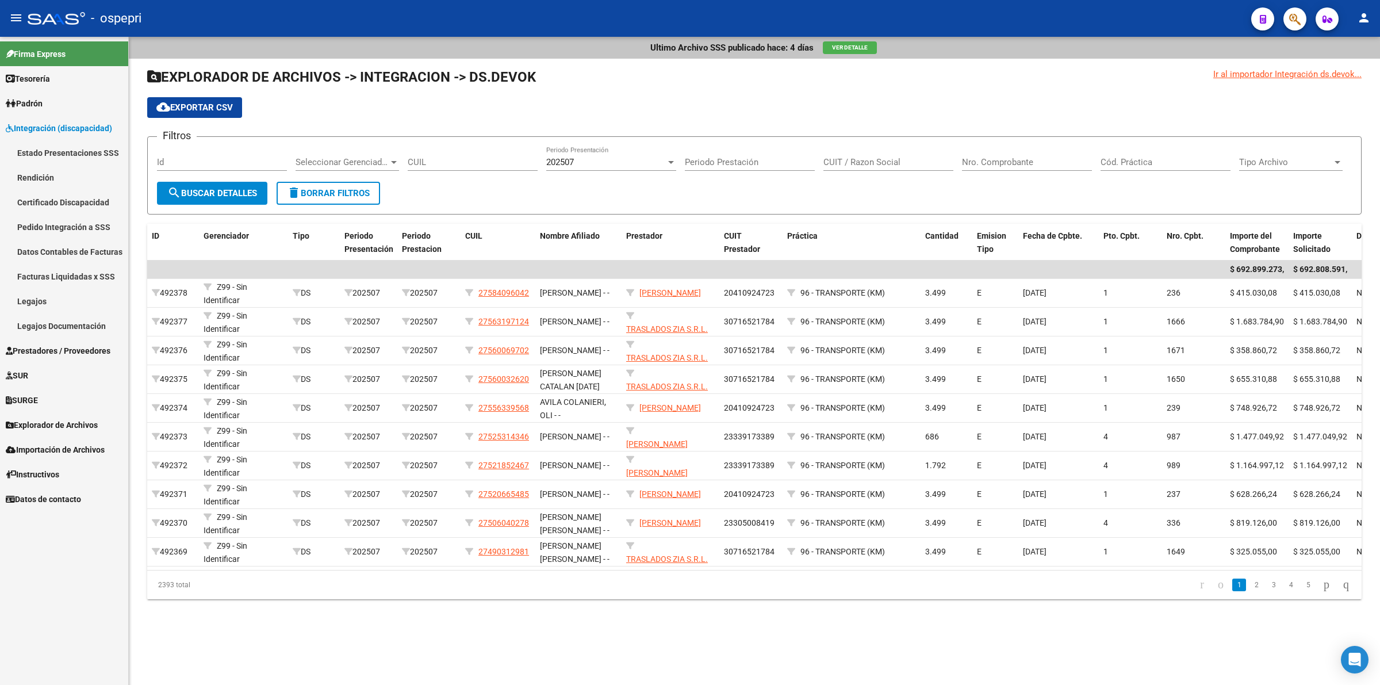
click at [78, 302] on link "Legajos" at bounding box center [64, 301] width 128 height 25
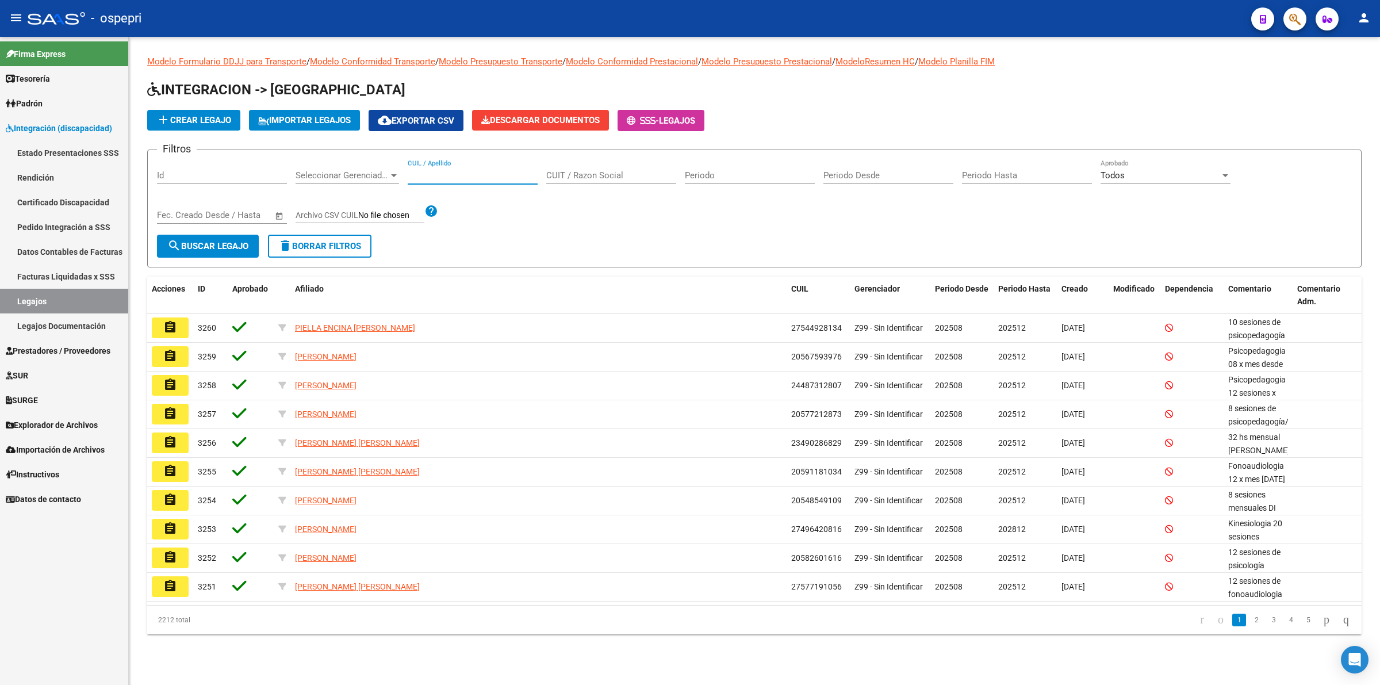
click at [434, 173] on input "CUIL / Apellido" at bounding box center [473, 175] width 130 height 10
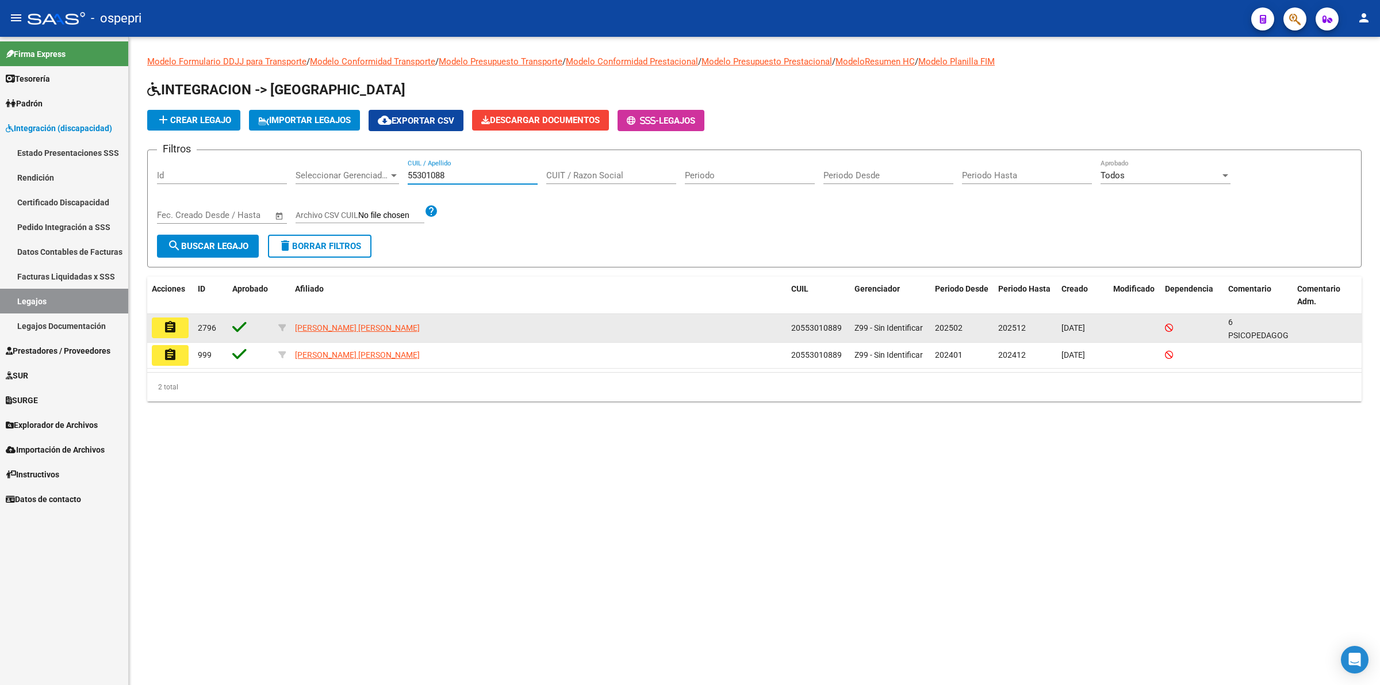
type input "55301088"
click at [176, 328] on mat-icon "assignment" at bounding box center [170, 327] width 14 height 14
